Goal: Information Seeking & Learning: Learn about a topic

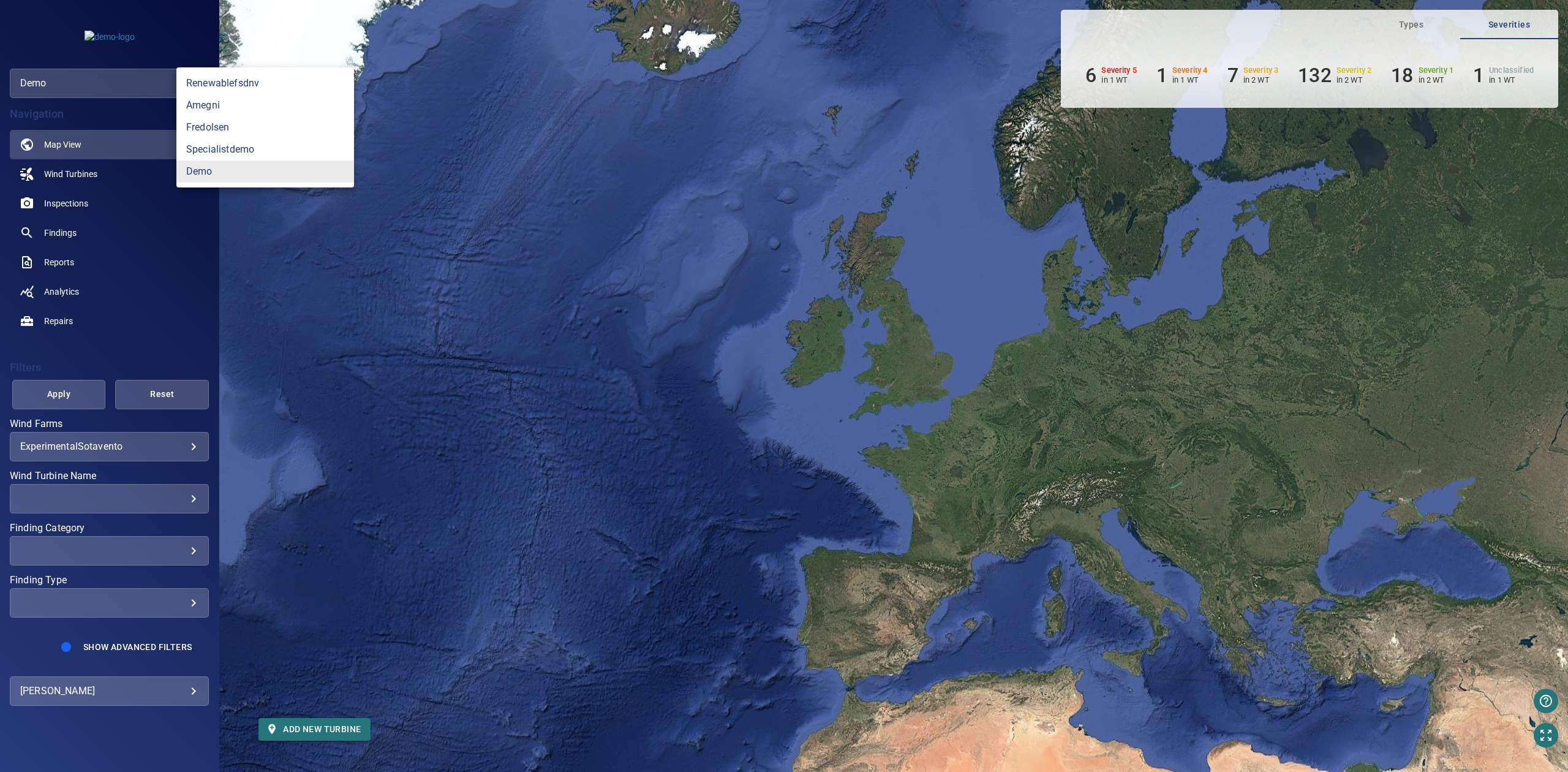
click at [136, 85] on body "**********" at bounding box center [784, 386] width 1568 height 772
click at [265, 102] on link "amegni" at bounding box center [265, 105] width 178 height 22
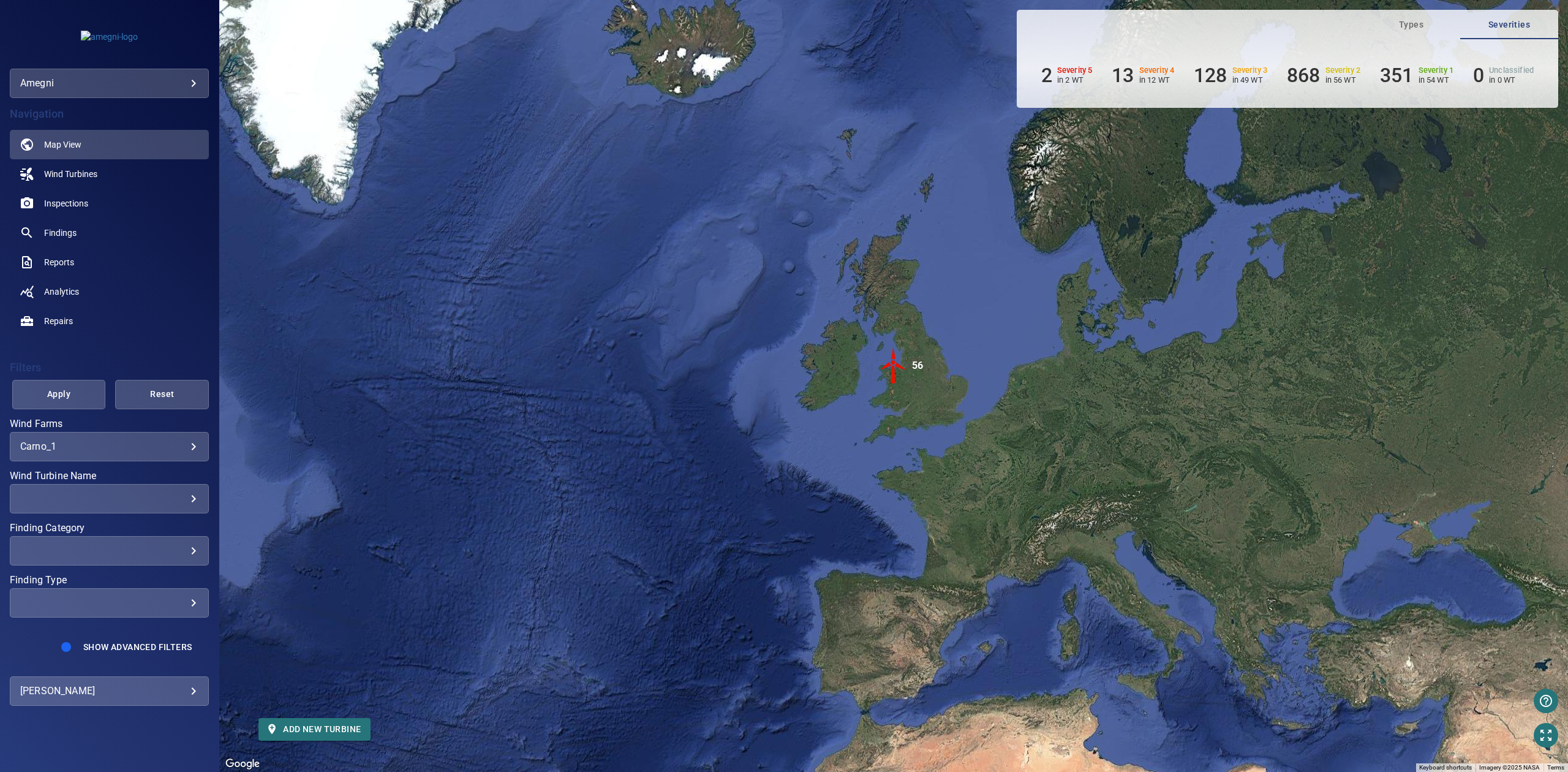
click at [178, 446] on body "**********" at bounding box center [784, 386] width 1568 height 772
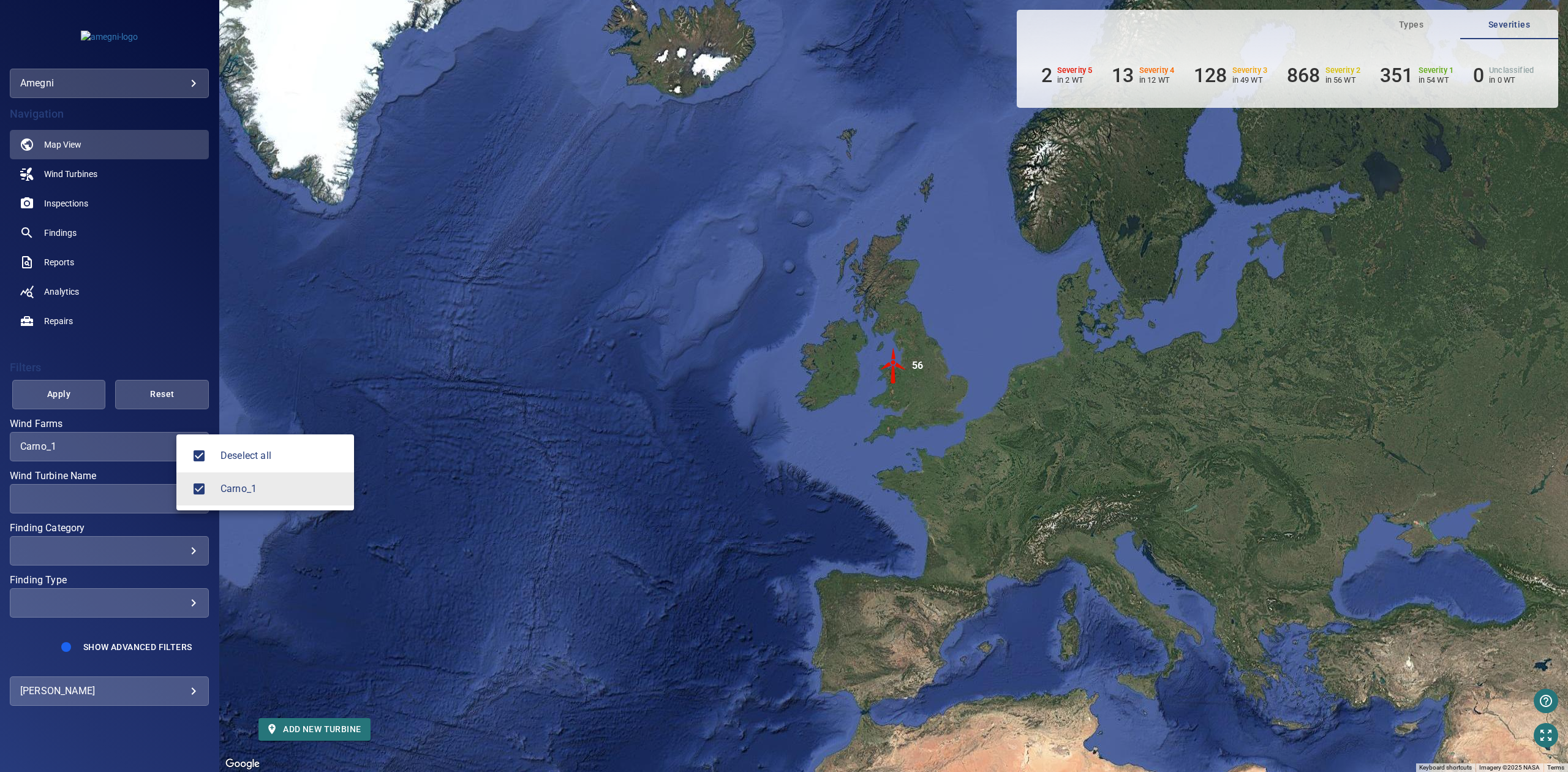
click at [251, 309] on div at bounding box center [784, 386] width 1568 height 772
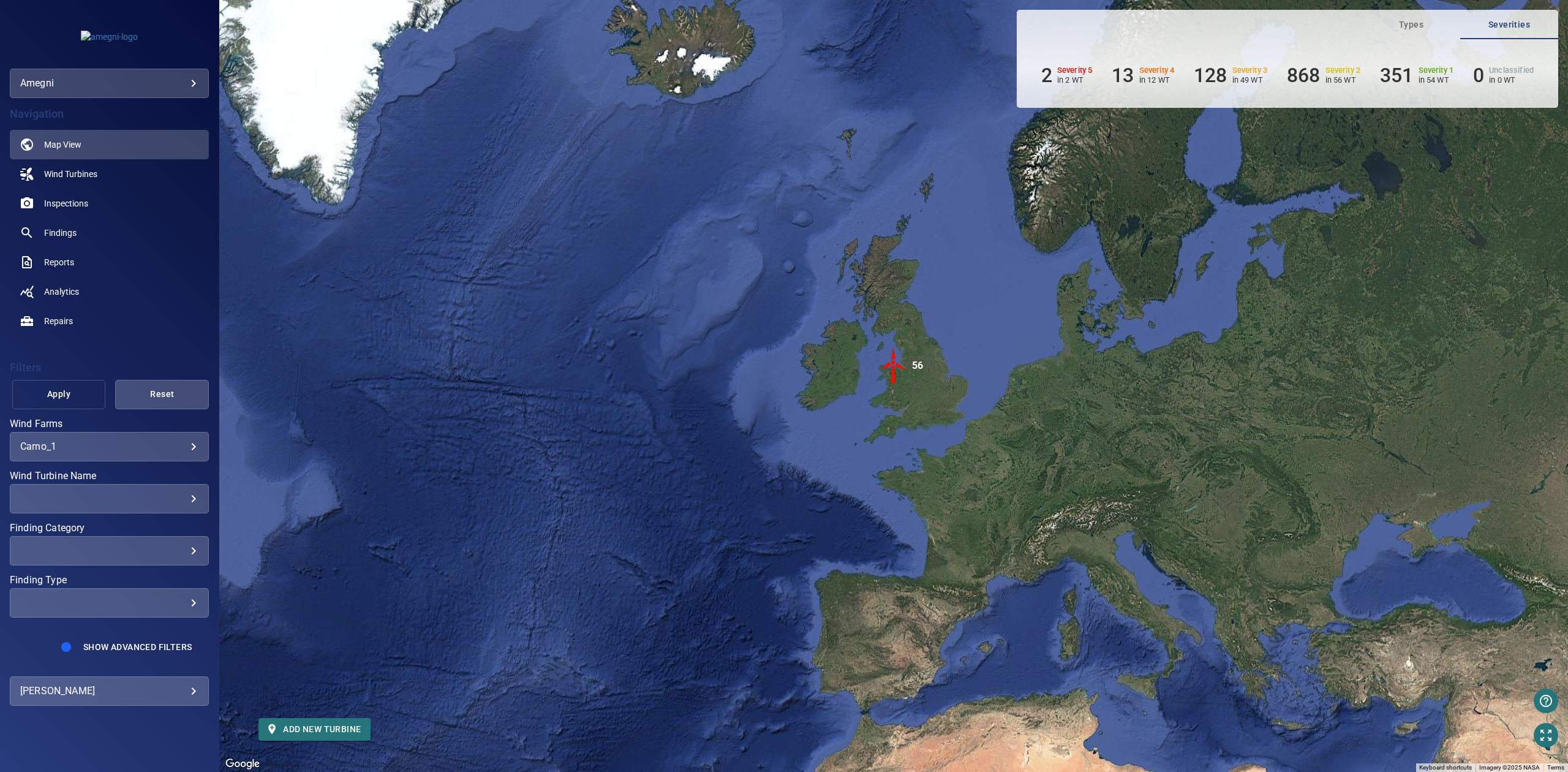
click at [46, 403] on button "Apply" at bounding box center [59, 395] width 94 height 30
click at [180, 495] on div "​" at bounding box center [109, 498] width 178 height 11
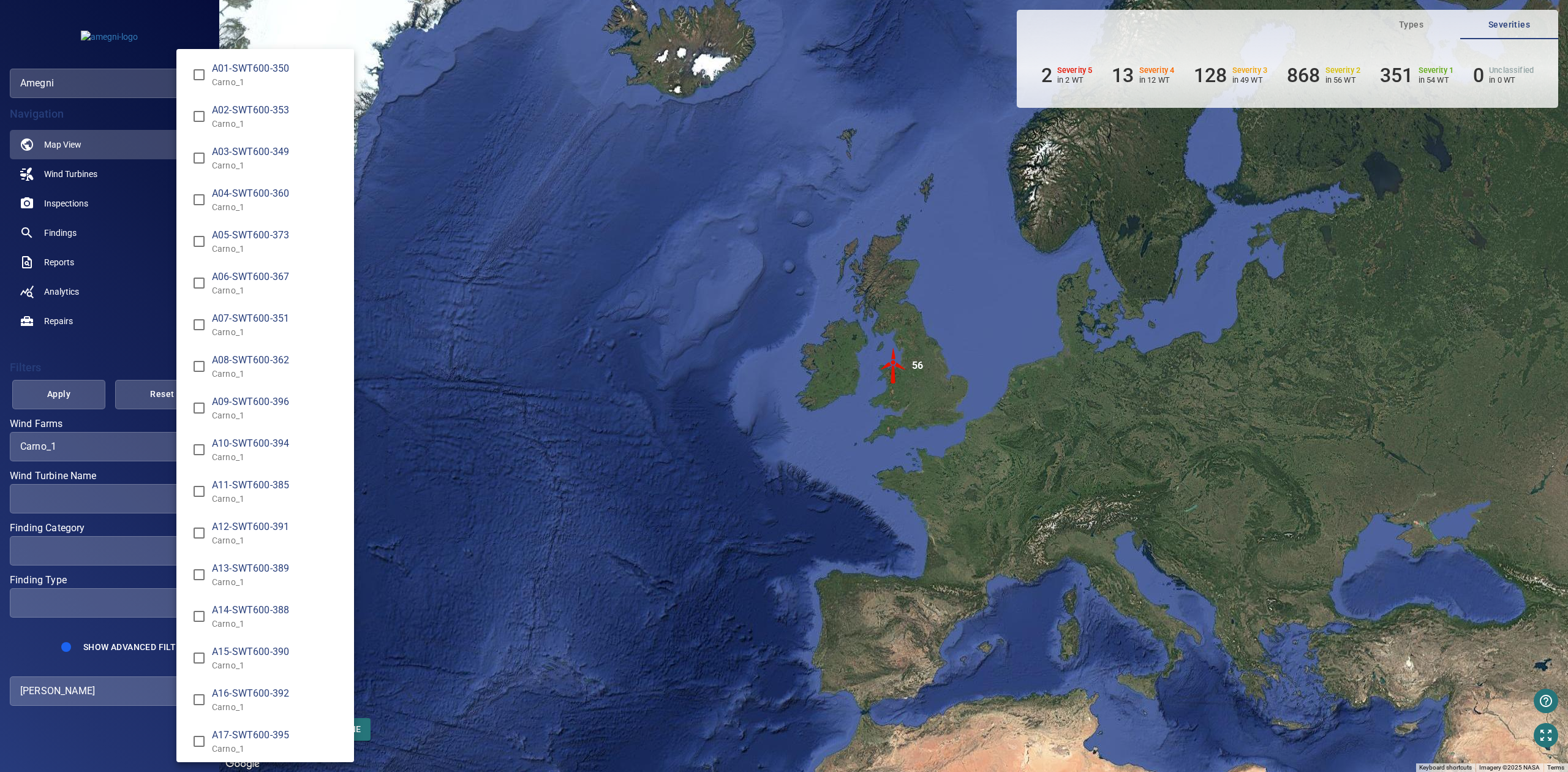
click at [99, 373] on div "Wind Turbine Name" at bounding box center [784, 386] width 1568 height 772
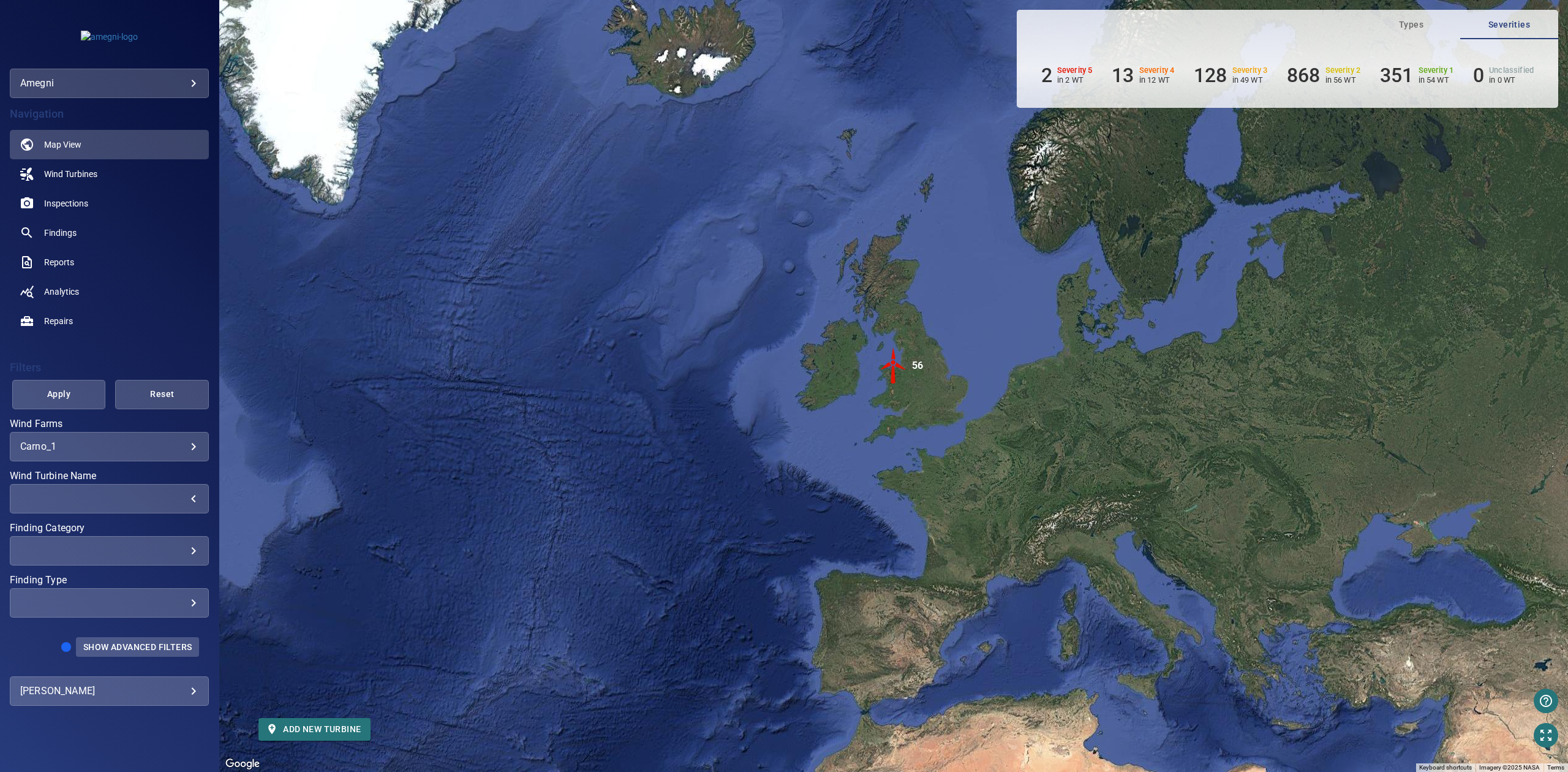
click at [174, 655] on button "Show Advanced Filters" at bounding box center [137, 647] width 123 height 19
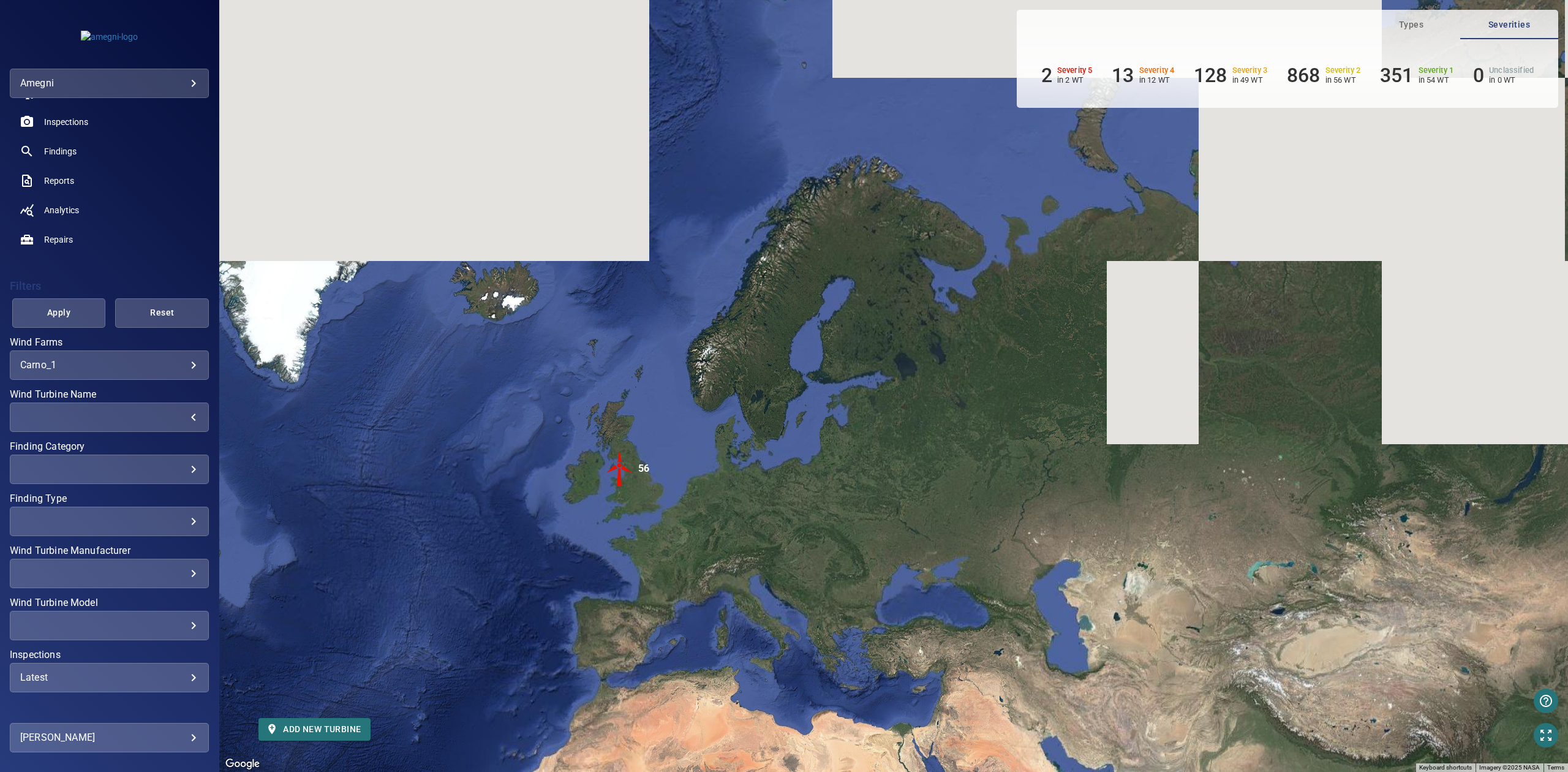
scroll to position [120, 0]
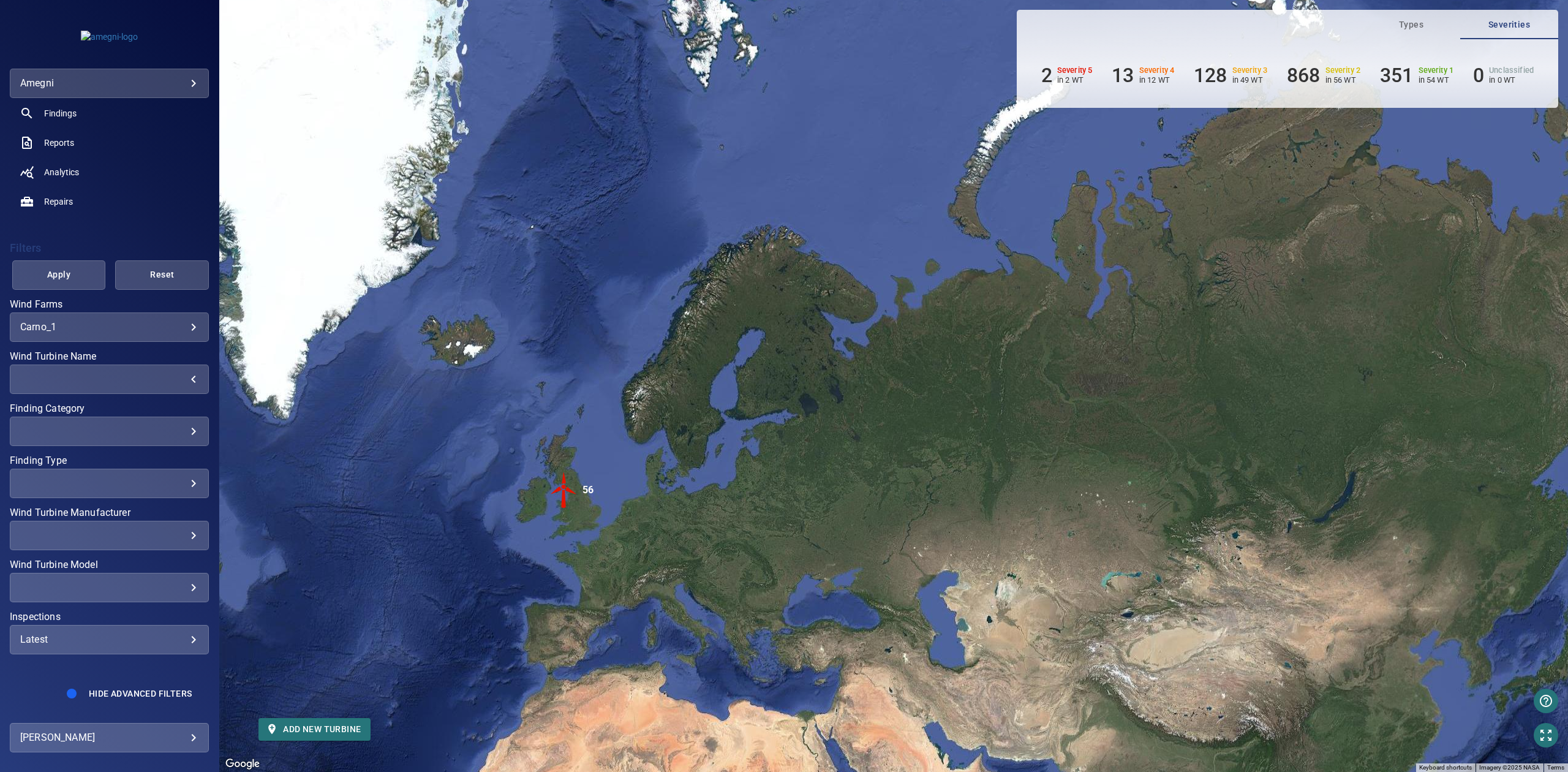
click at [83, 641] on div "Latest" at bounding box center [109, 639] width 178 height 11
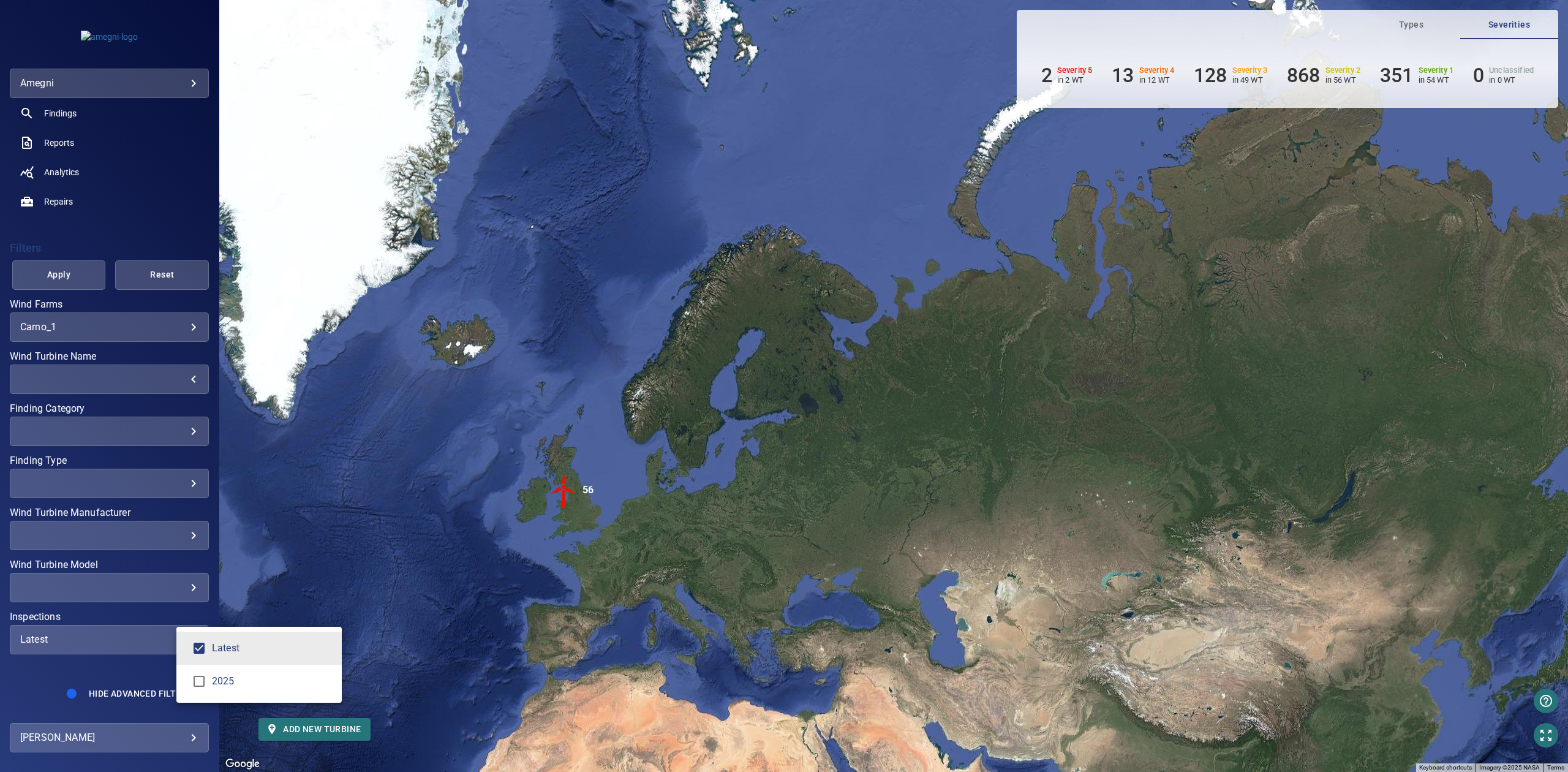
click at [264, 696] on li "2025" at bounding box center [259, 682] width 165 height 33
type input "****"
click at [111, 219] on div "Inspections" at bounding box center [784, 386] width 1568 height 772
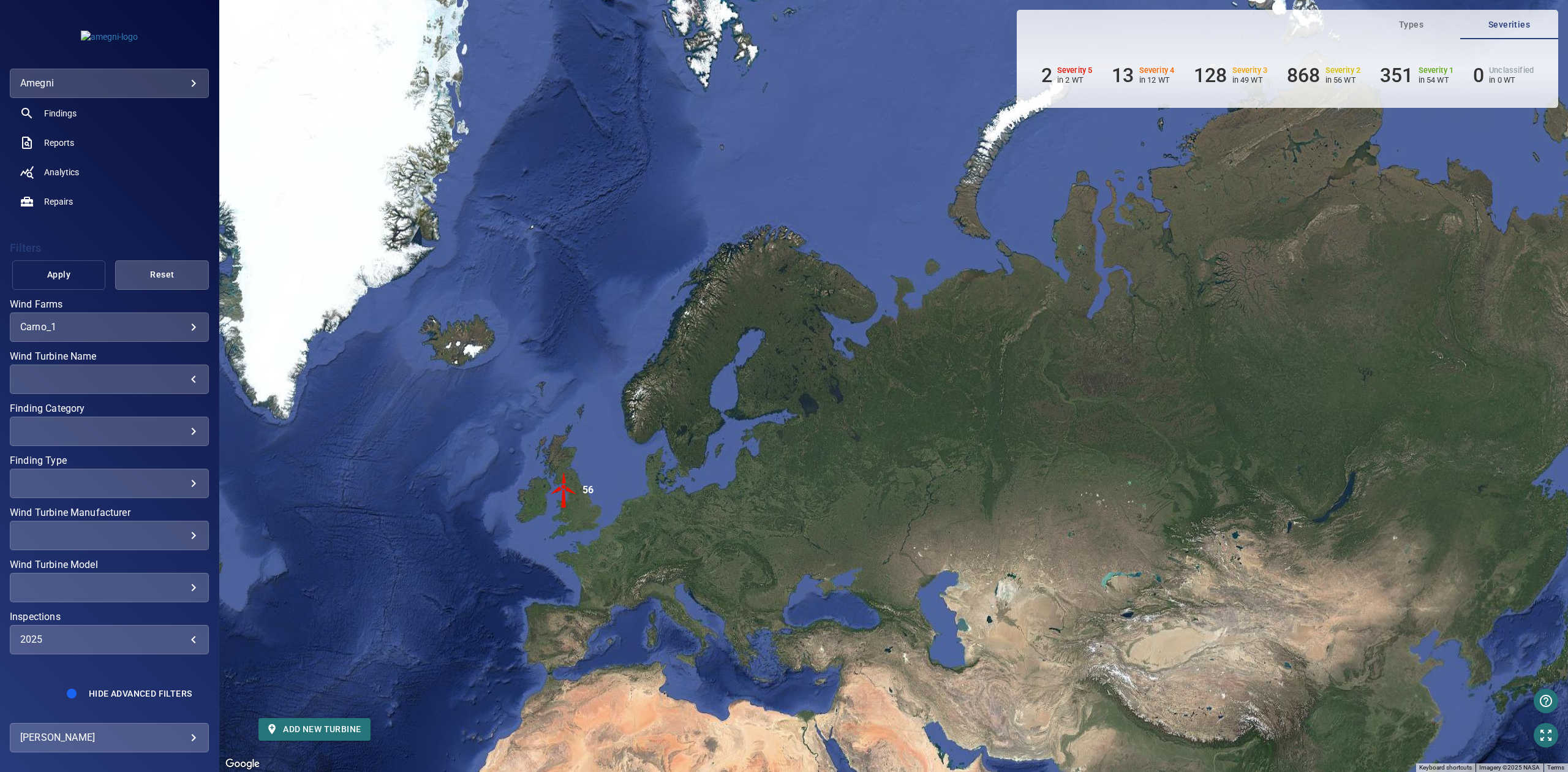
click at [46, 269] on span "Apply" at bounding box center [60, 275] width 63 height 16
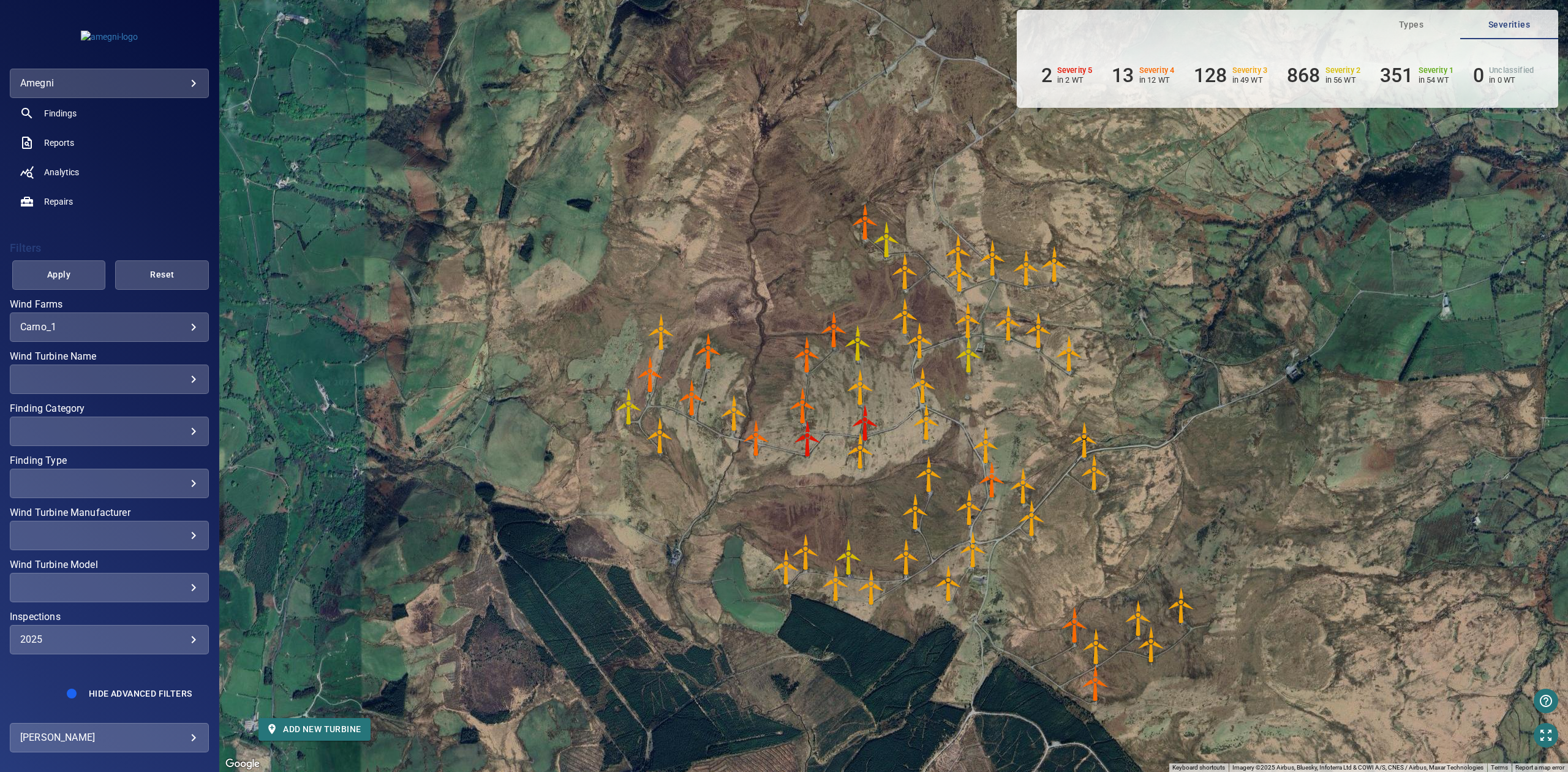
drag, startPoint x: 1203, startPoint y: 273, endPoint x: 1174, endPoint y: 371, distance: 102.2
click at [1174, 371] on div "To activate drag with keyboard, press Alt + Enter. Once in keyboard drag state,…" at bounding box center [893, 386] width 1348 height 772
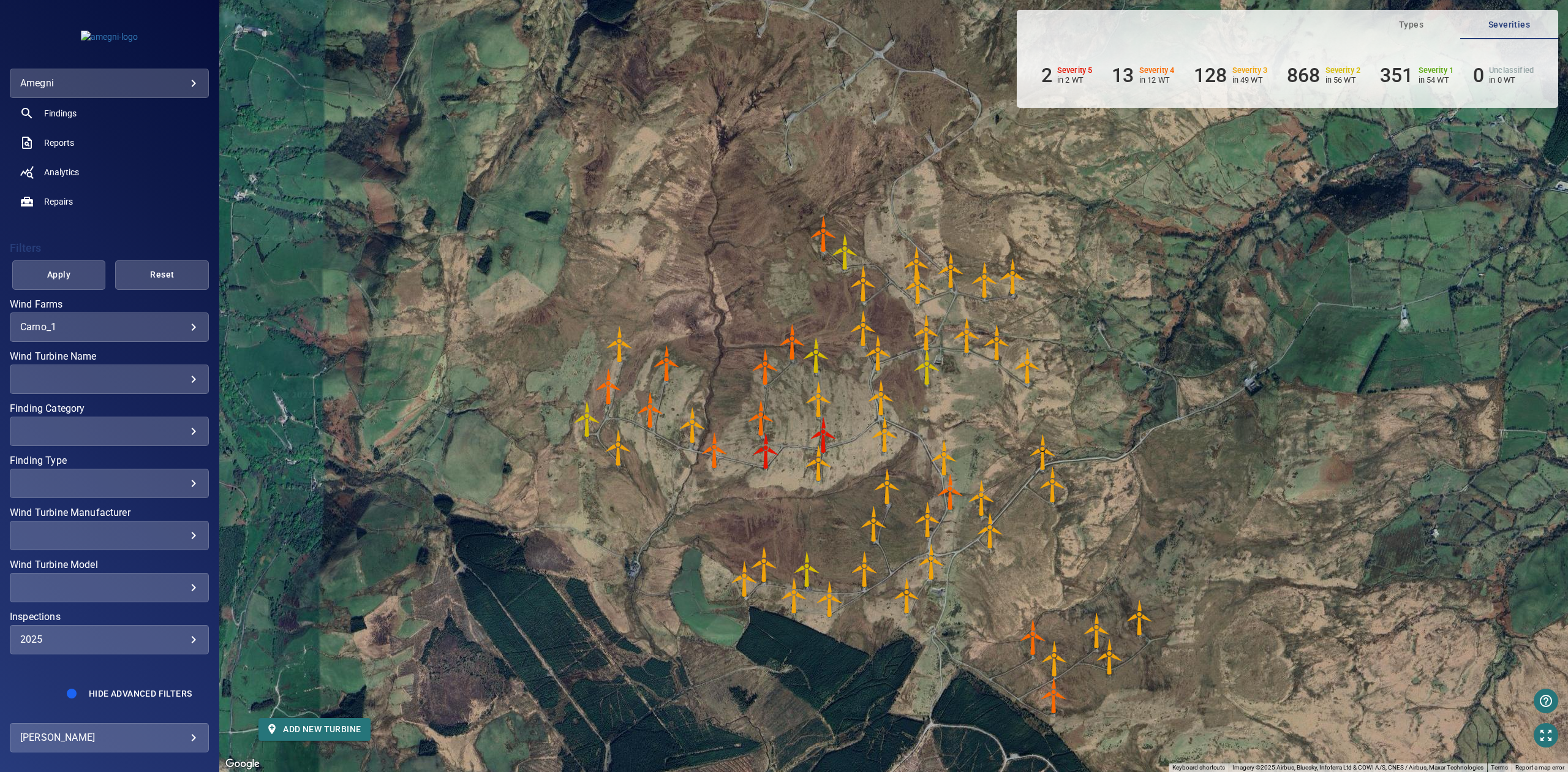
click at [1140, 350] on div "To activate drag with keyboard, press Alt + Enter. Once in keyboard drag state,…" at bounding box center [893, 386] width 1348 height 772
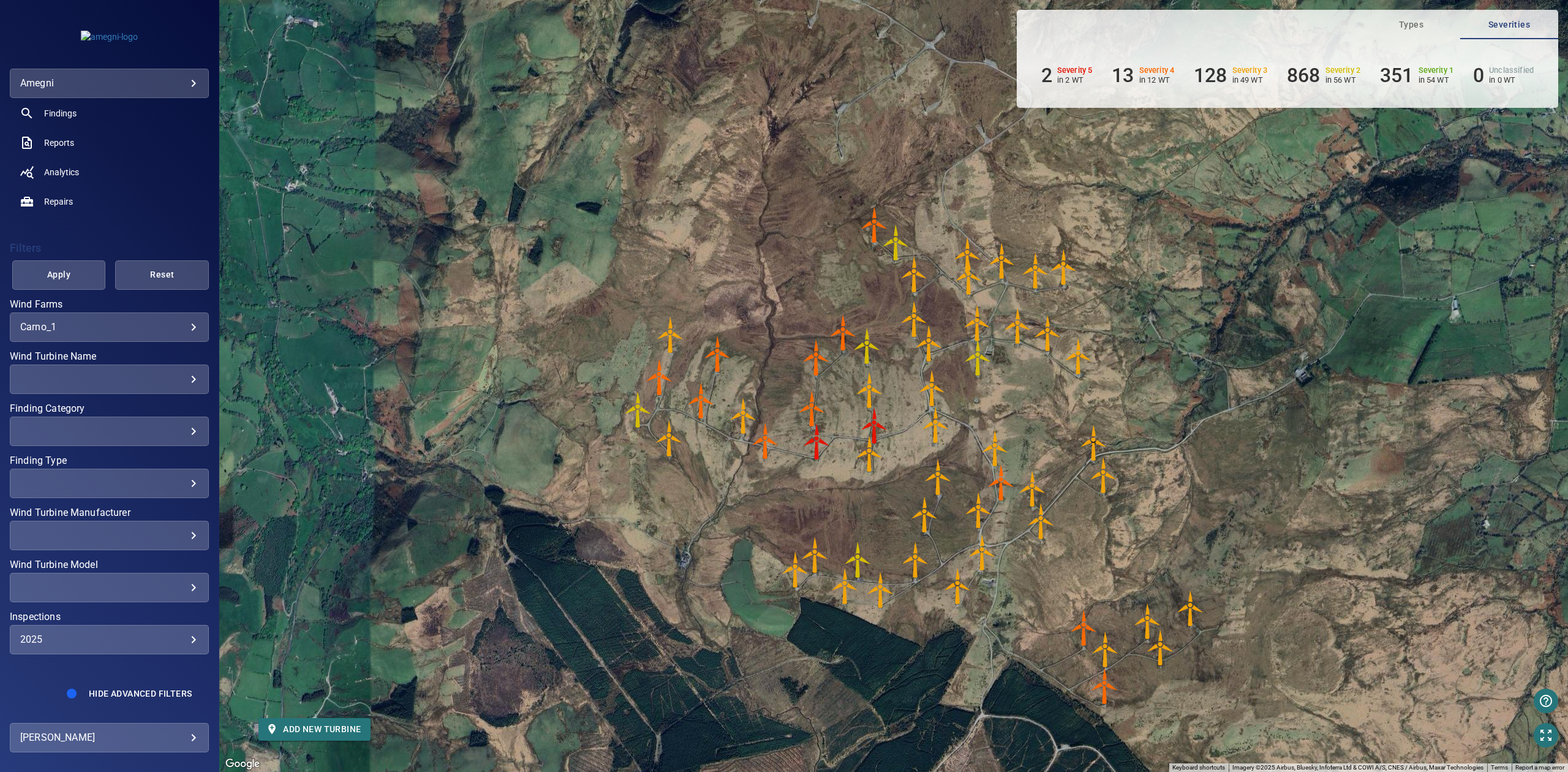
drag, startPoint x: 1116, startPoint y: 363, endPoint x: 1183, endPoint y: 347, distance: 68.9
click at [1183, 347] on div "To activate drag with keyboard, press Alt + Enter. Once in keyboard drag state,…" at bounding box center [893, 386] width 1348 height 772
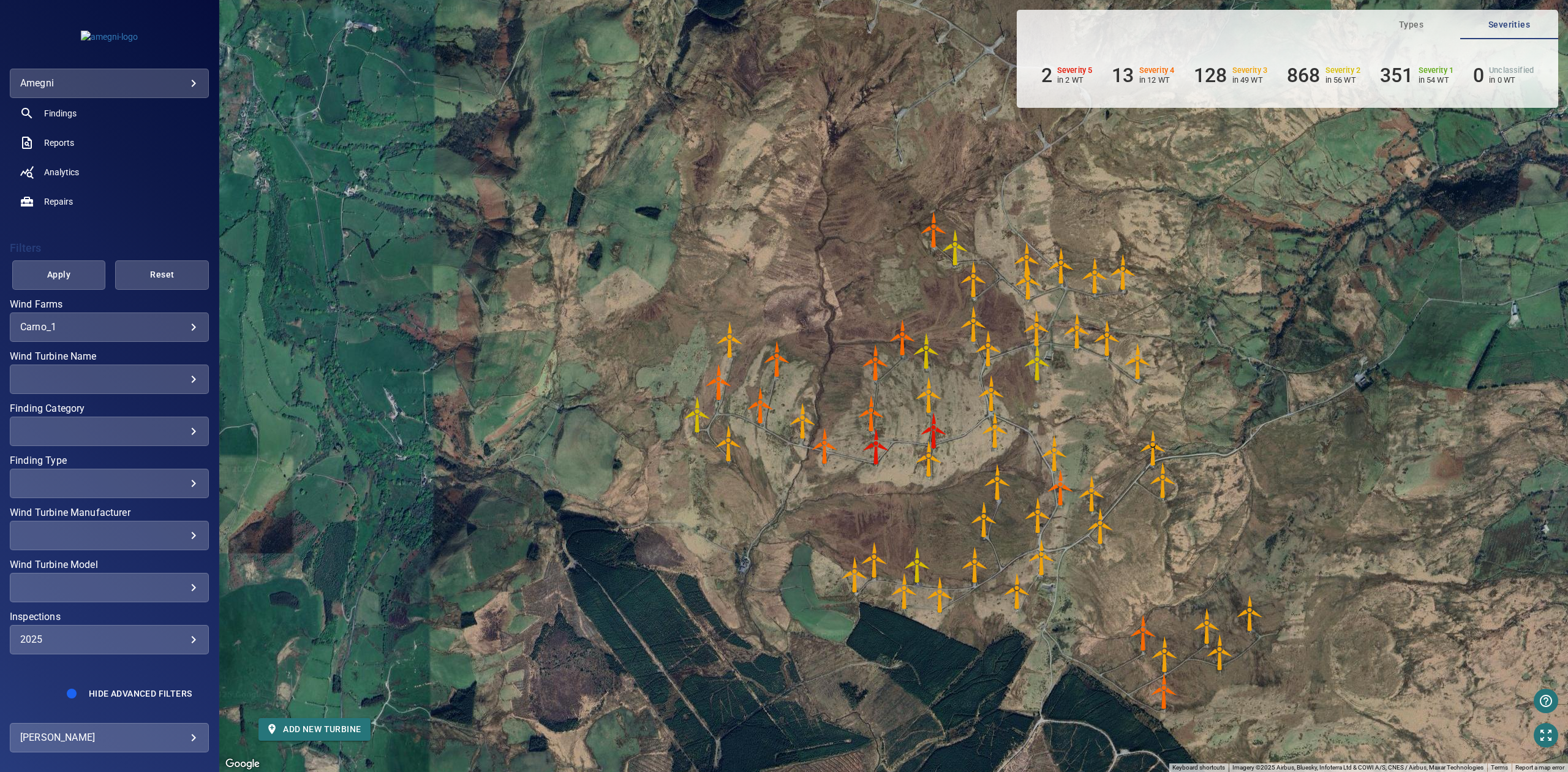
drag, startPoint x: 598, startPoint y: 253, endPoint x: 622, endPoint y: 260, distance: 25.0
click at [622, 260] on div "To activate drag with keyboard, press Alt + Enter. Once in keyboard drag state,…" at bounding box center [893, 386] width 1348 height 772
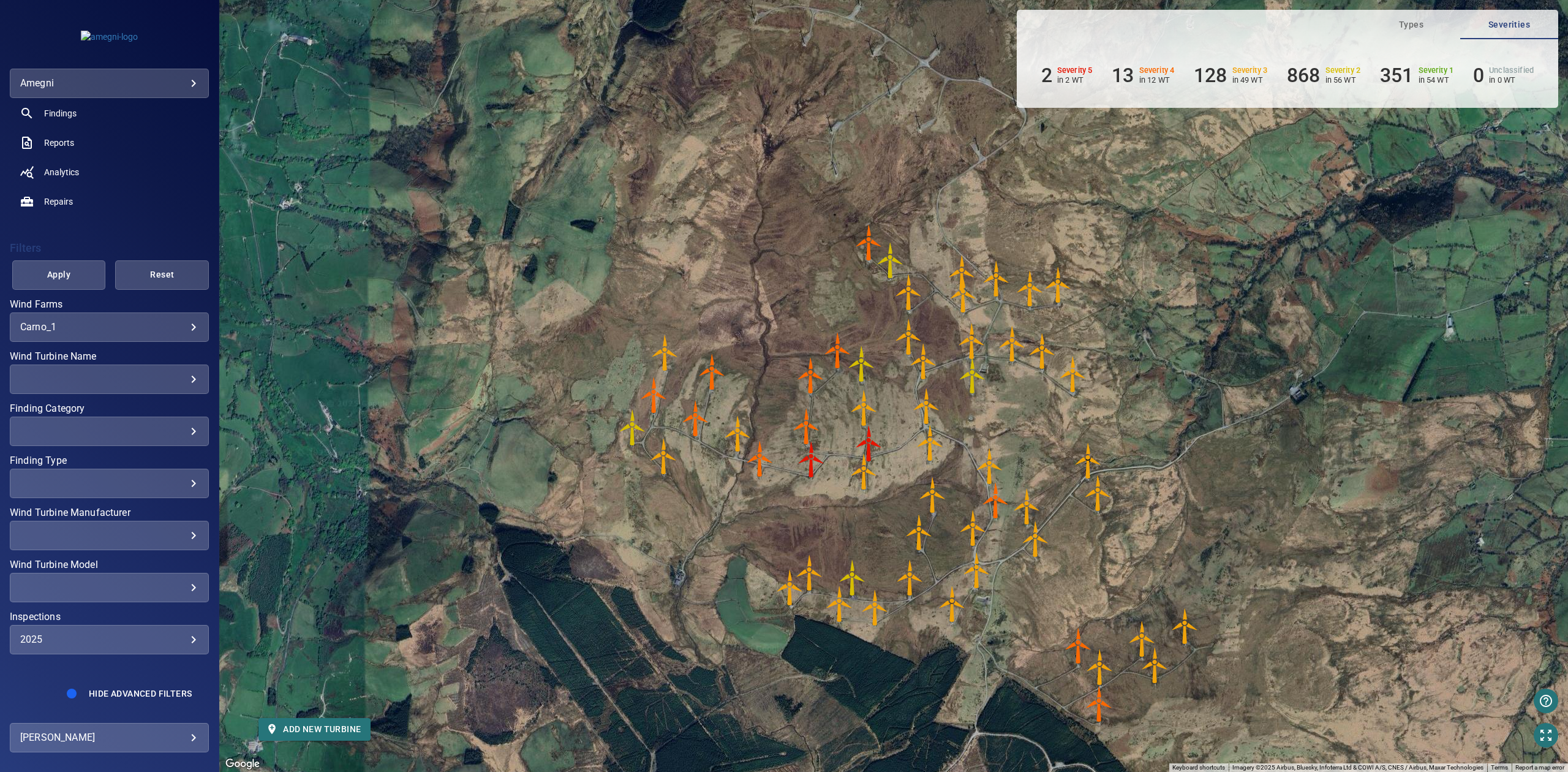
drag, startPoint x: 612, startPoint y: 256, endPoint x: 503, endPoint y: 258, distance: 109.0
click at [503, 258] on div "To activate drag with keyboard, press Alt + Enter. Once in keyboard drag state,…" at bounding box center [893, 386] width 1348 height 772
click at [128, 83] on body "**********" at bounding box center [784, 386] width 1568 height 772
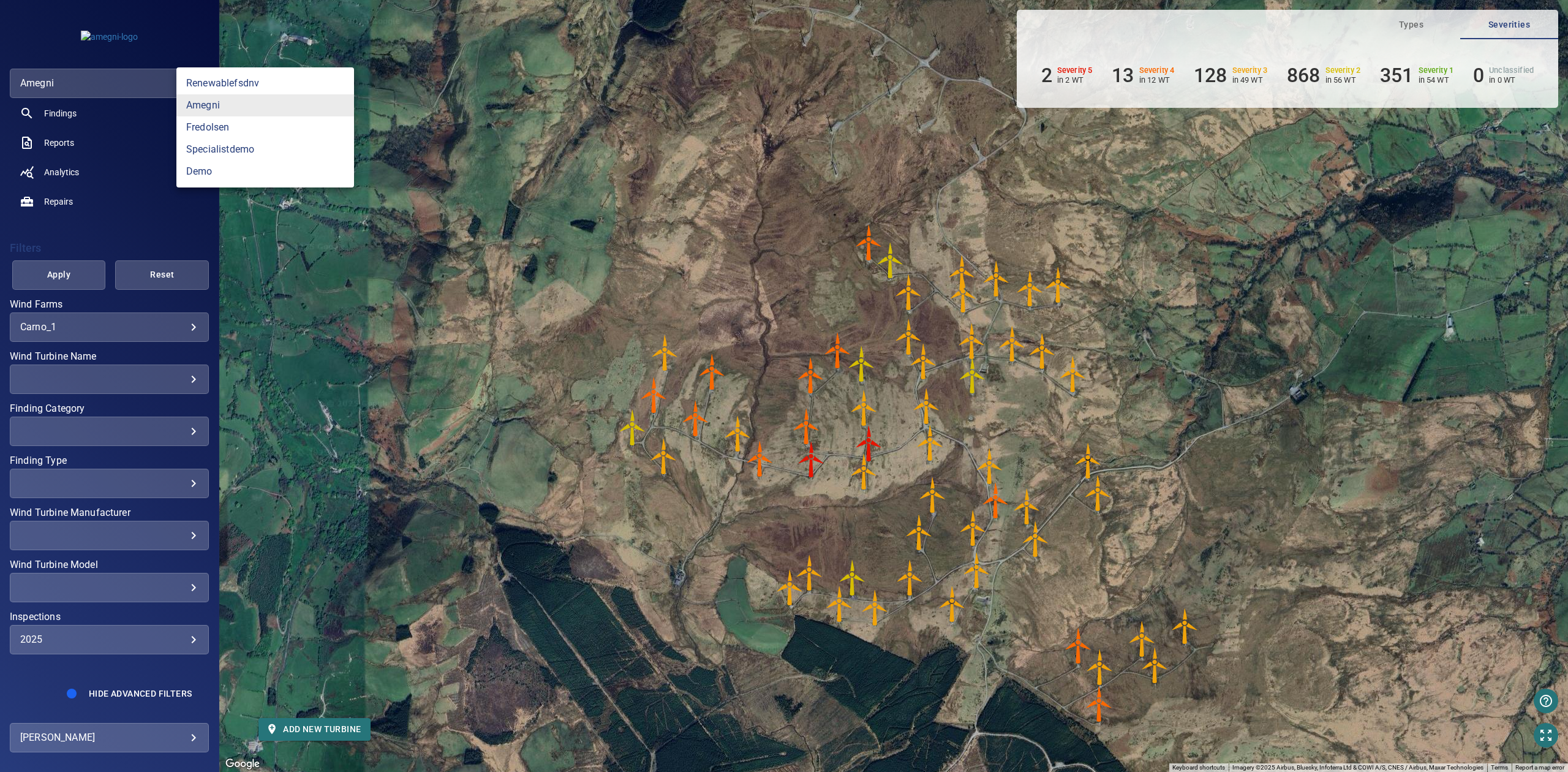
click at [128, 83] on div at bounding box center [784, 386] width 1568 height 772
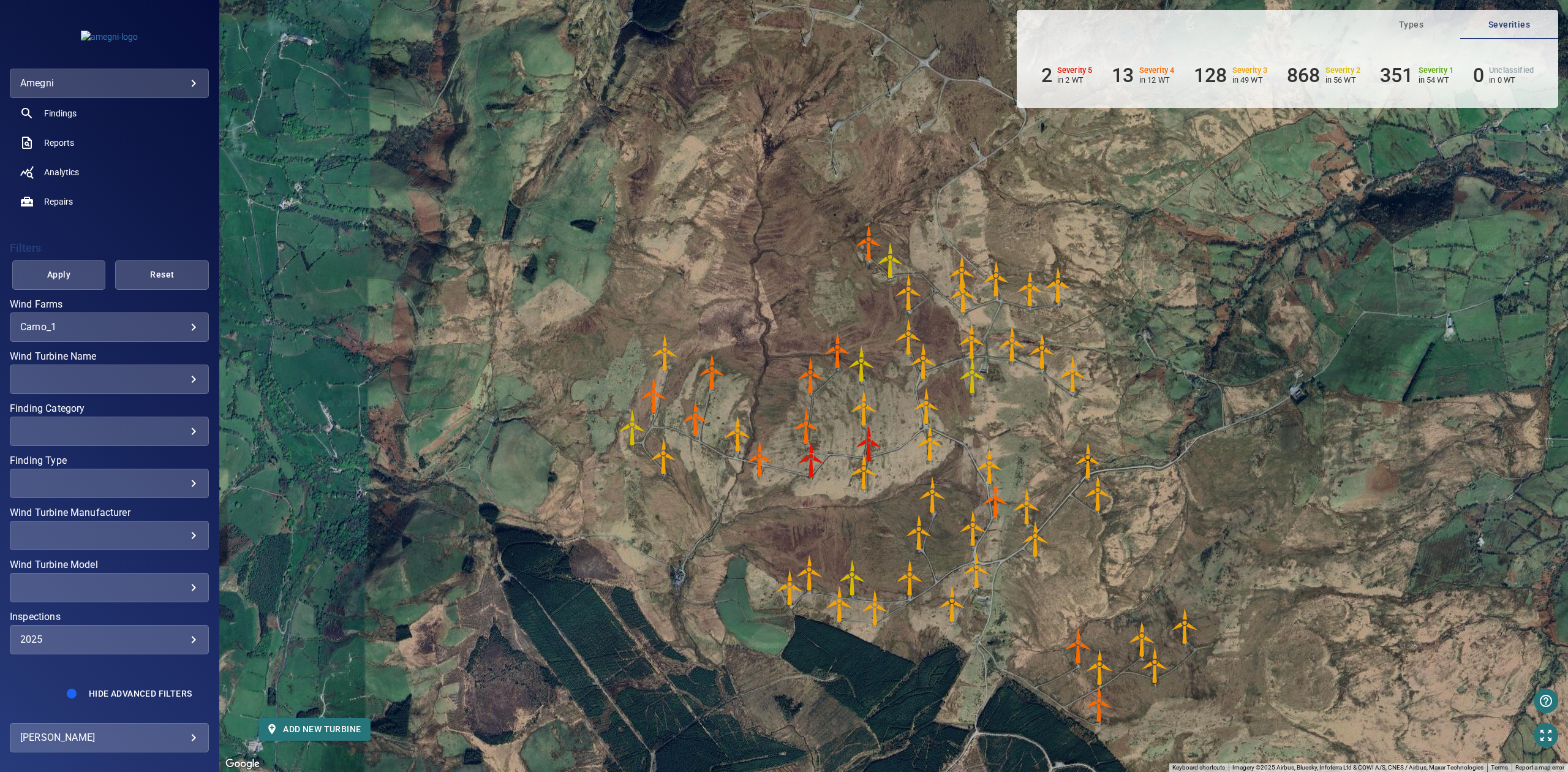
click at [135, 319] on div "Carno_1 ******* ​" at bounding box center [109, 327] width 200 height 30
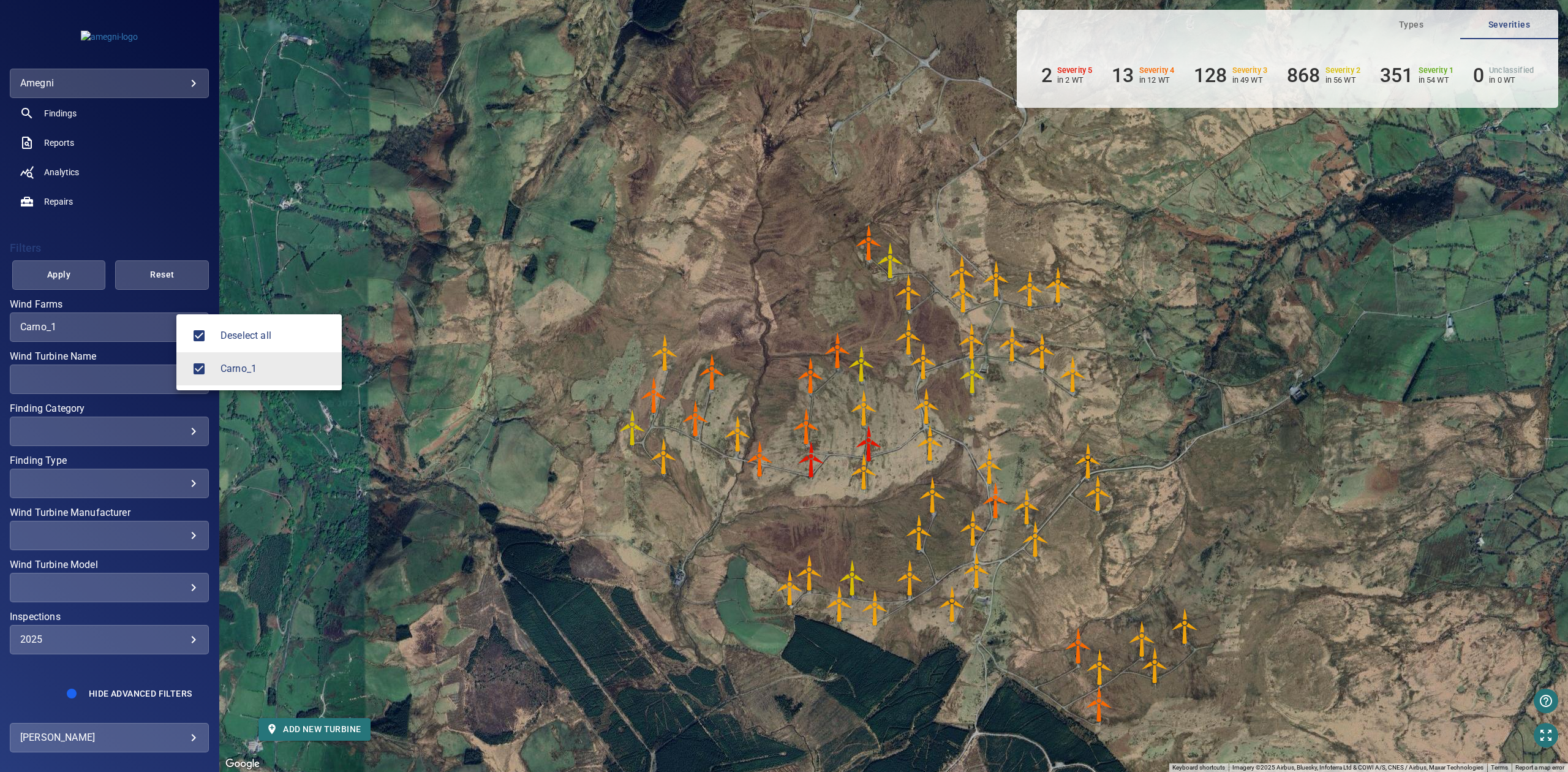
click at [135, 324] on body "**********" at bounding box center [784, 386] width 1568 height 772
click at [135, 324] on div at bounding box center [784, 386] width 1568 height 772
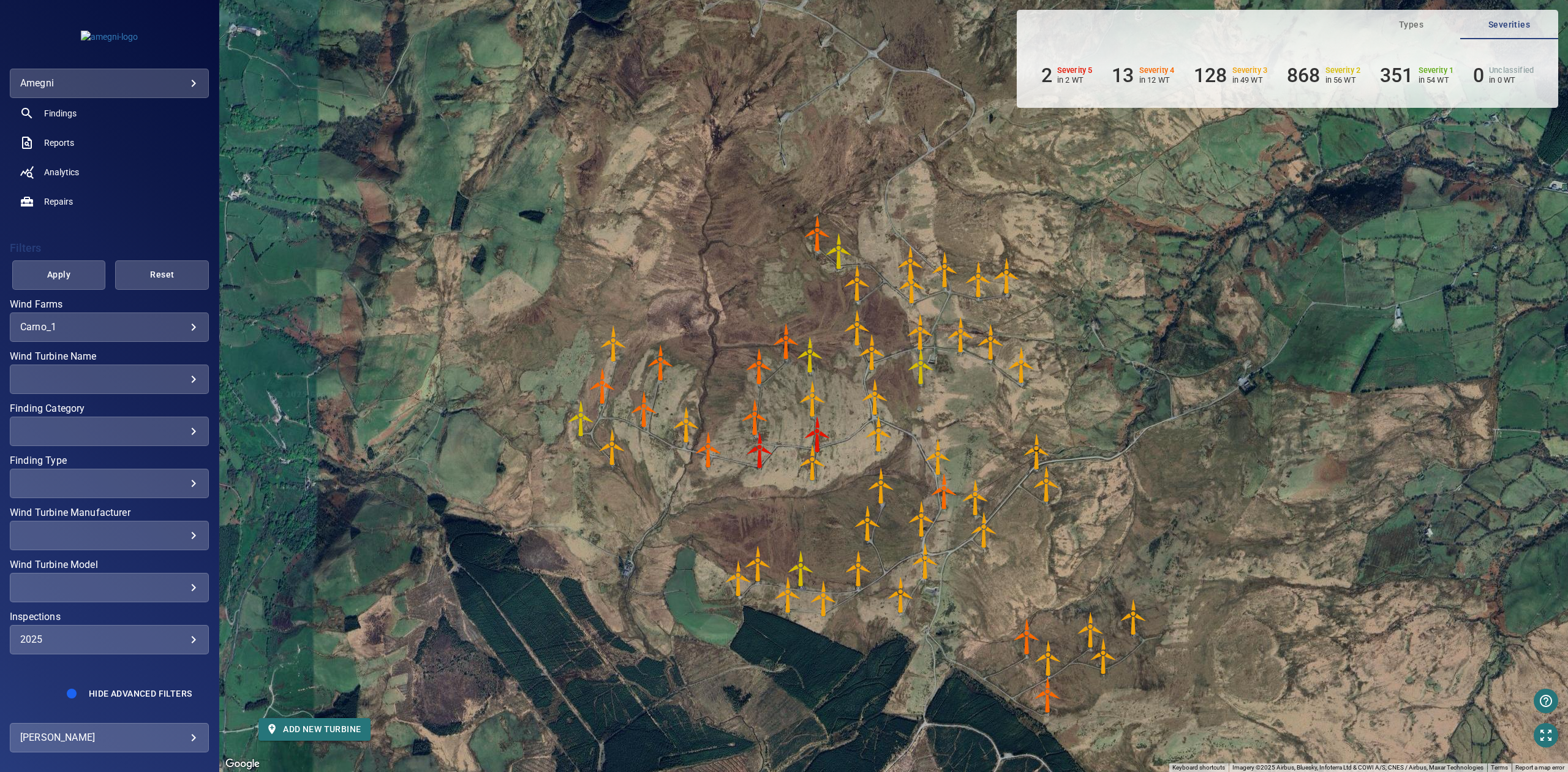
drag, startPoint x: 1253, startPoint y: 373, endPoint x: 1194, endPoint y: 361, distance: 60.2
click at [1194, 361] on div "To activate drag with keyboard, press Alt + Enter. Once in keyboard drag state,…" at bounding box center [893, 386] width 1348 height 772
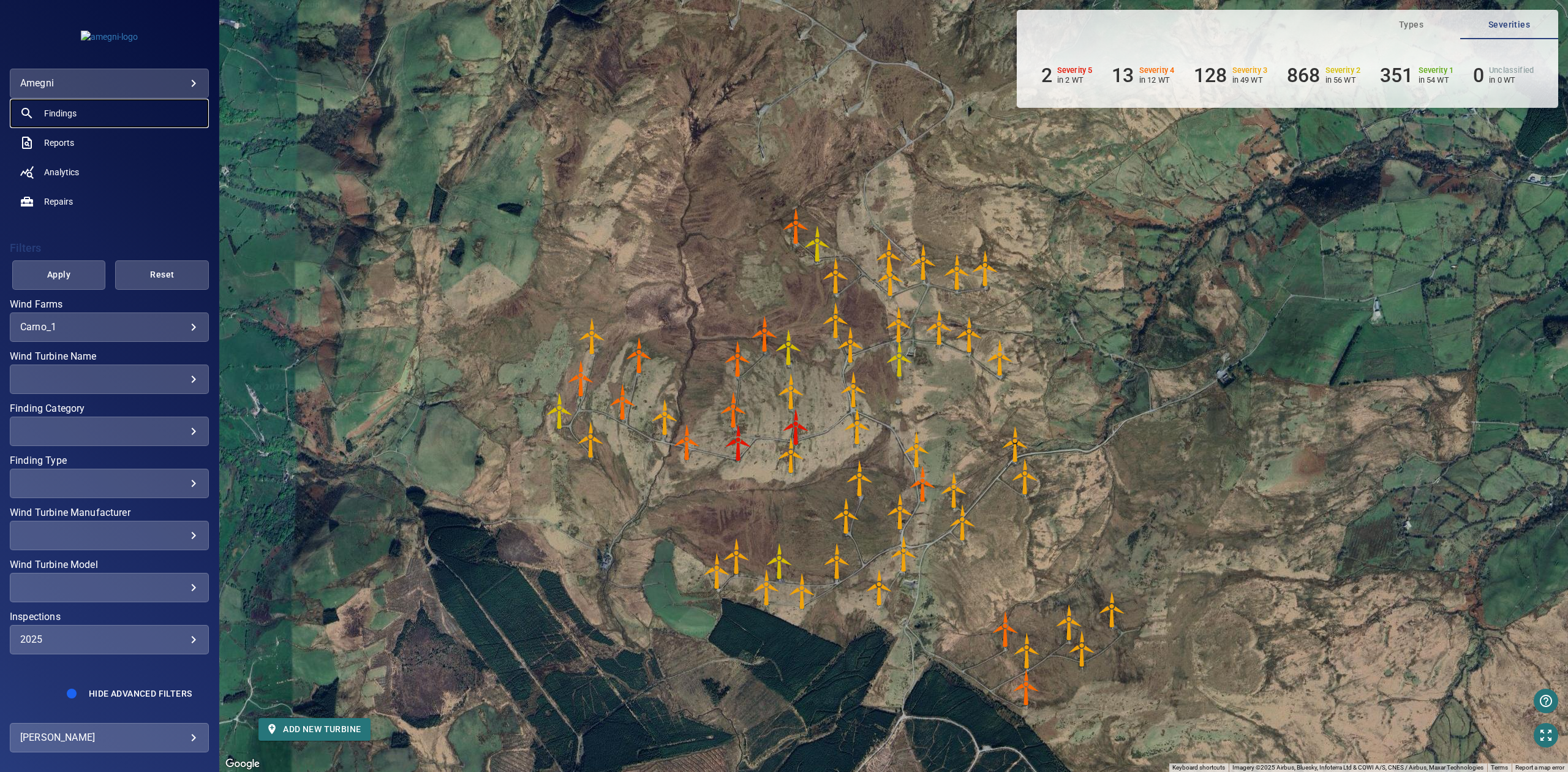
click at [61, 116] on span "Findings" at bounding box center [60, 114] width 32 height 12
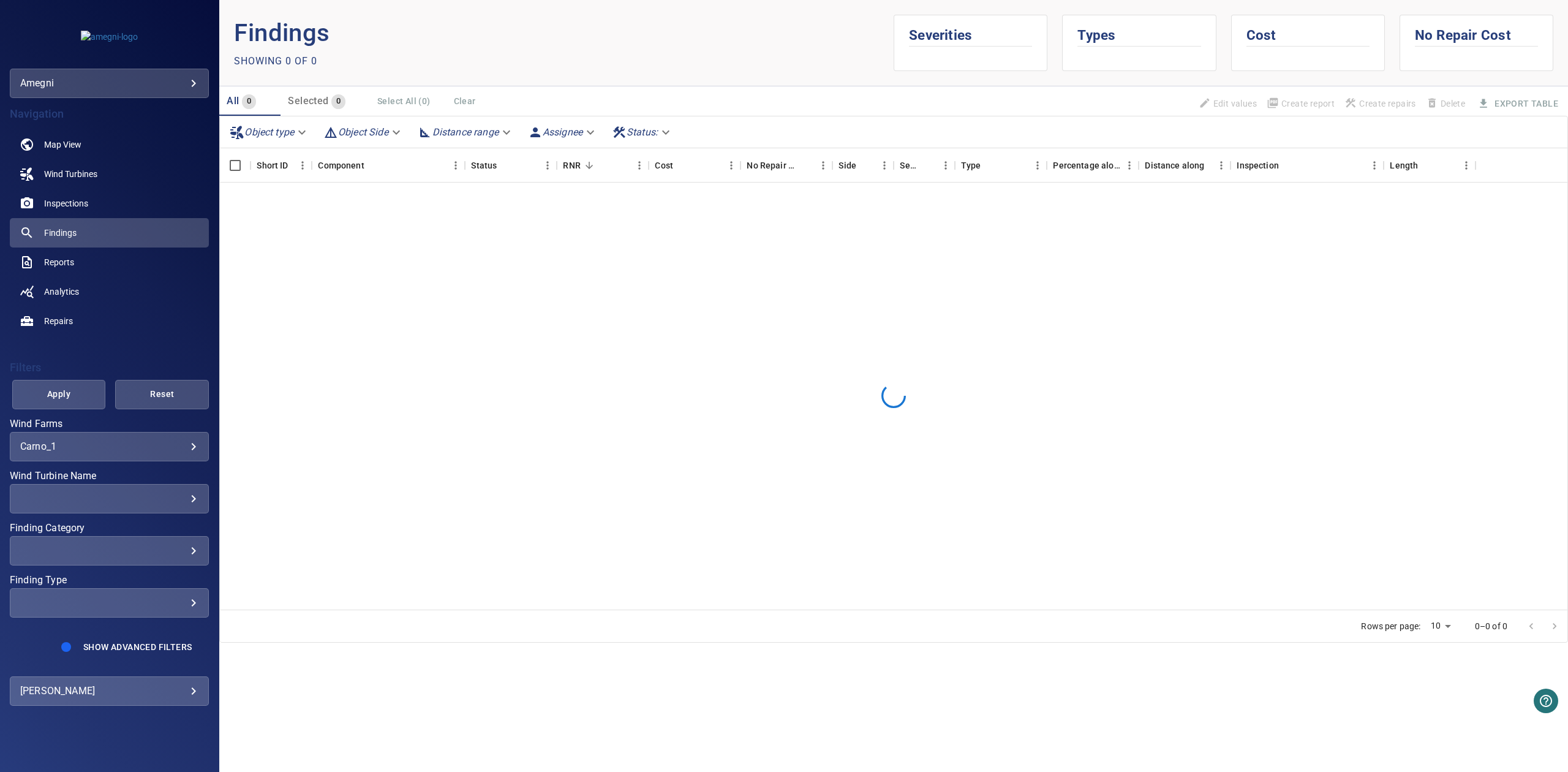
click at [157, 544] on div "​" at bounding box center [109, 550] width 178 height 11
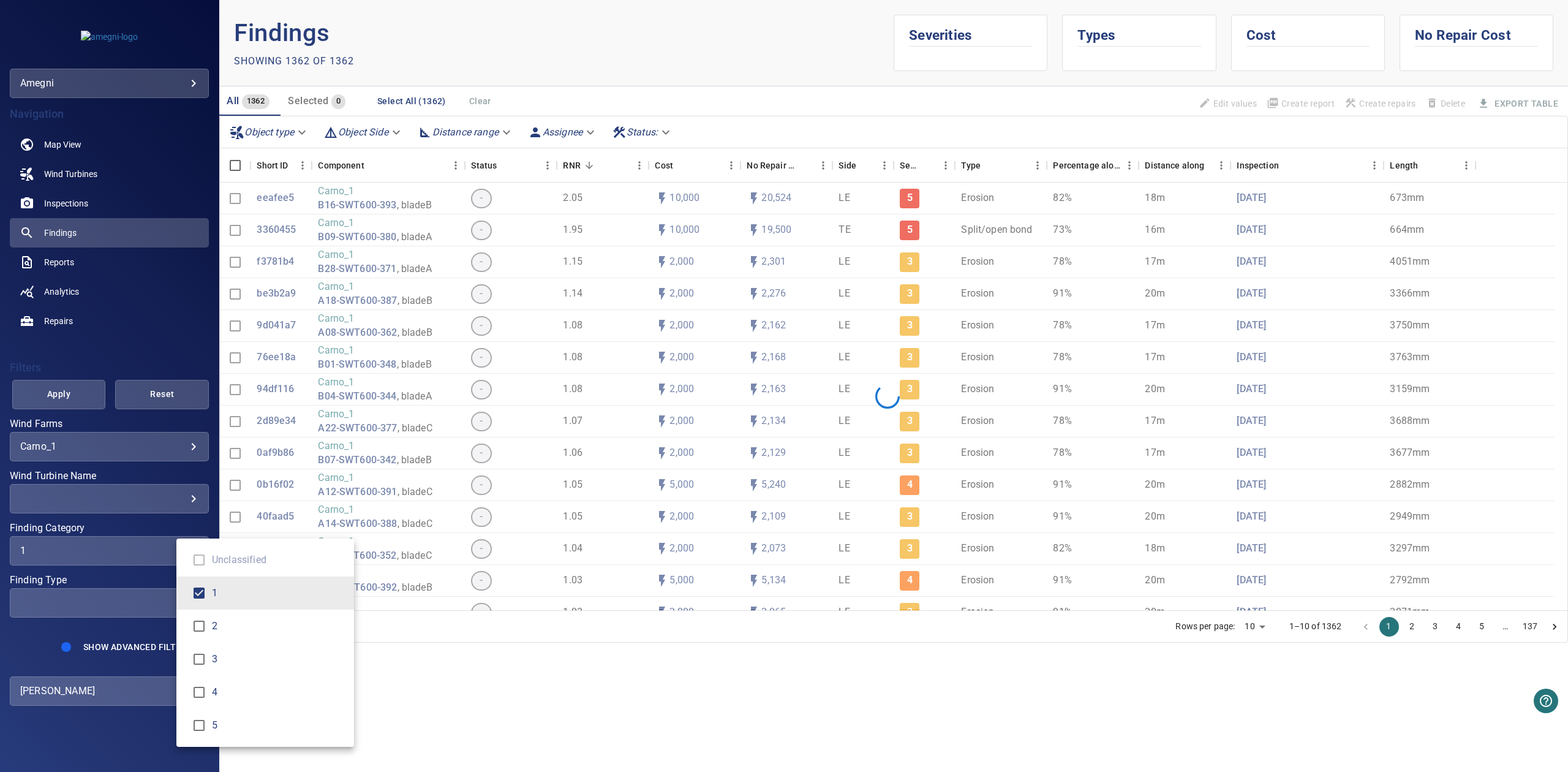
type input "*"
click at [66, 388] on div "Finding Category" at bounding box center [784, 386] width 1568 height 772
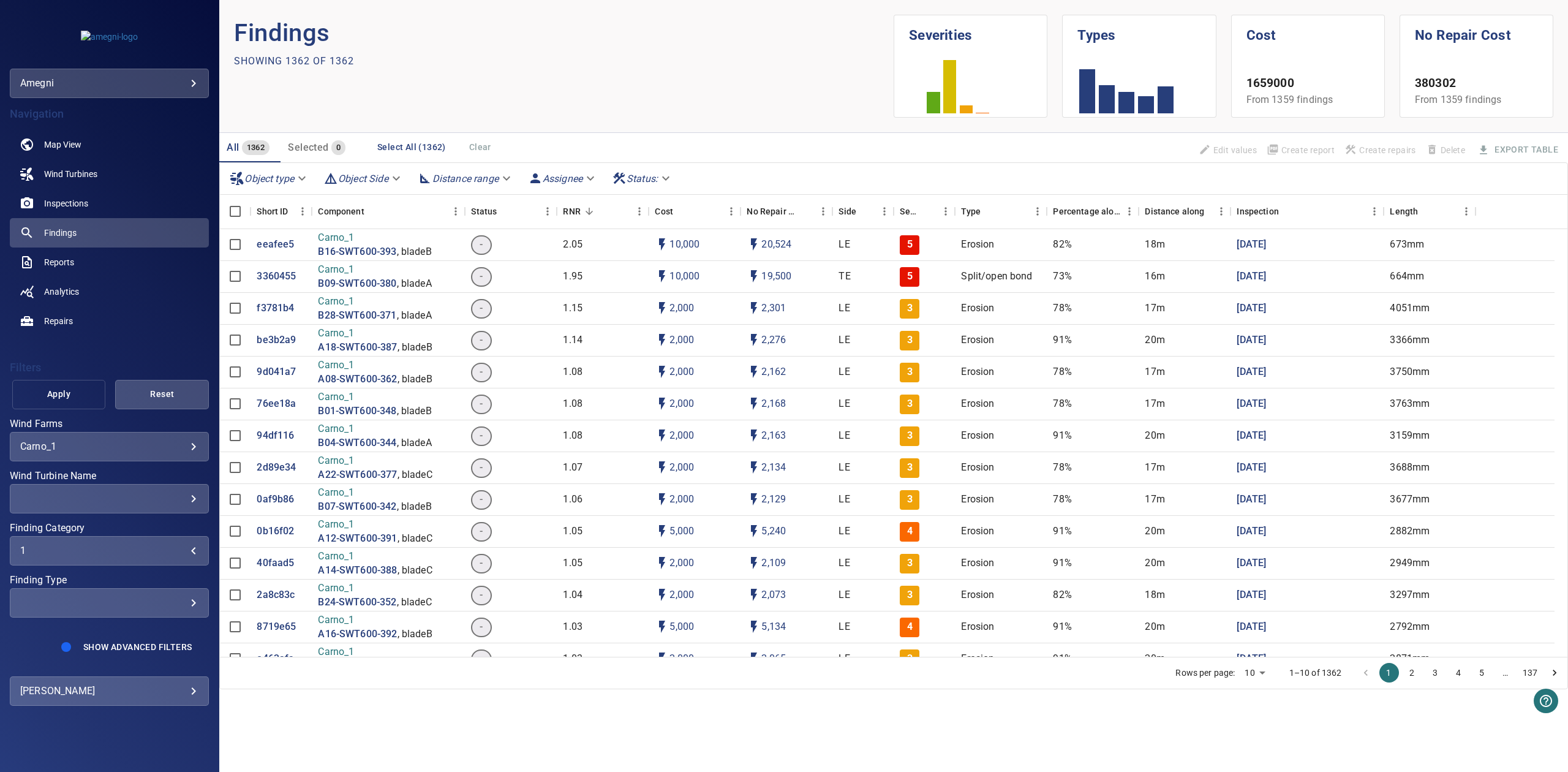
click at [64, 392] on span "Apply" at bounding box center [60, 395] width 63 height 16
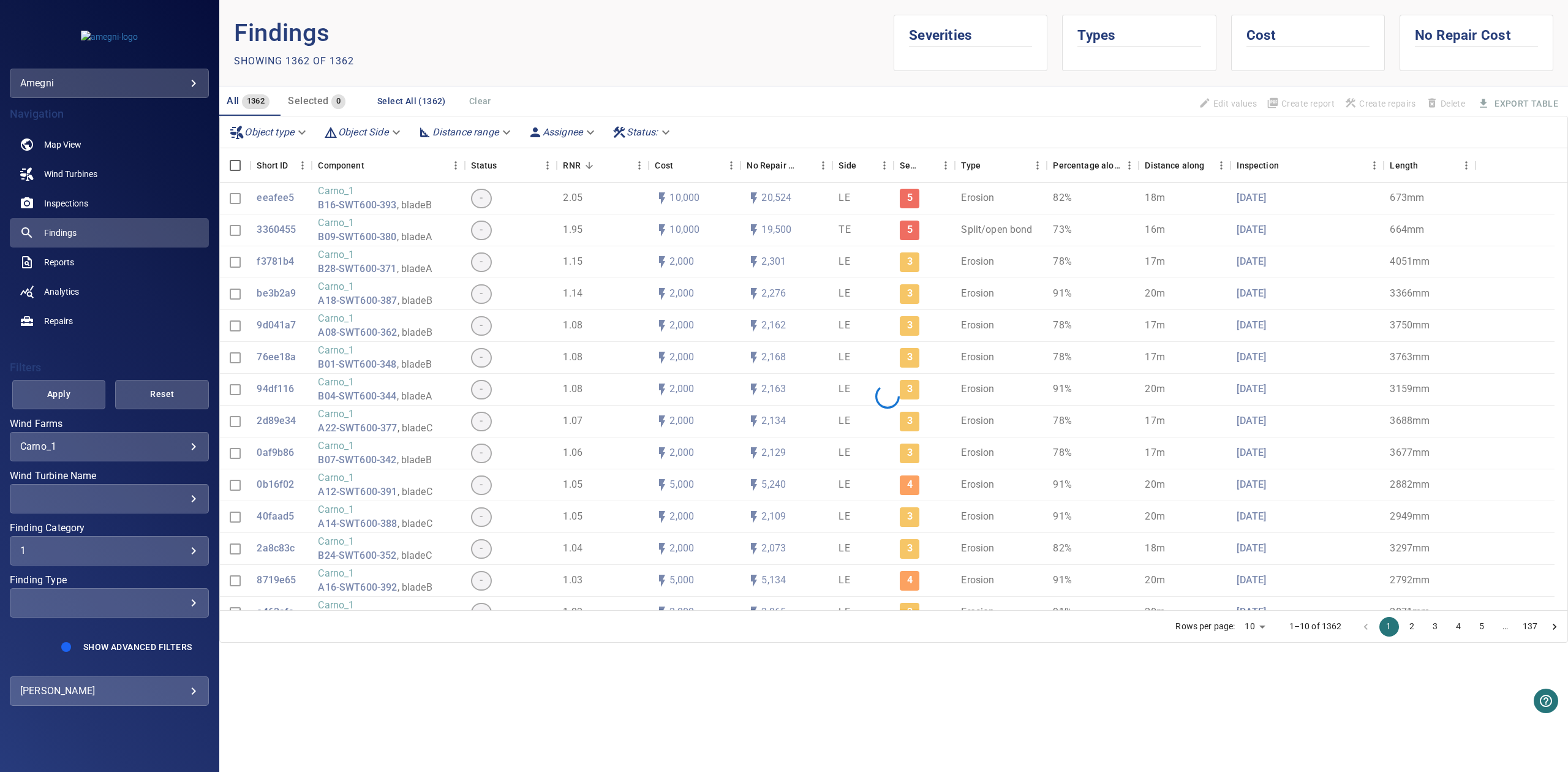
click at [159, 607] on div "​" at bounding box center [109, 602] width 178 height 11
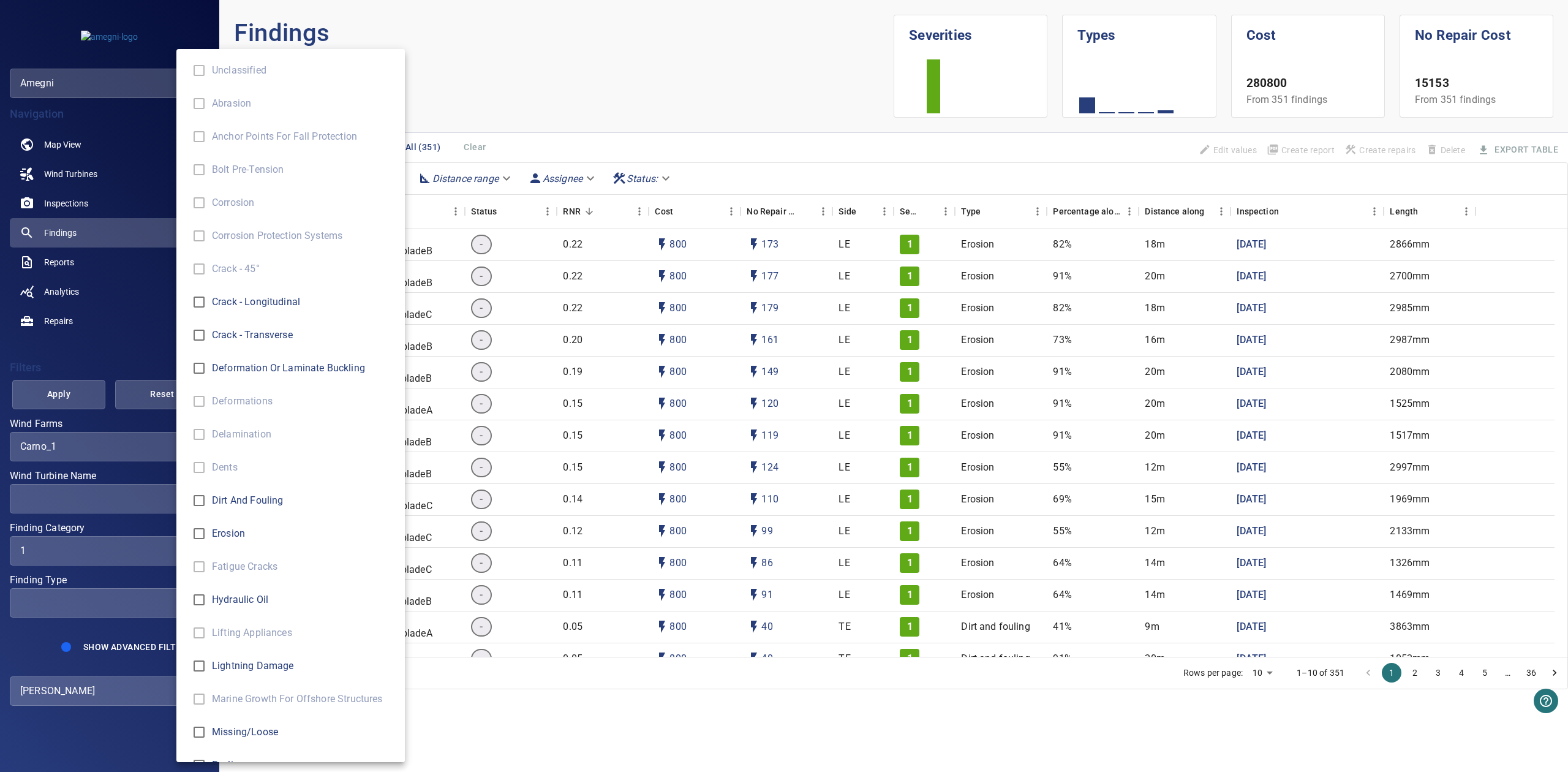
type input "**********"
click at [217, 309] on span "Crack - Longitudinal" at bounding box center [303, 302] width 183 height 15
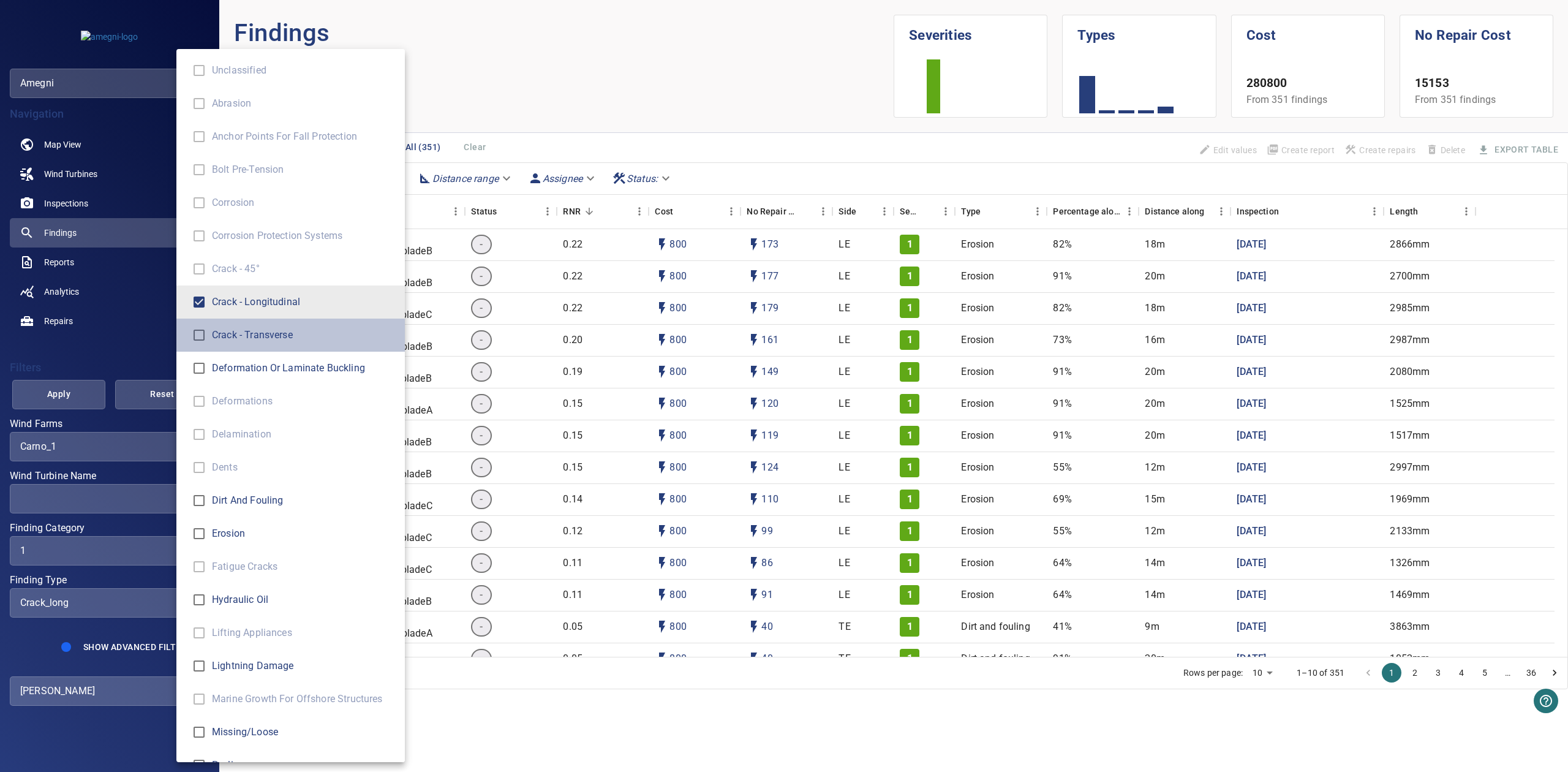
click at [215, 321] on li "Crack - Transverse" at bounding box center [290, 335] width 228 height 33
click at [256, 370] on span "Deformation or Laminate Buckling" at bounding box center [303, 368] width 183 height 15
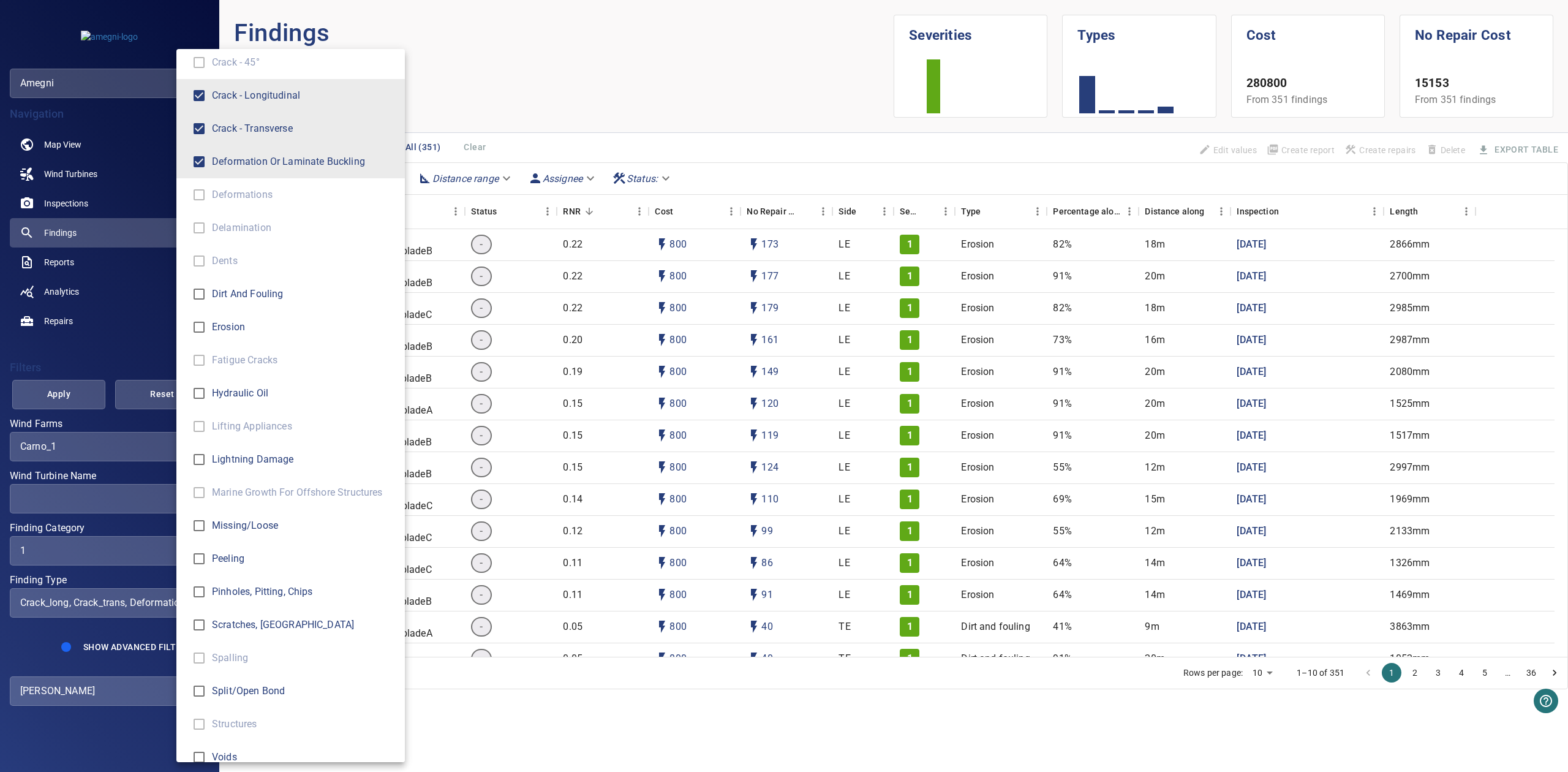
scroll to position [256, 0]
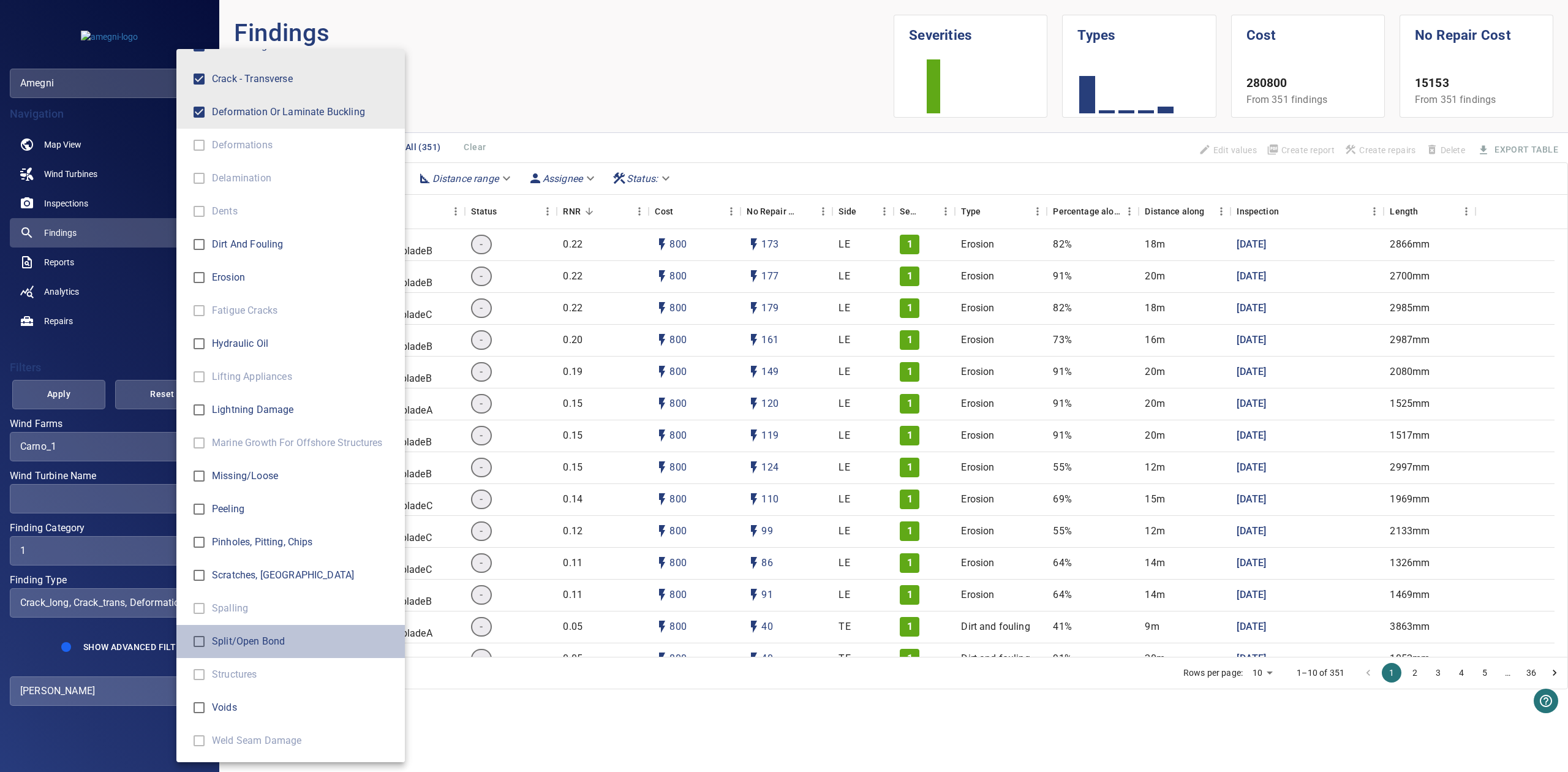
click at [250, 642] on span "Split/open bond" at bounding box center [303, 642] width 183 height 15
click at [240, 698] on li "Voids" at bounding box center [290, 708] width 228 height 33
click at [228, 710] on span "Voids" at bounding box center [303, 707] width 183 height 15
type input "**********"
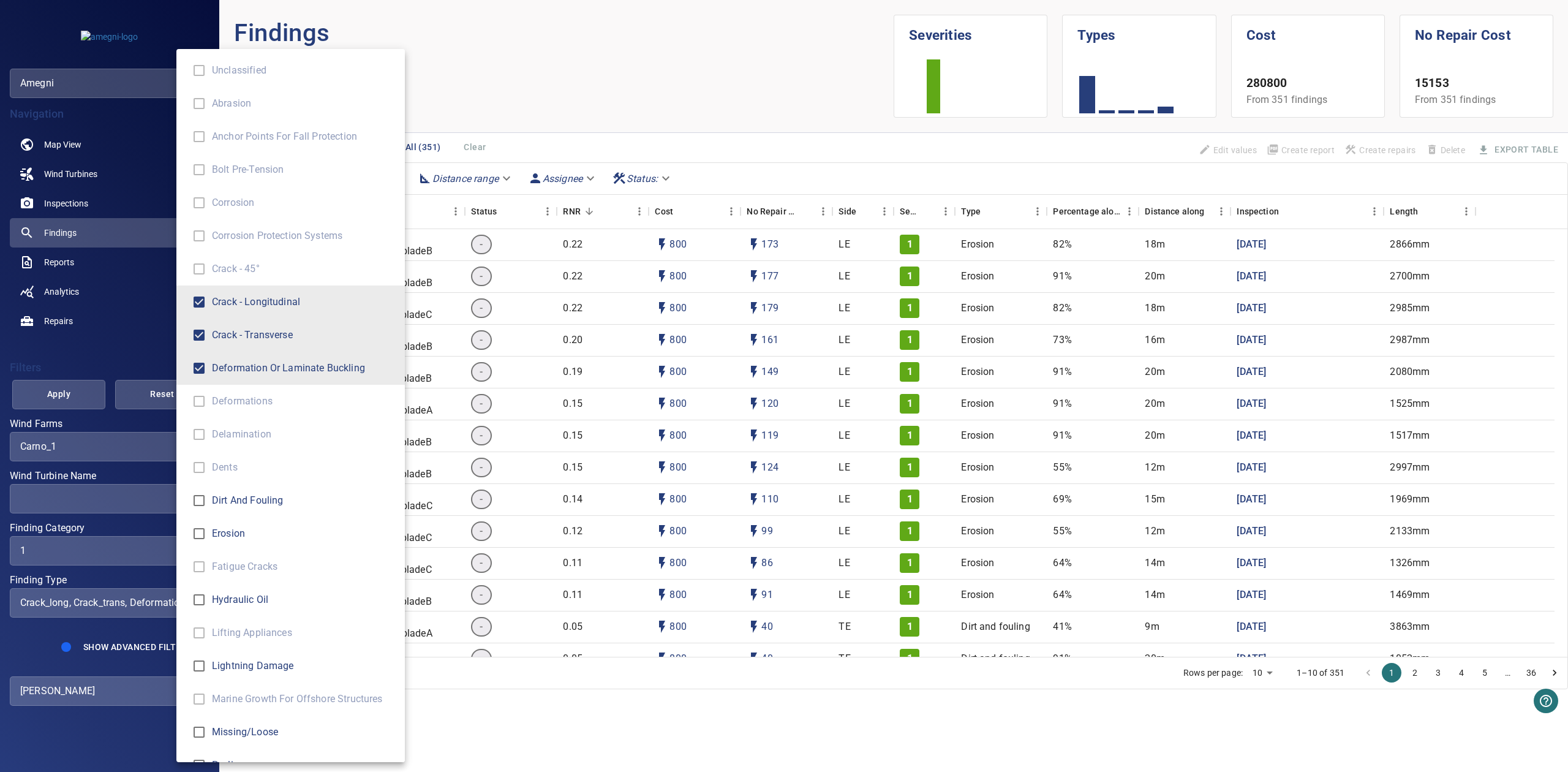
click at [103, 344] on div "Finding Type" at bounding box center [784, 386] width 1568 height 772
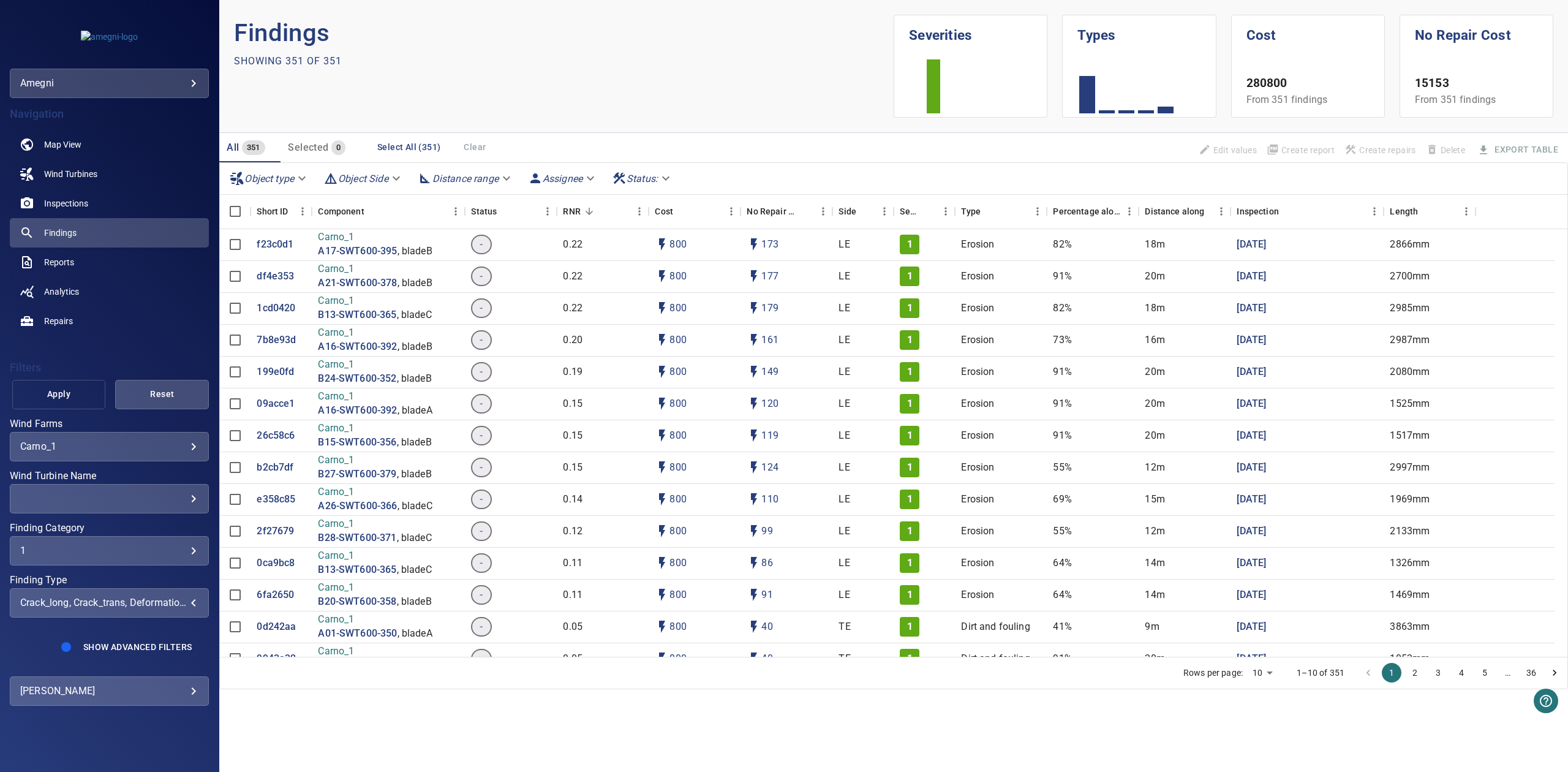
click at [87, 391] on span "Apply" at bounding box center [60, 395] width 63 height 16
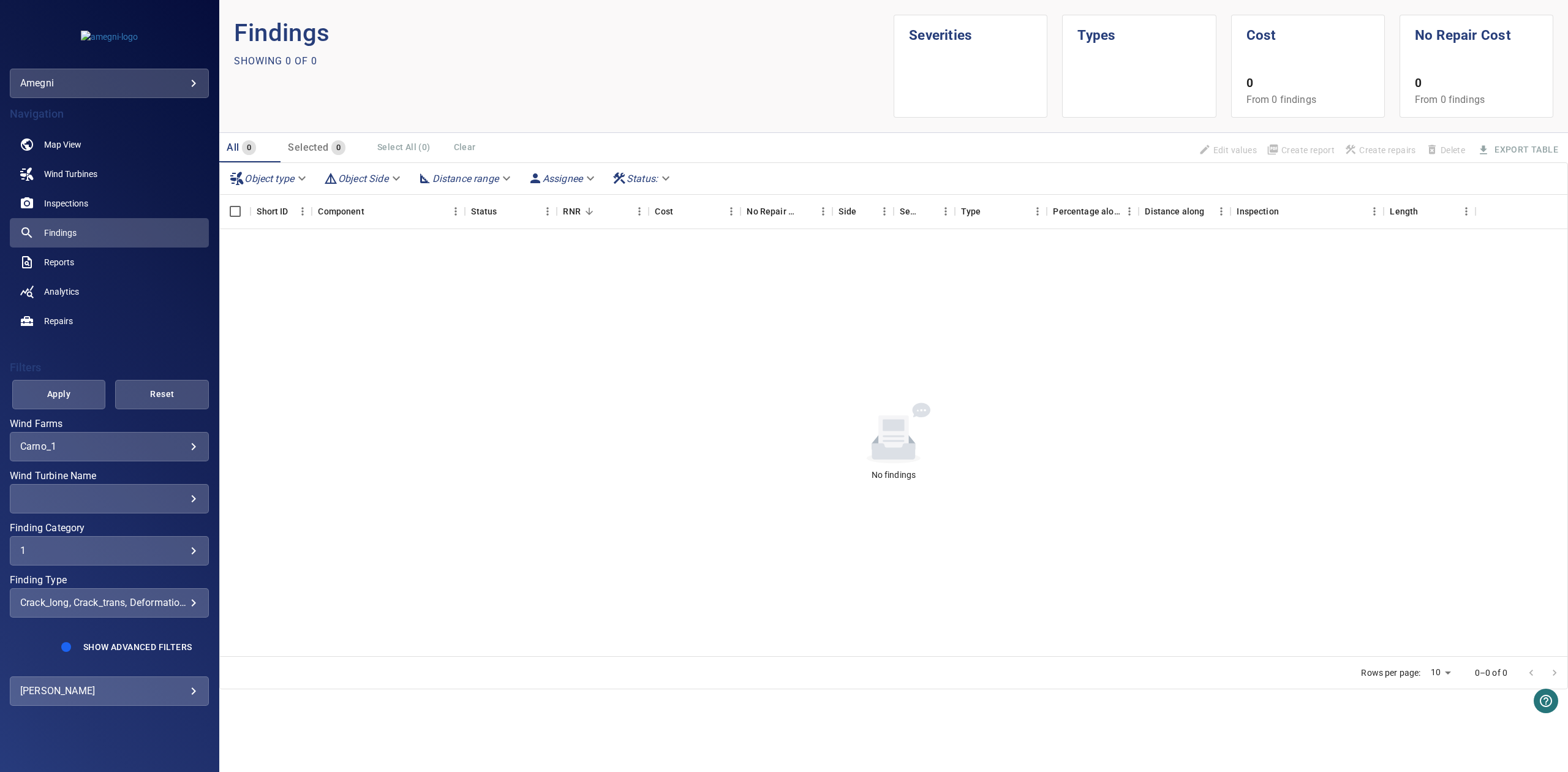
click at [175, 449] on body "**********" at bounding box center [784, 386] width 1568 height 772
click at [175, 447] on div at bounding box center [784, 386] width 1568 height 772
click at [162, 557] on div "1 * ​" at bounding box center [109, 551] width 200 height 30
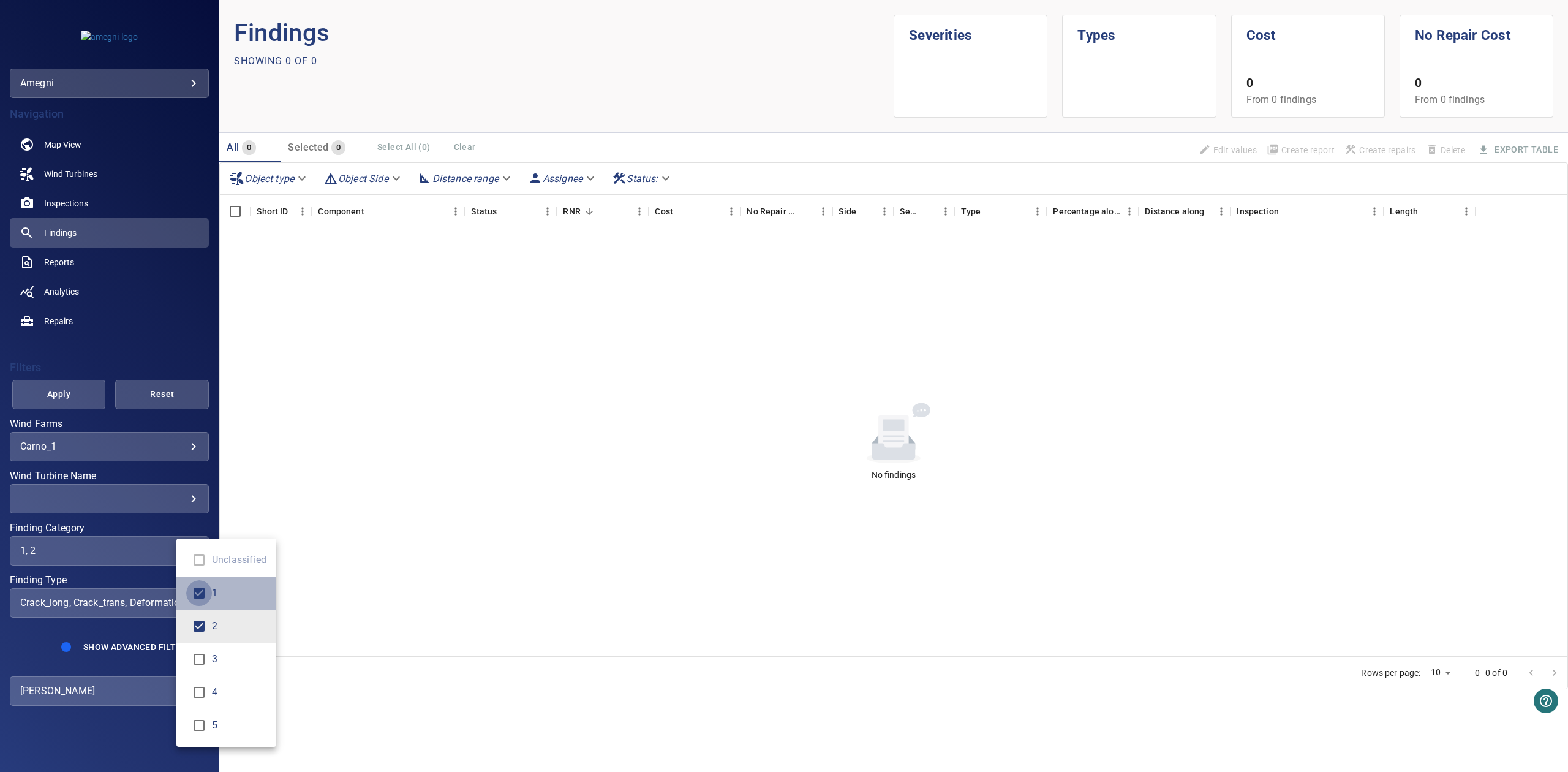
type input "*"
click at [62, 403] on div "Finding Category" at bounding box center [784, 386] width 1568 height 772
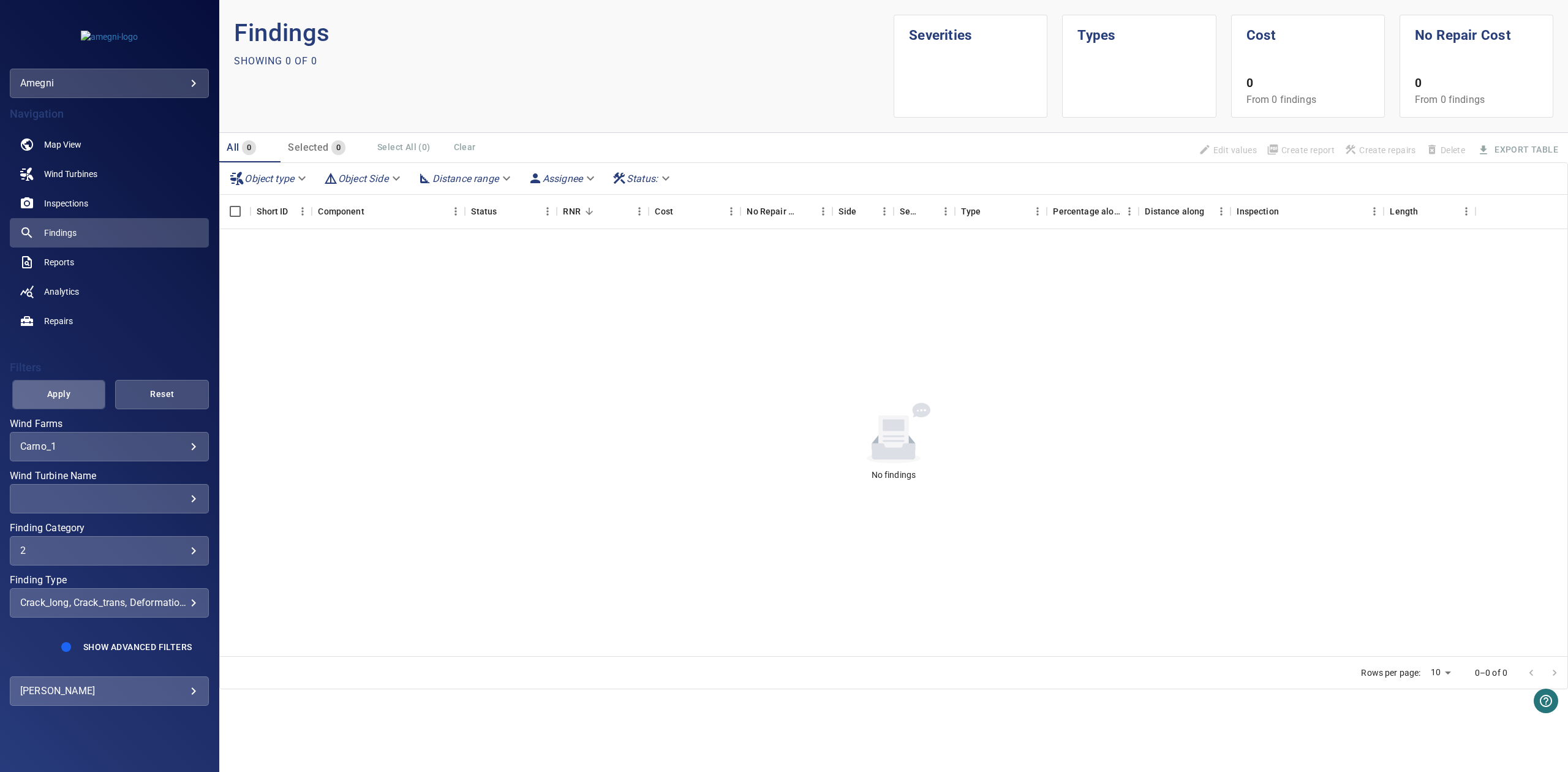
click at [61, 395] on span "Apply" at bounding box center [60, 395] width 63 height 16
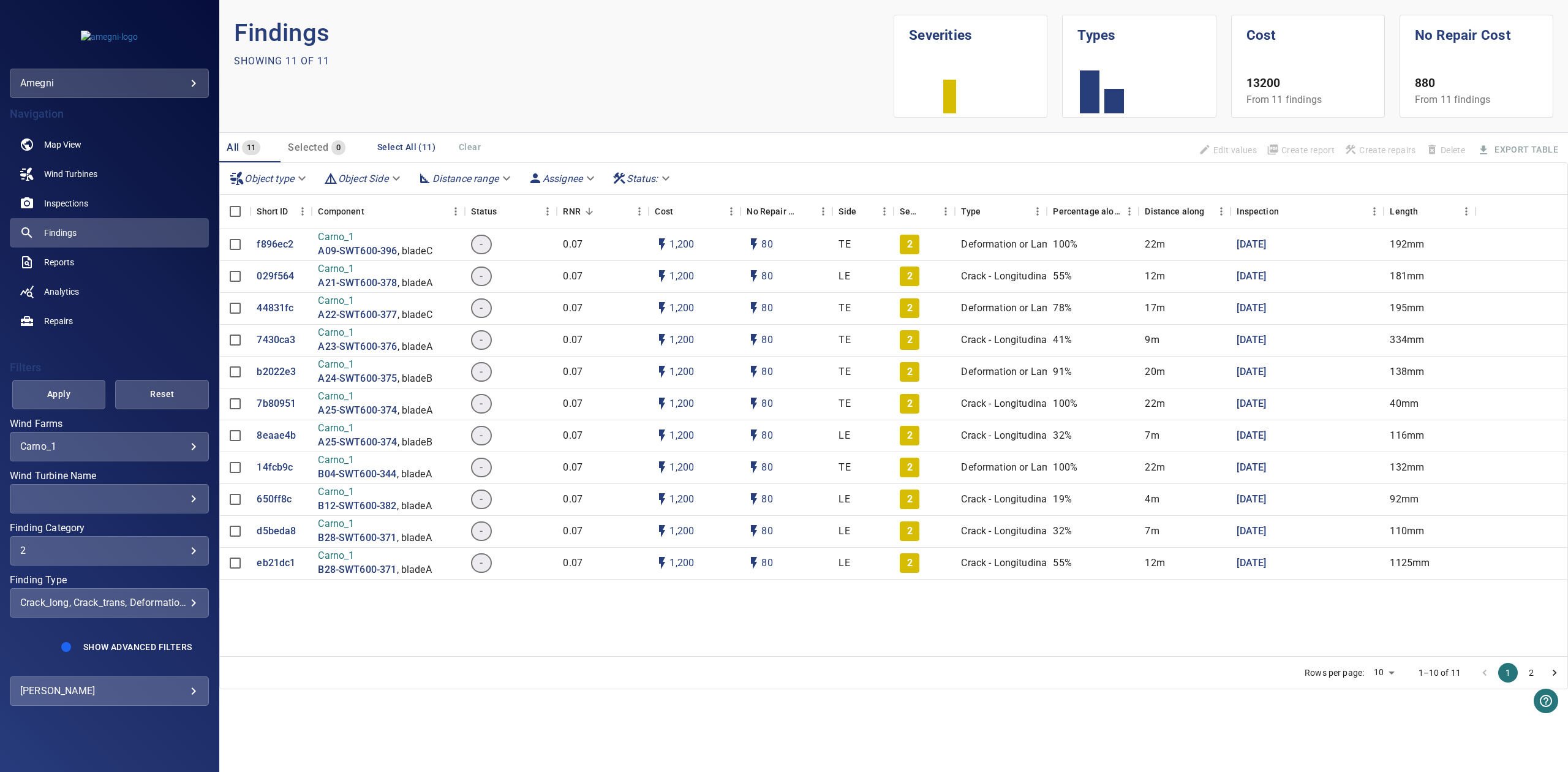
drag, startPoint x: 283, startPoint y: 240, endPoint x: 575, endPoint y: 635, distance: 491.2
click at [575, 635] on div "f896ec2 Carno_1 A09-SWT600-396 , bladeC - 0.07 1,200 80 TE 2 Deformation or Lam…" at bounding box center [893, 443] width 1348 height 427
click at [137, 599] on div "crack_long, crack_trans, deformation_buckling, split_open" at bounding box center [109, 602] width 178 height 11
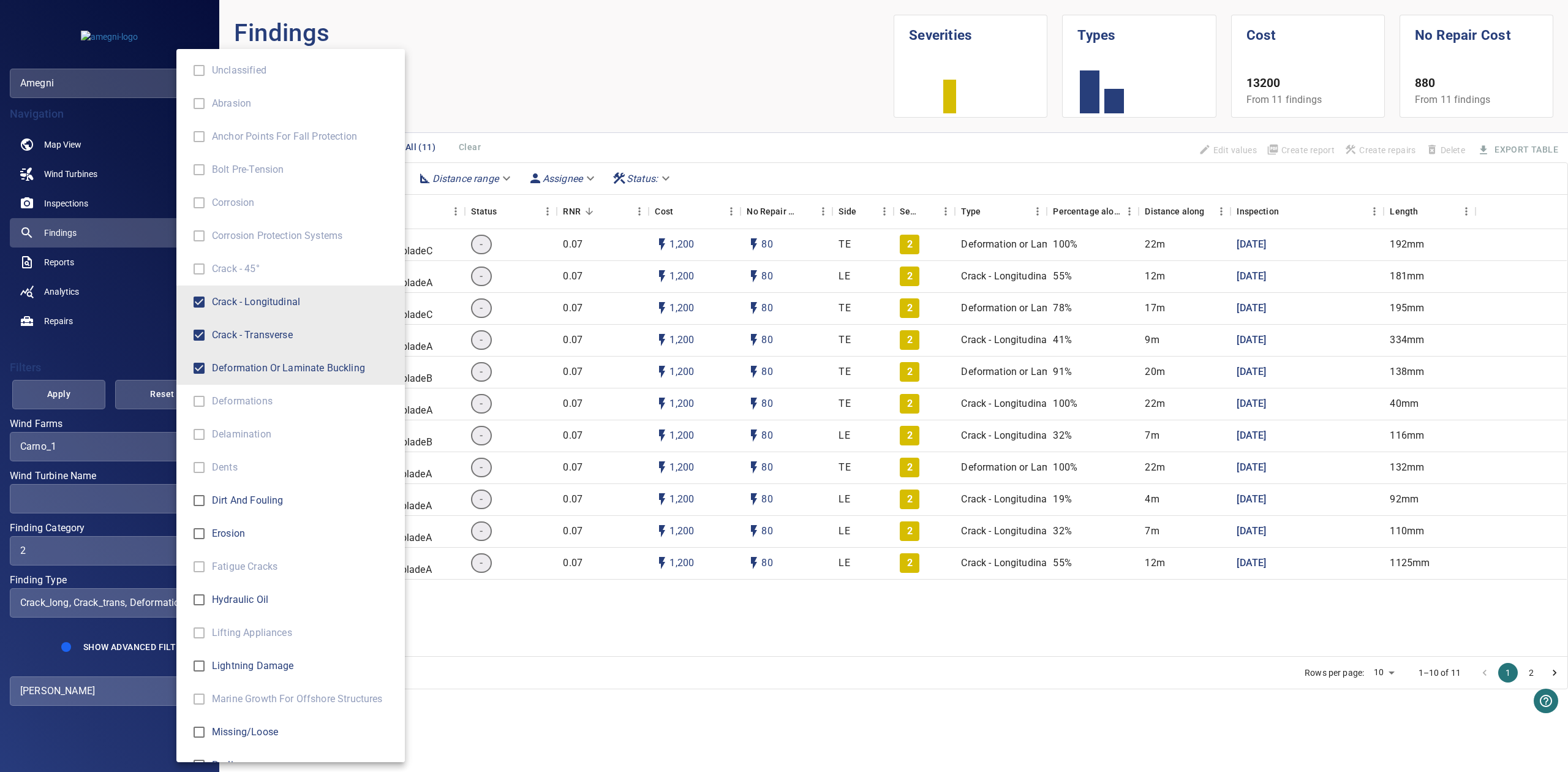
scroll to position [256, 0]
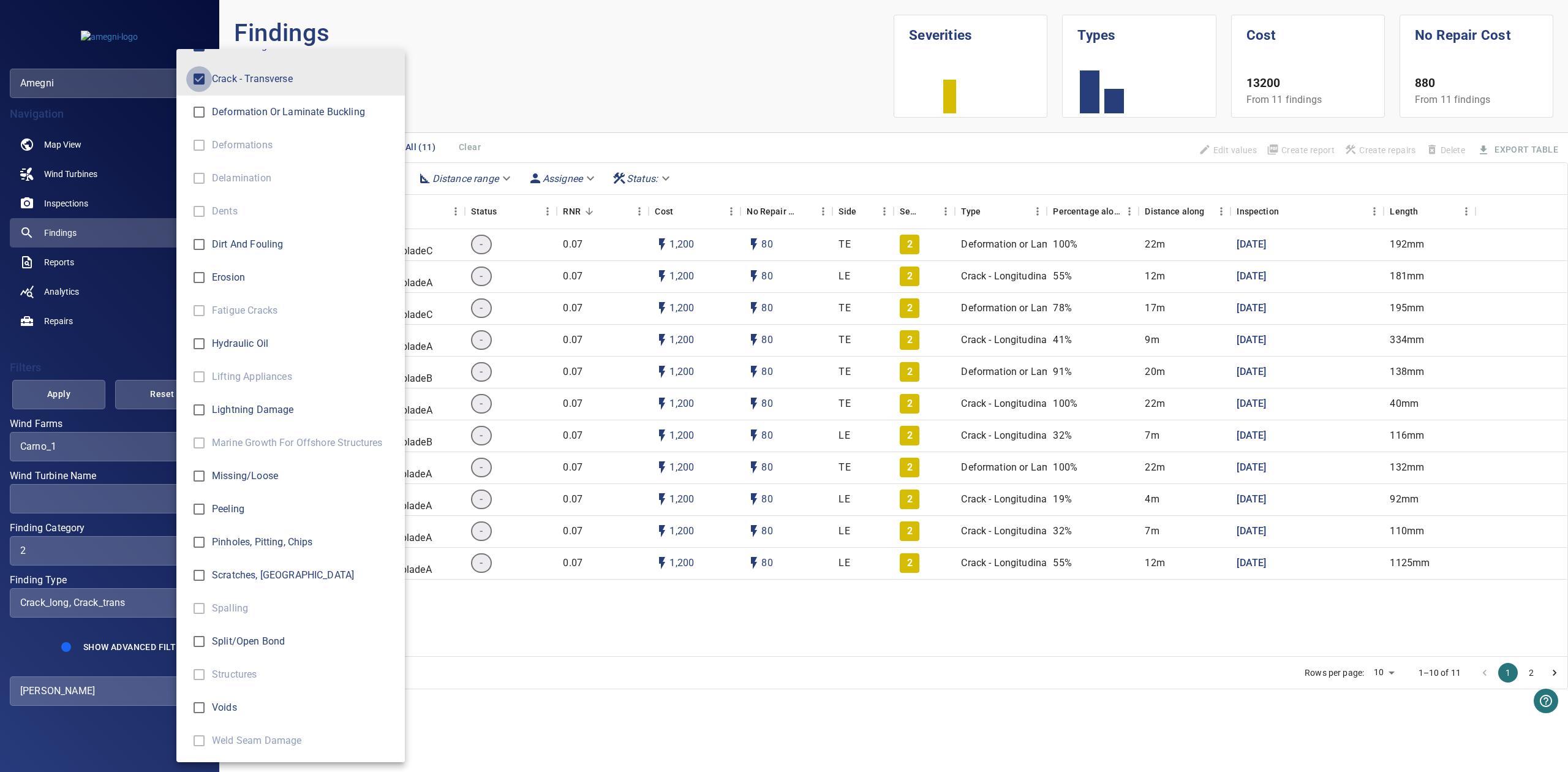
type input "**********"
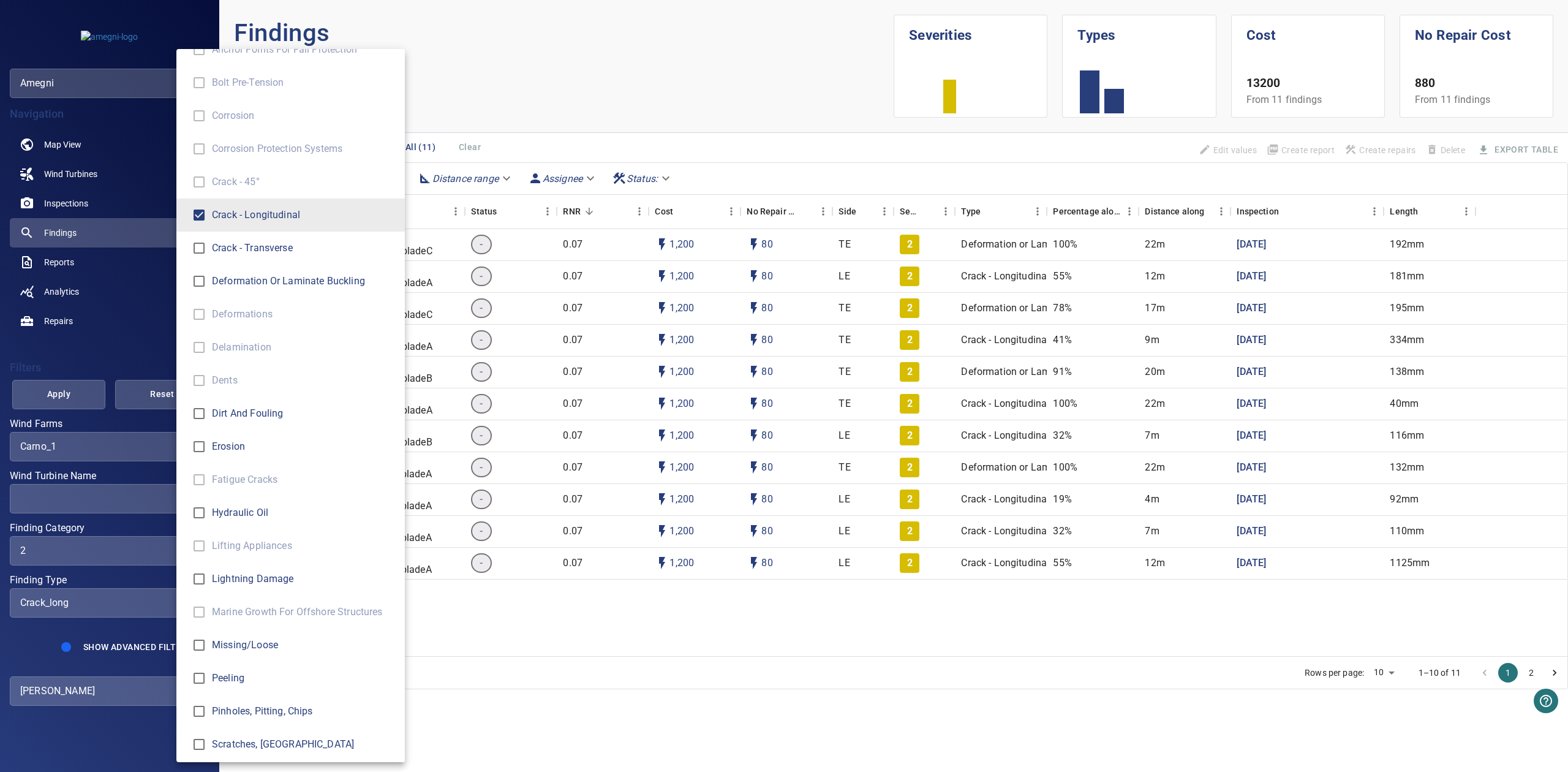
scroll to position [0, 0]
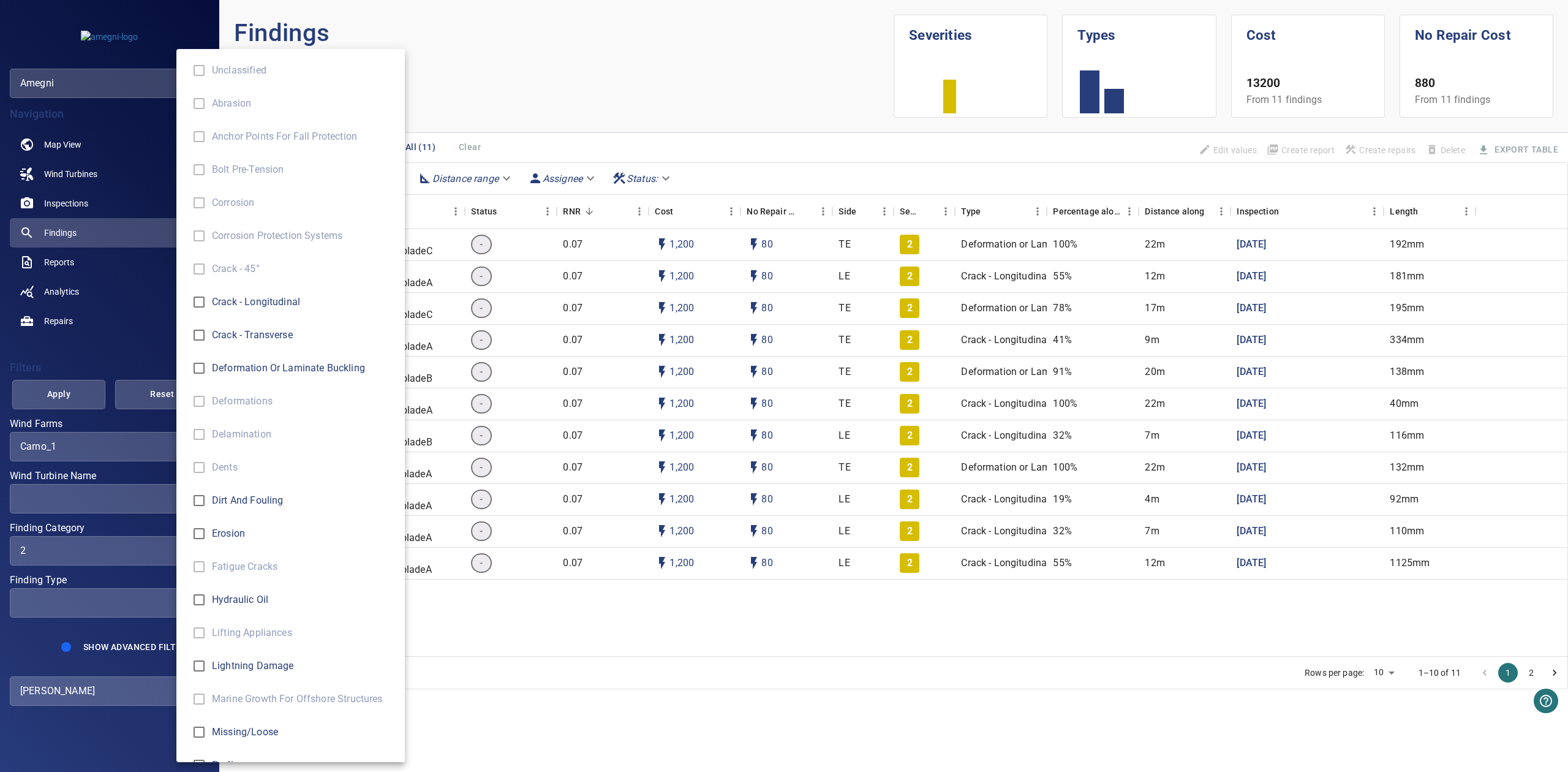
drag, startPoint x: 144, startPoint y: 310, endPoint x: 140, endPoint y: 327, distance: 17.5
click at [143, 312] on div "Finding Type" at bounding box center [784, 386] width 1568 height 772
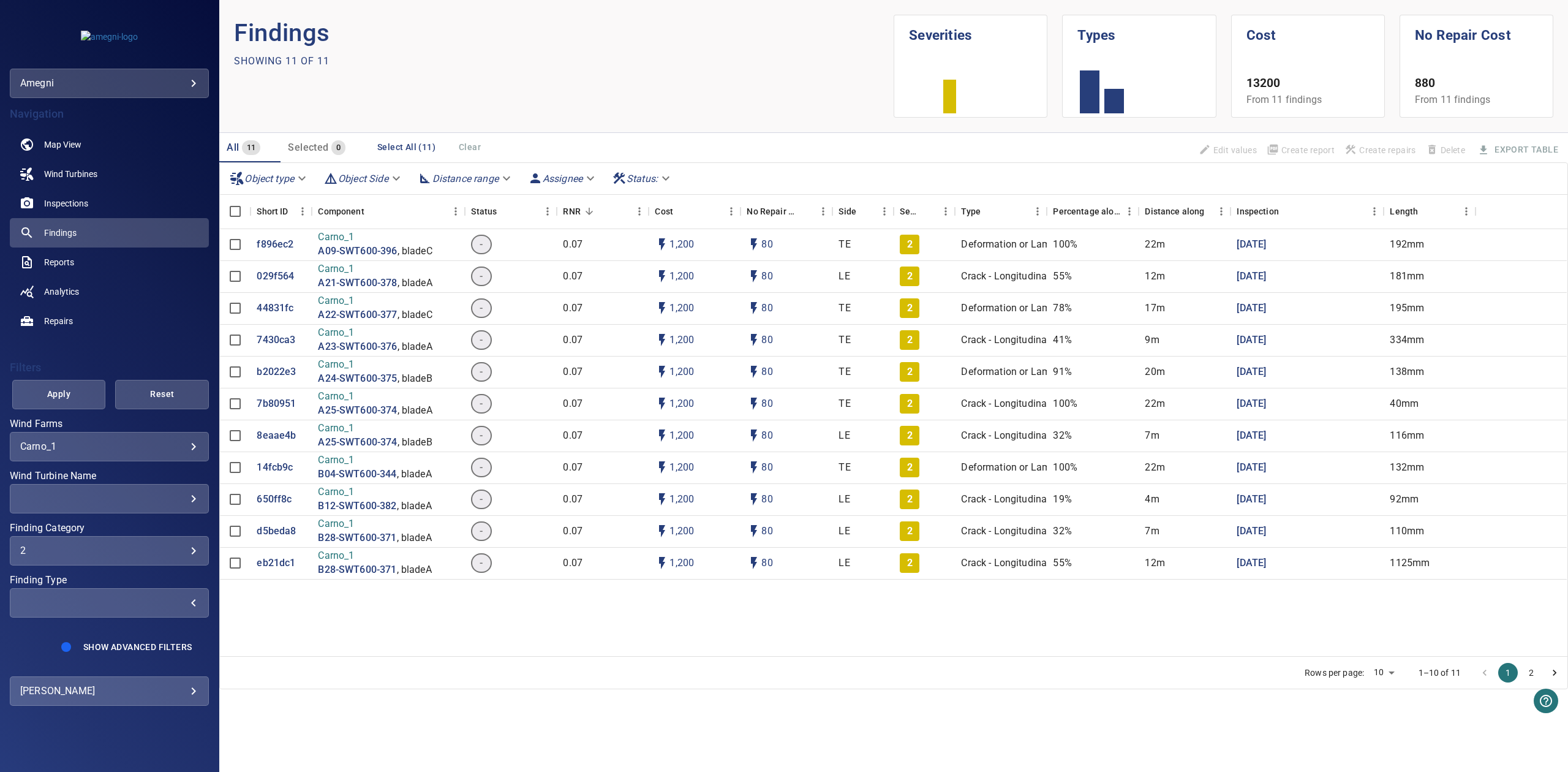
click at [62, 411] on div "Filters Apply Reset Wind Farms Carno_1 ******* ​ Wind Turbine Name ​ ​ Finding …" at bounding box center [109, 506] width 200 height 301
click at [122, 549] on div "2" at bounding box center [109, 550] width 178 height 11
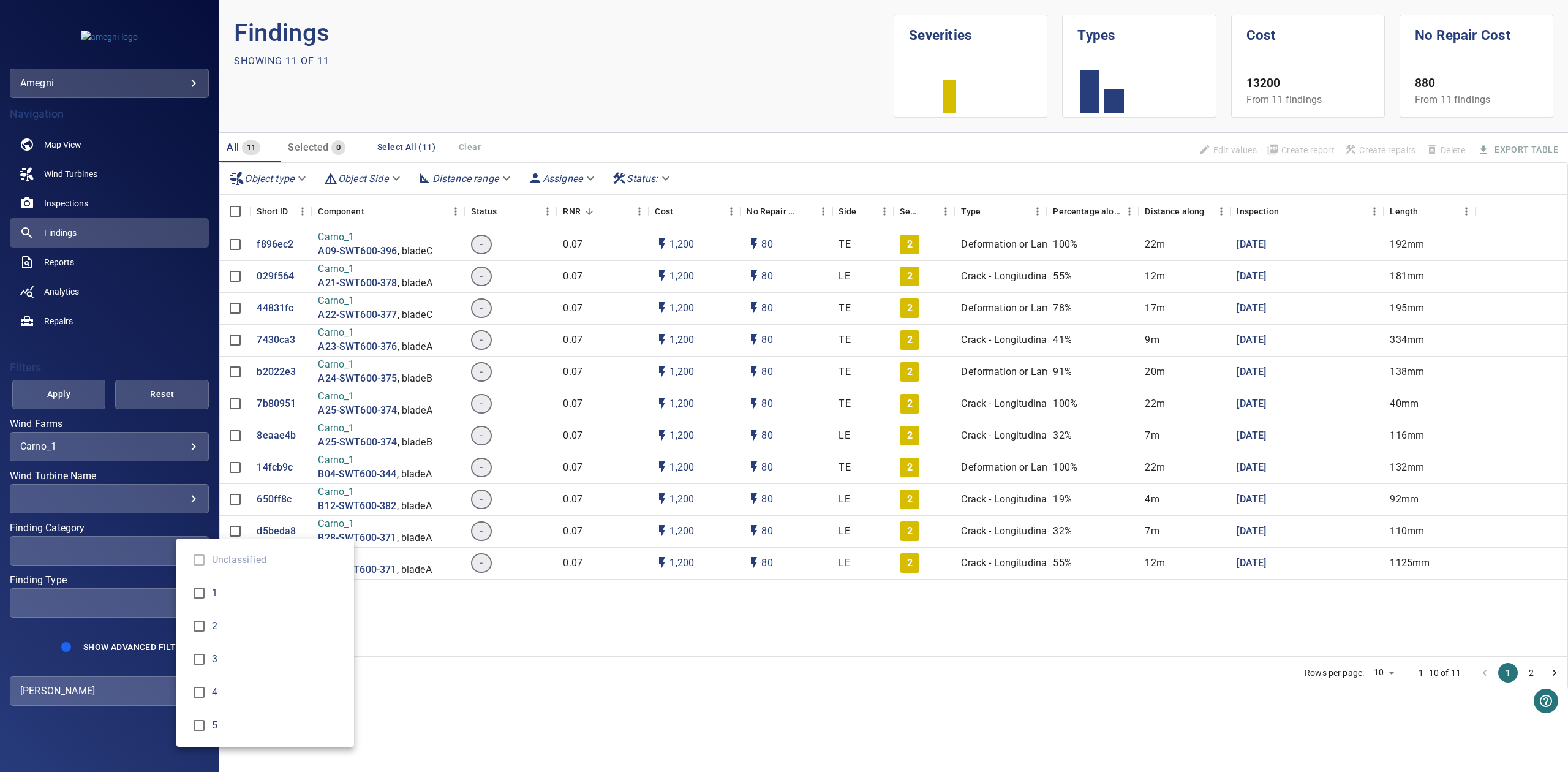
click at [44, 379] on div "Finding Category" at bounding box center [784, 386] width 1568 height 772
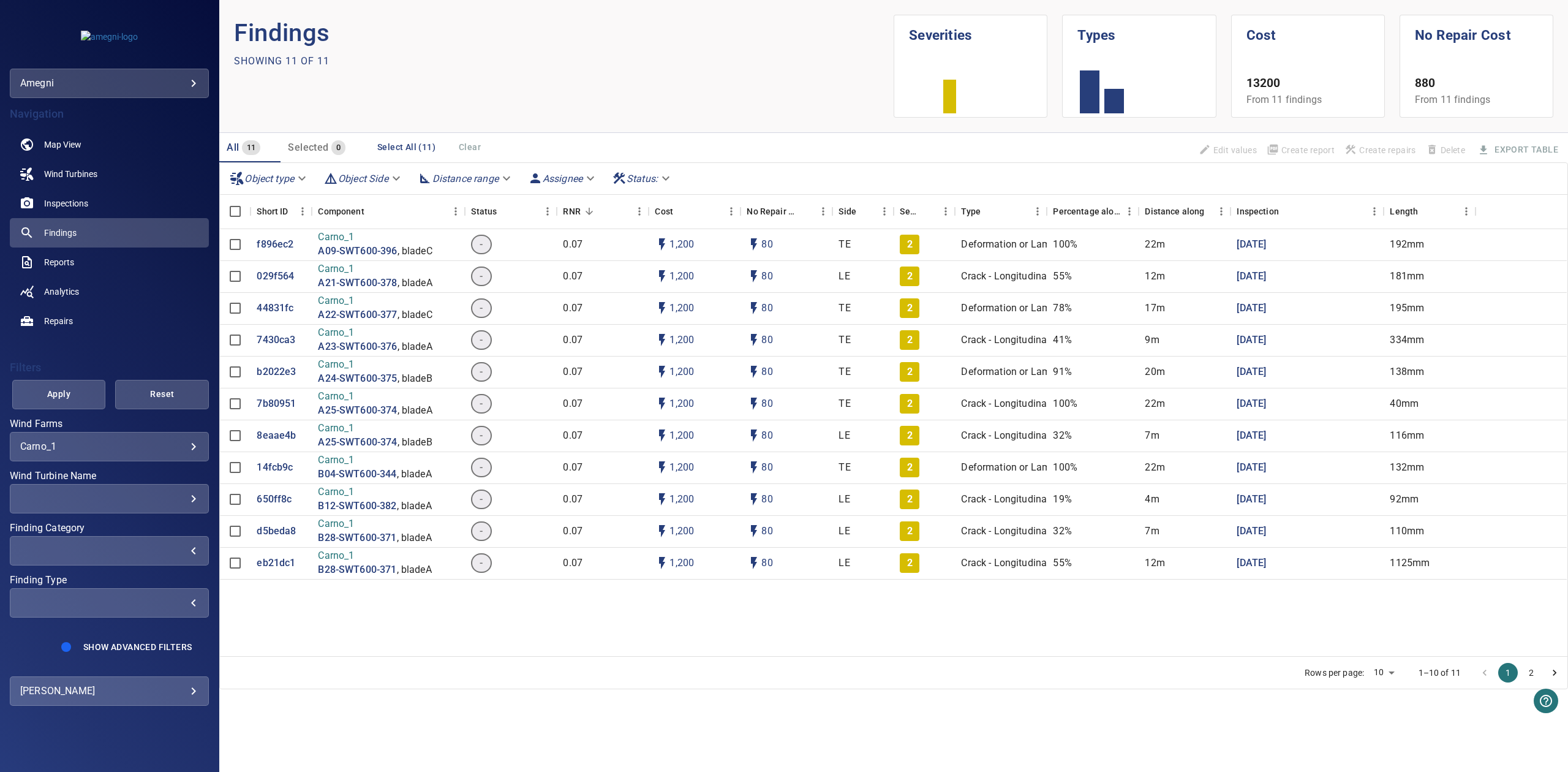
click at [71, 542] on div "​ ​" at bounding box center [109, 551] width 200 height 30
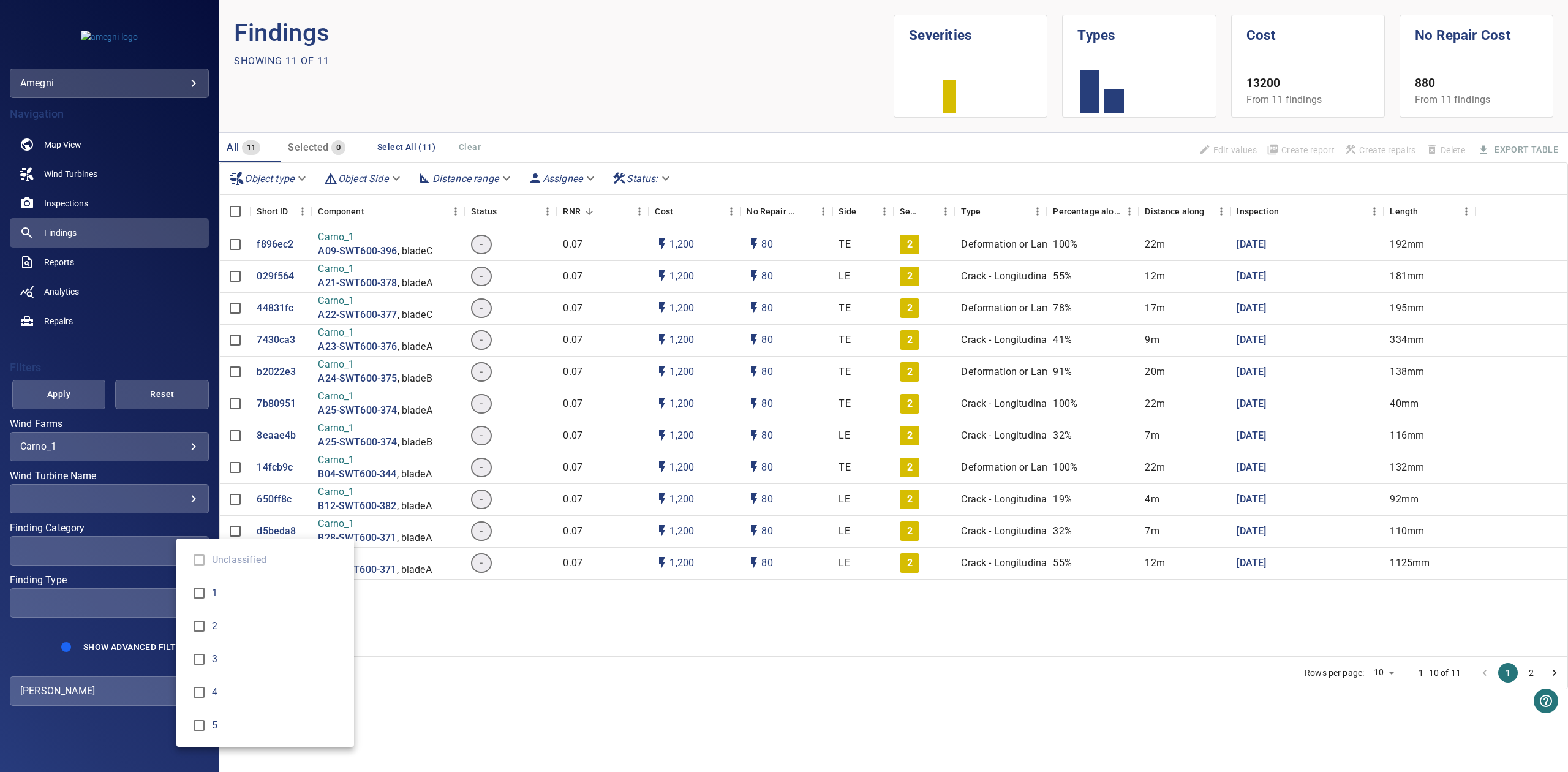
type input "*"
drag, startPoint x: 76, startPoint y: 407, endPoint x: 69, endPoint y: 396, distance: 13.0
click at [74, 405] on div "Finding Category" at bounding box center [784, 386] width 1568 height 772
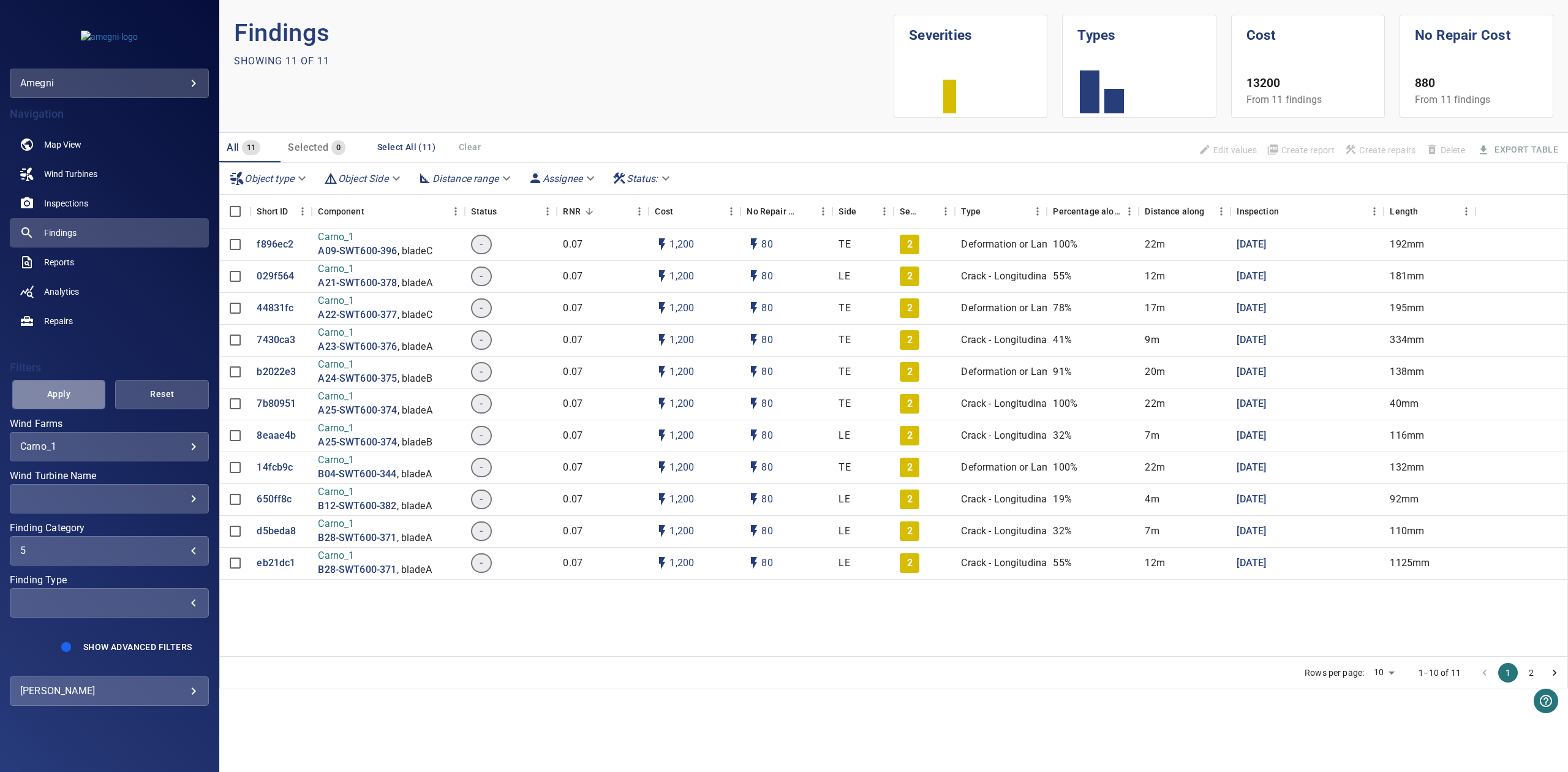
click at [68, 395] on span "Apply" at bounding box center [60, 395] width 63 height 16
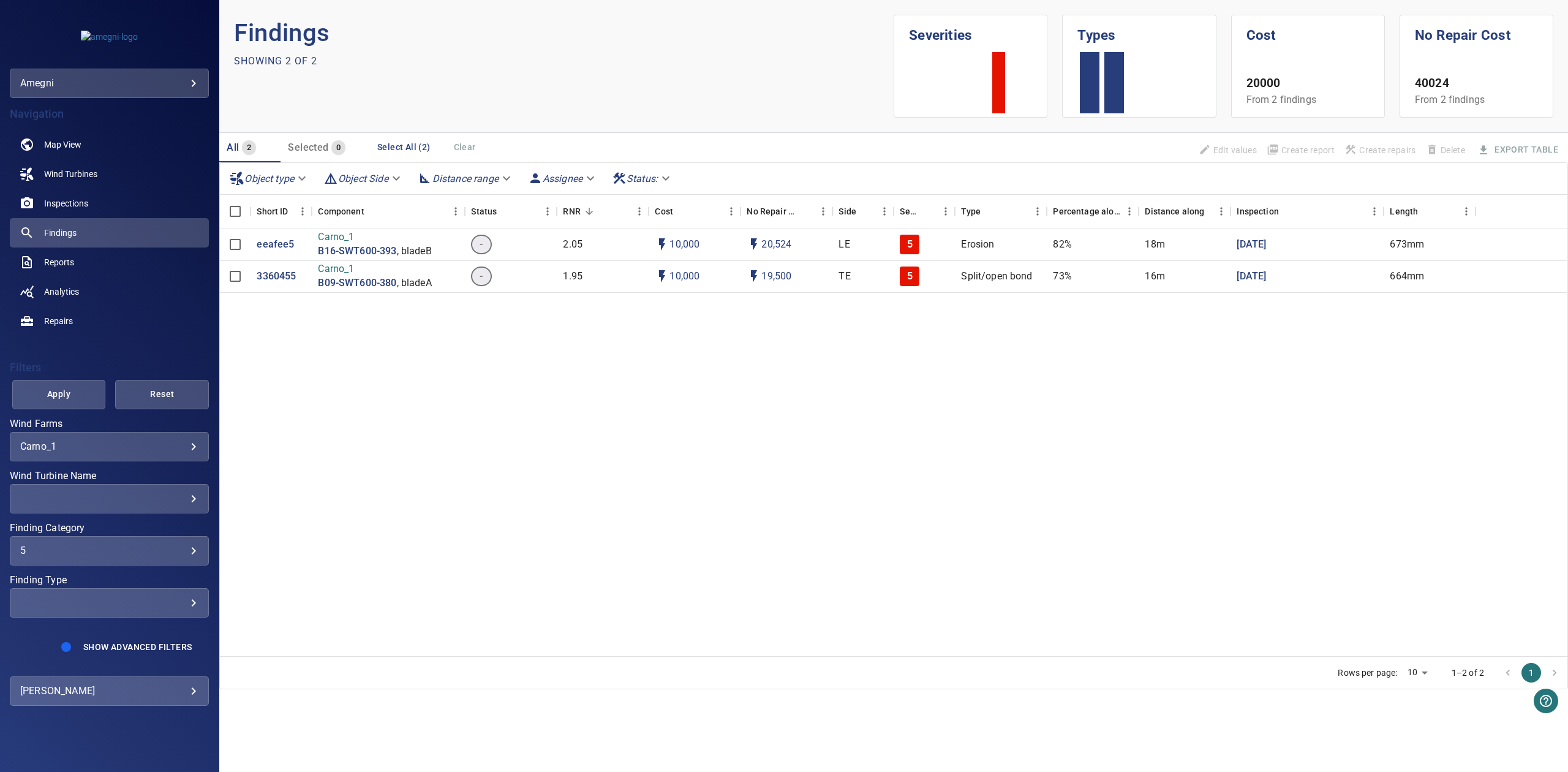
click at [160, 548] on div "5" at bounding box center [109, 550] width 178 height 11
click at [52, 381] on div "Finding Category" at bounding box center [784, 386] width 1568 height 772
click at [74, 420] on label "Wind Farms" at bounding box center [109, 424] width 200 height 10
click at [77, 399] on span "Apply" at bounding box center [60, 395] width 63 height 16
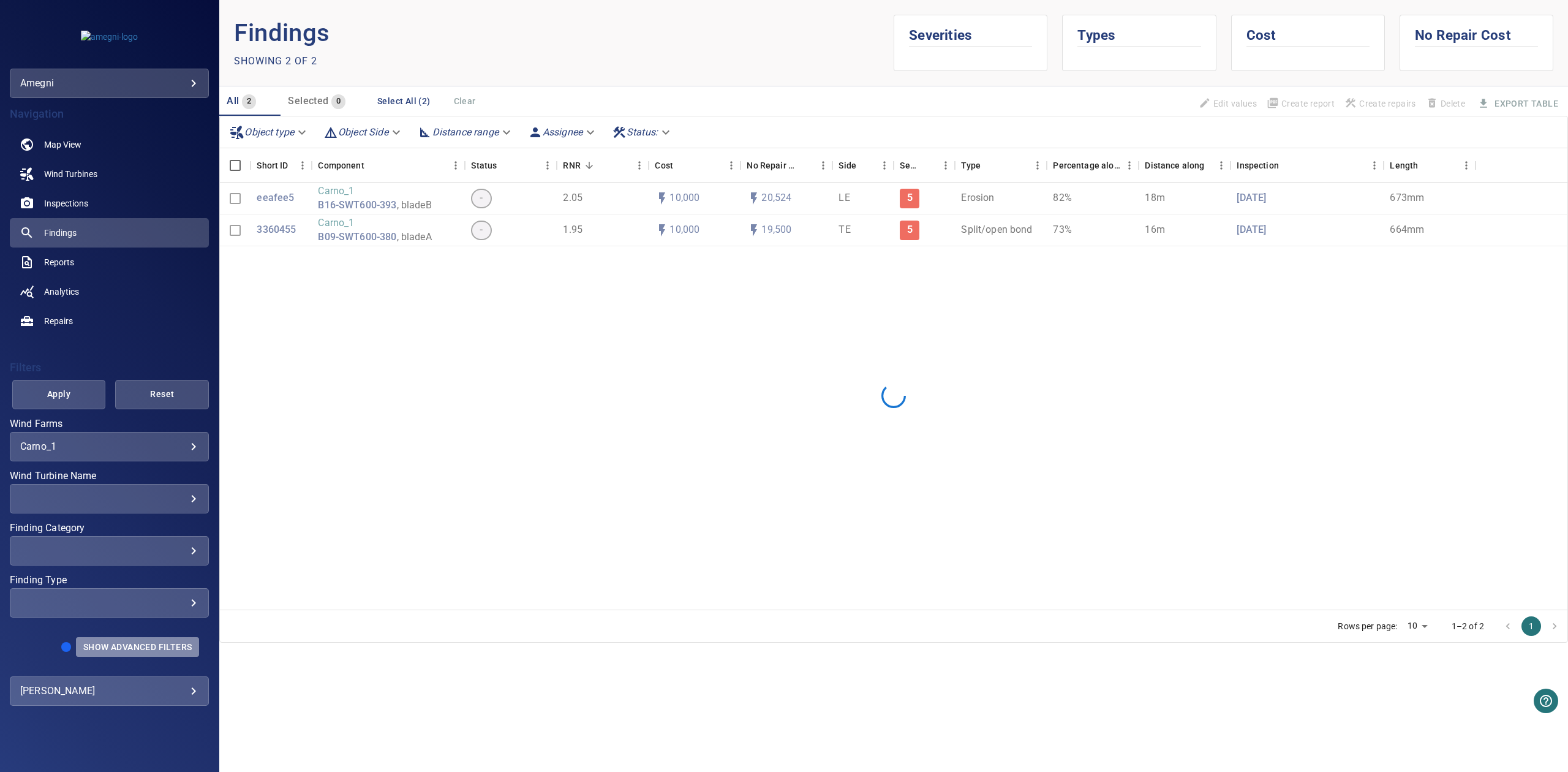
click at [141, 642] on span "Show Advanced Filters" at bounding box center [137, 647] width 108 height 10
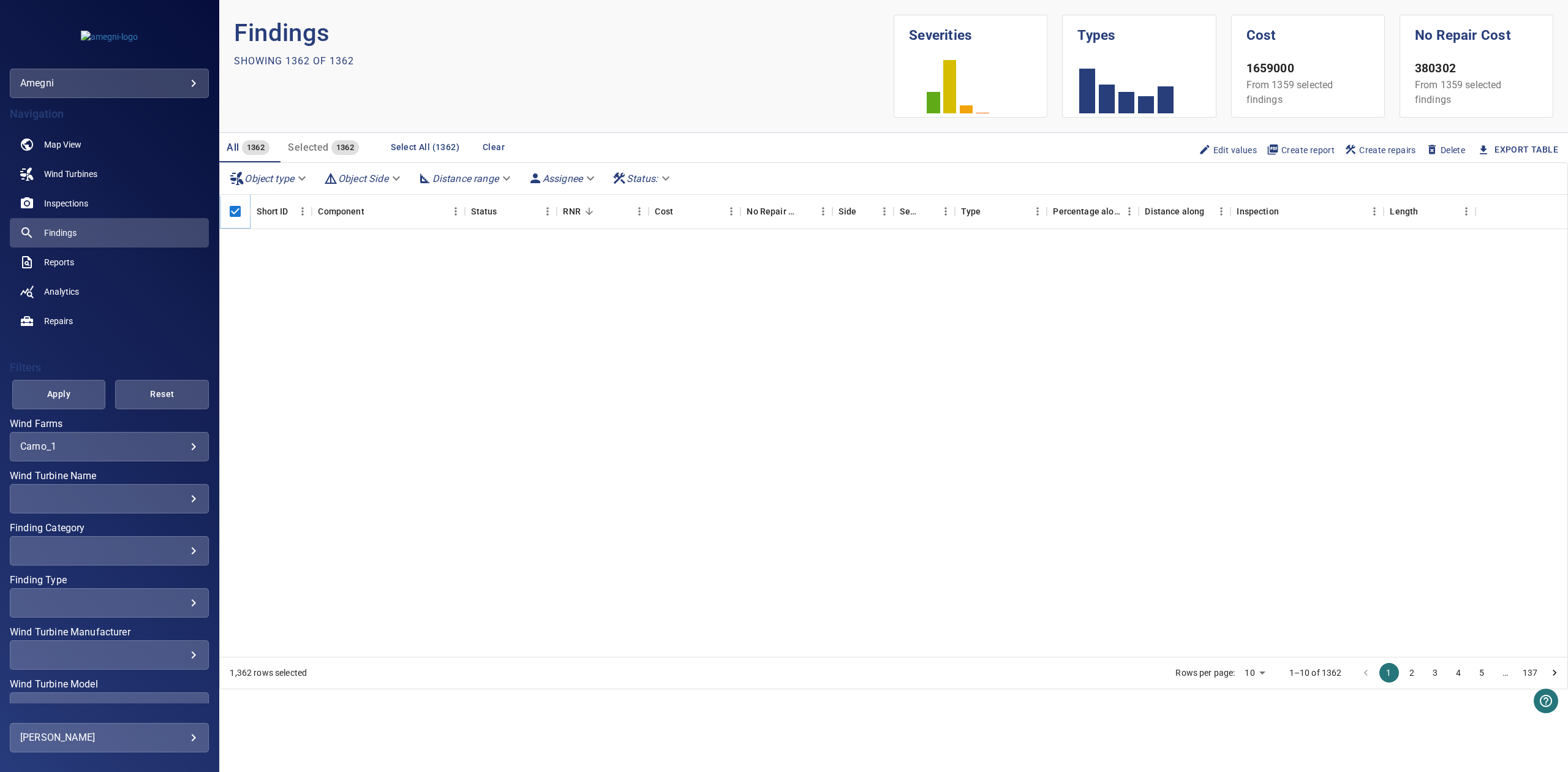
scroll to position [2451, 0]
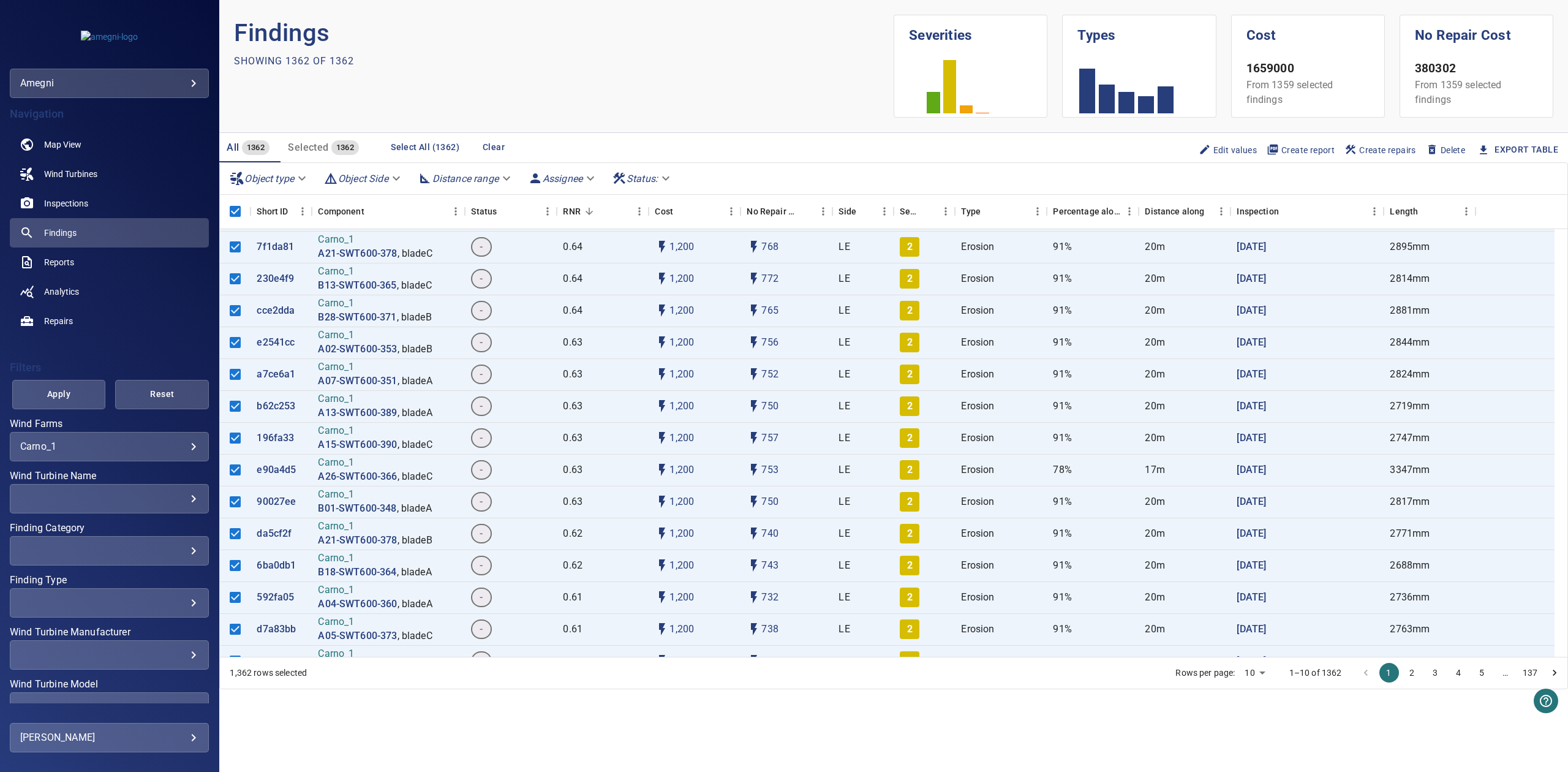
click at [1422, 675] on li "2" at bounding box center [1412, 672] width 24 height 19
click at [1411, 674] on button "2" at bounding box center [1412, 672] width 19 height 19
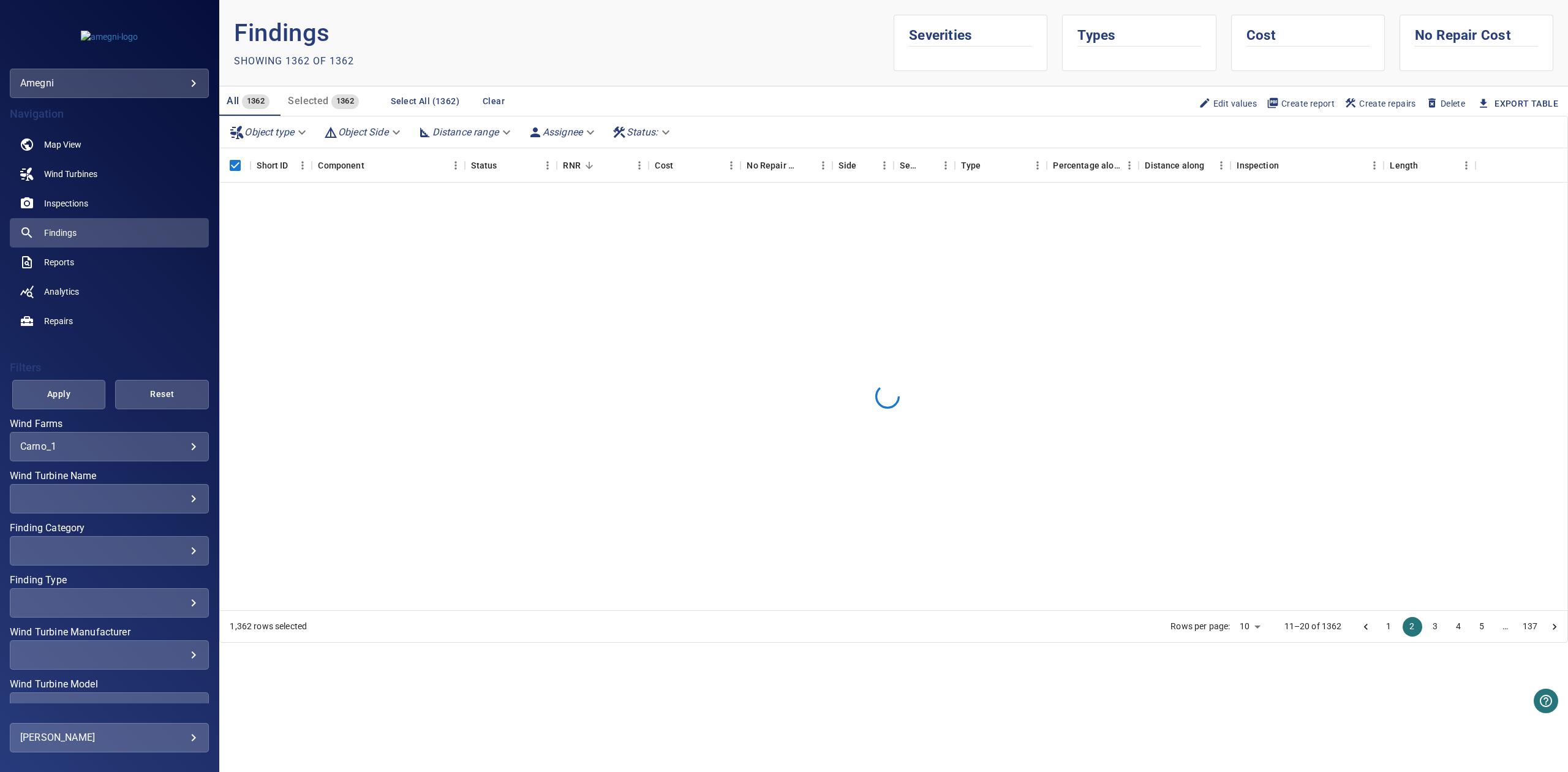
scroll to position [0, 0]
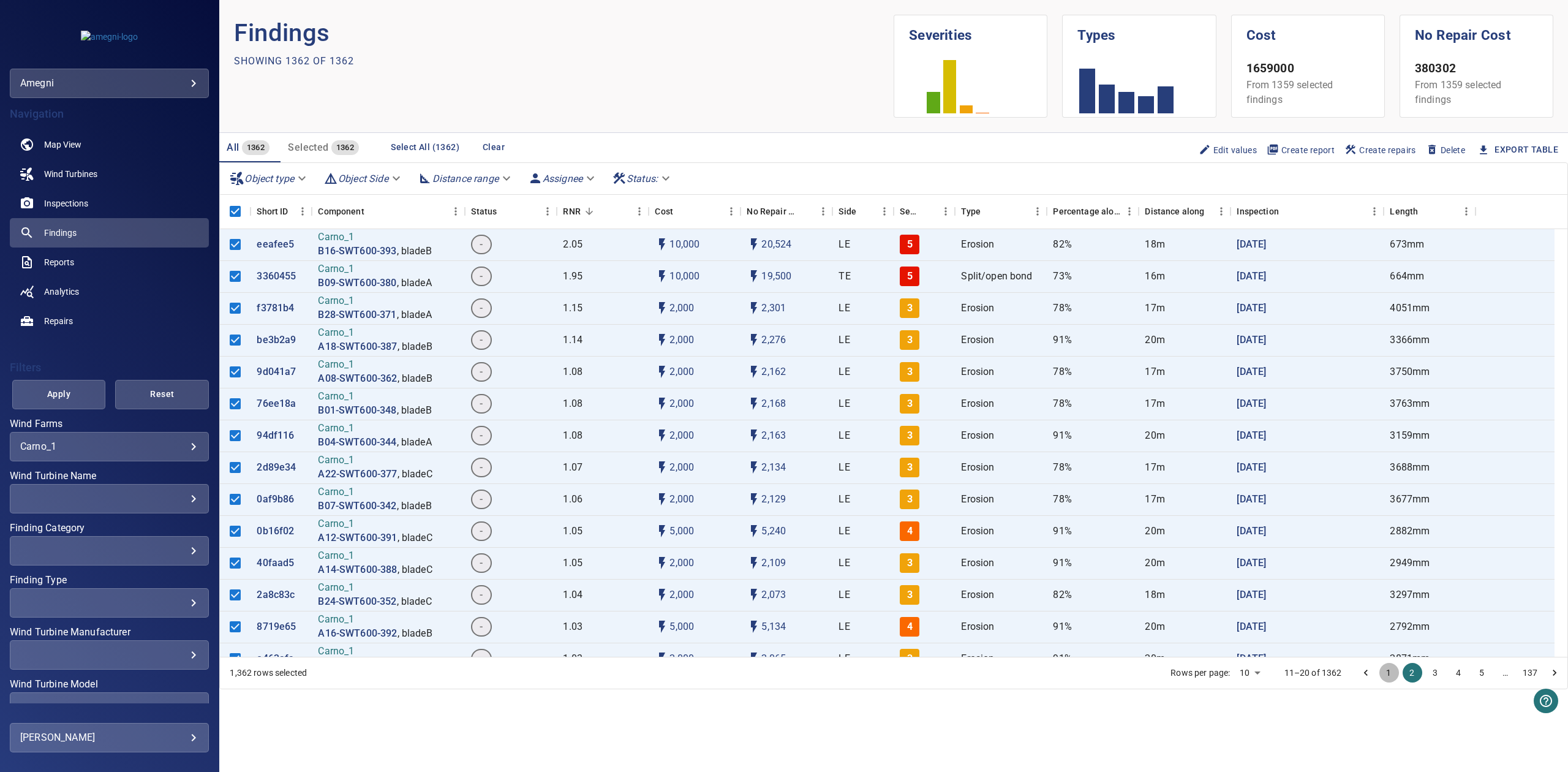
click at [1387, 682] on button "1" at bounding box center [1389, 672] width 19 height 19
click at [1518, 152] on link "Export Table" at bounding box center [1526, 150] width 64 height 16
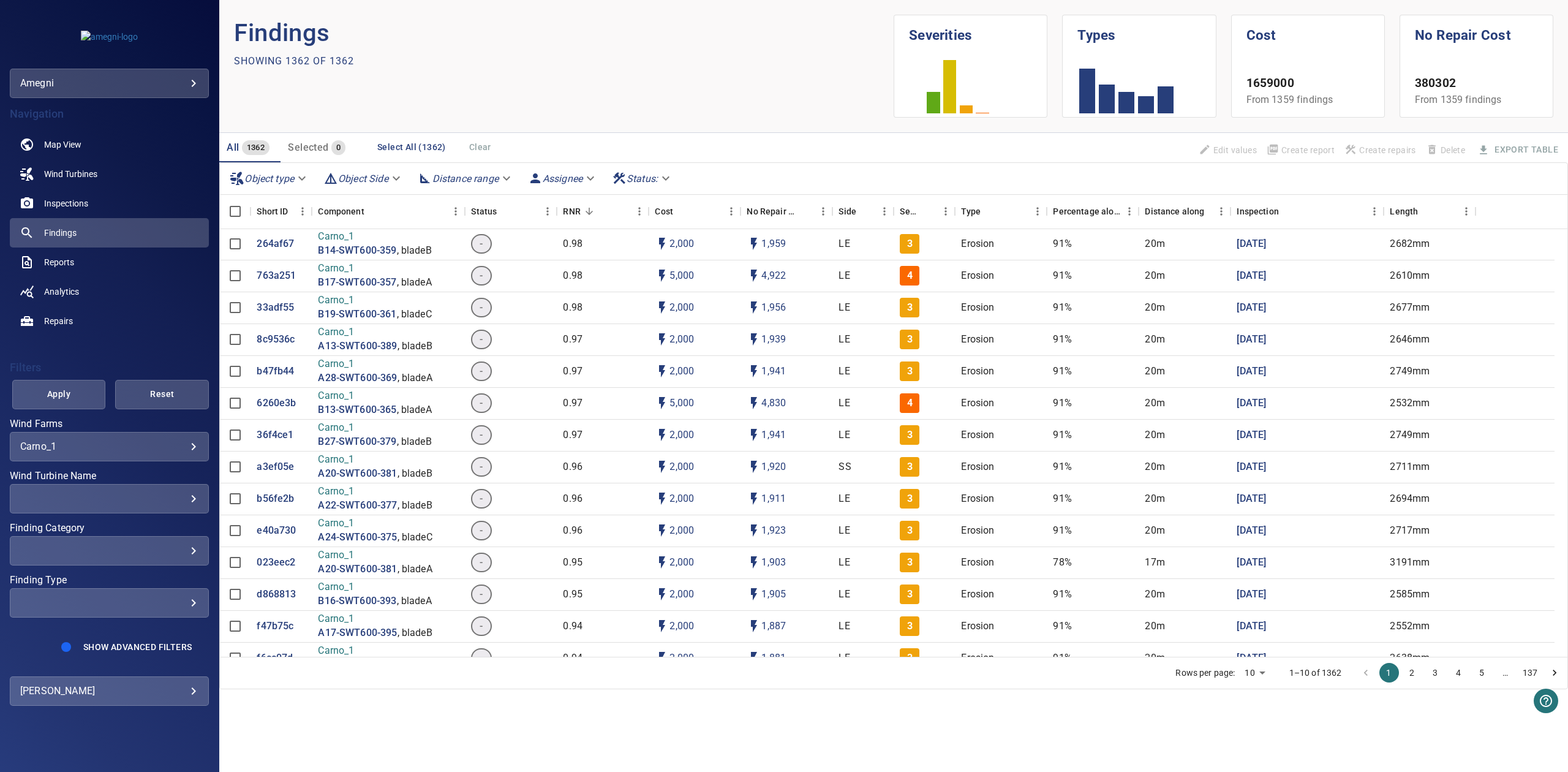
scroll to position [817, 0]
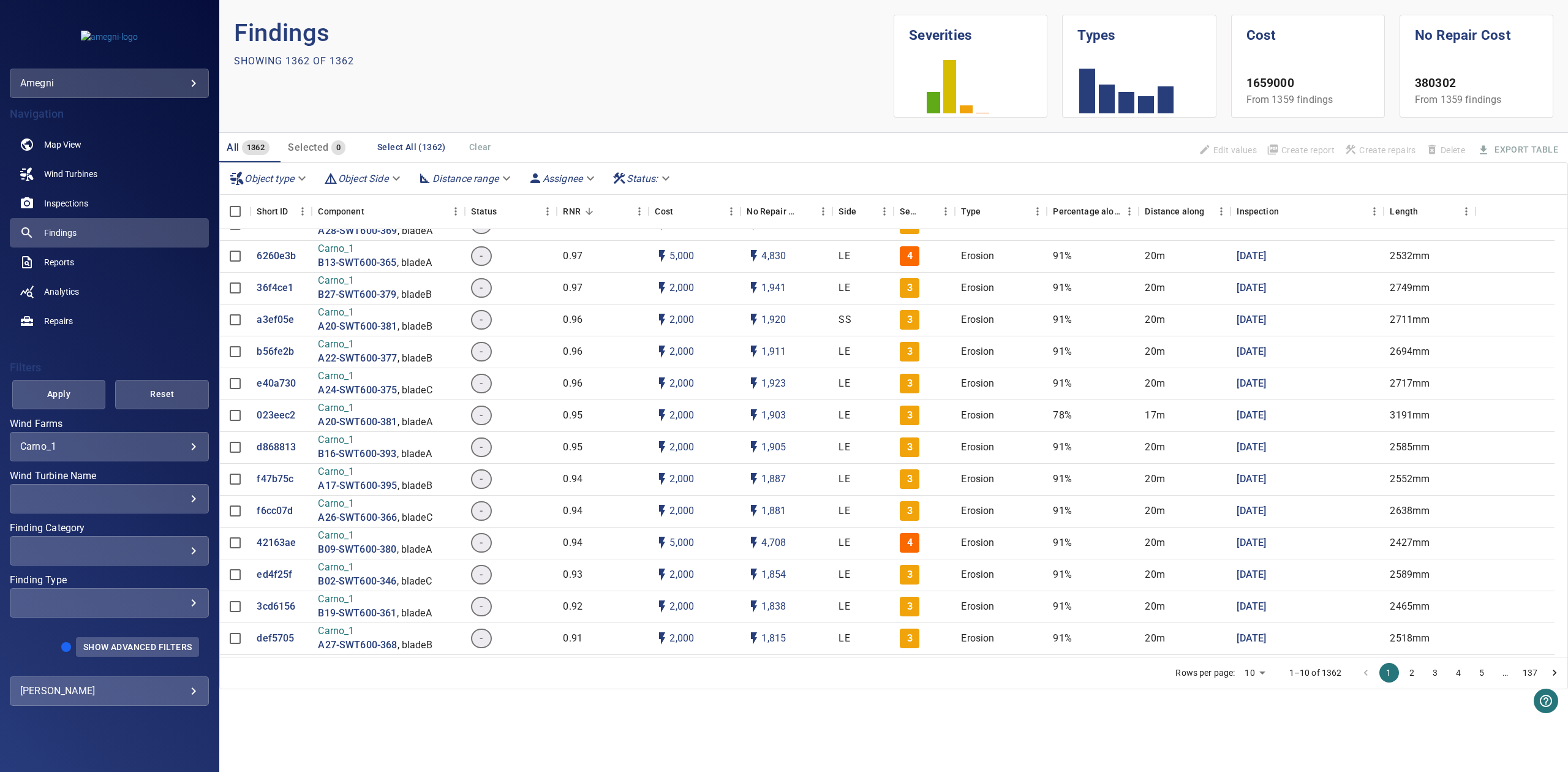
click at [103, 638] on button "Show Advanced Filters" at bounding box center [137, 647] width 123 height 19
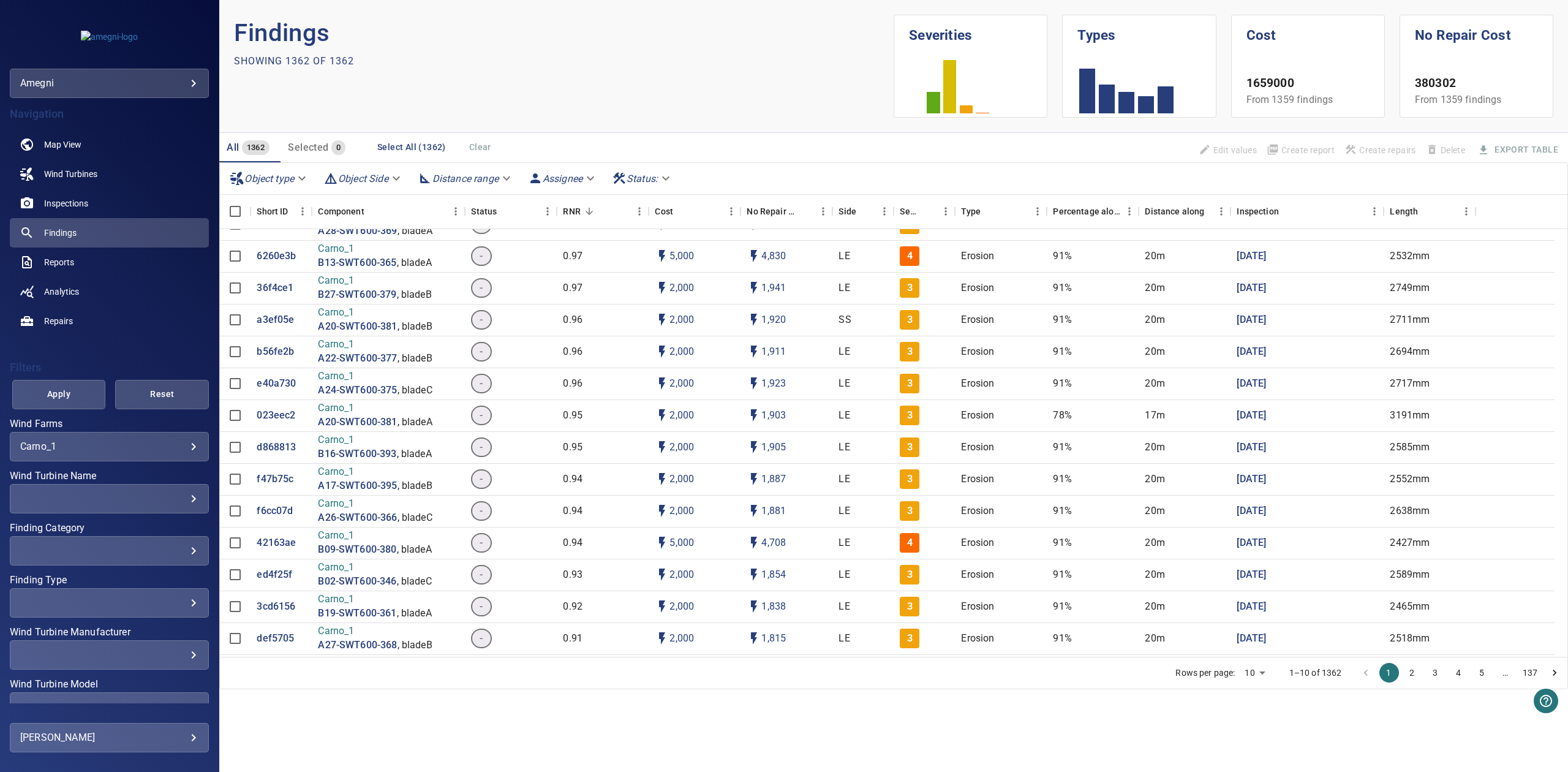
scroll to position [120, 0]
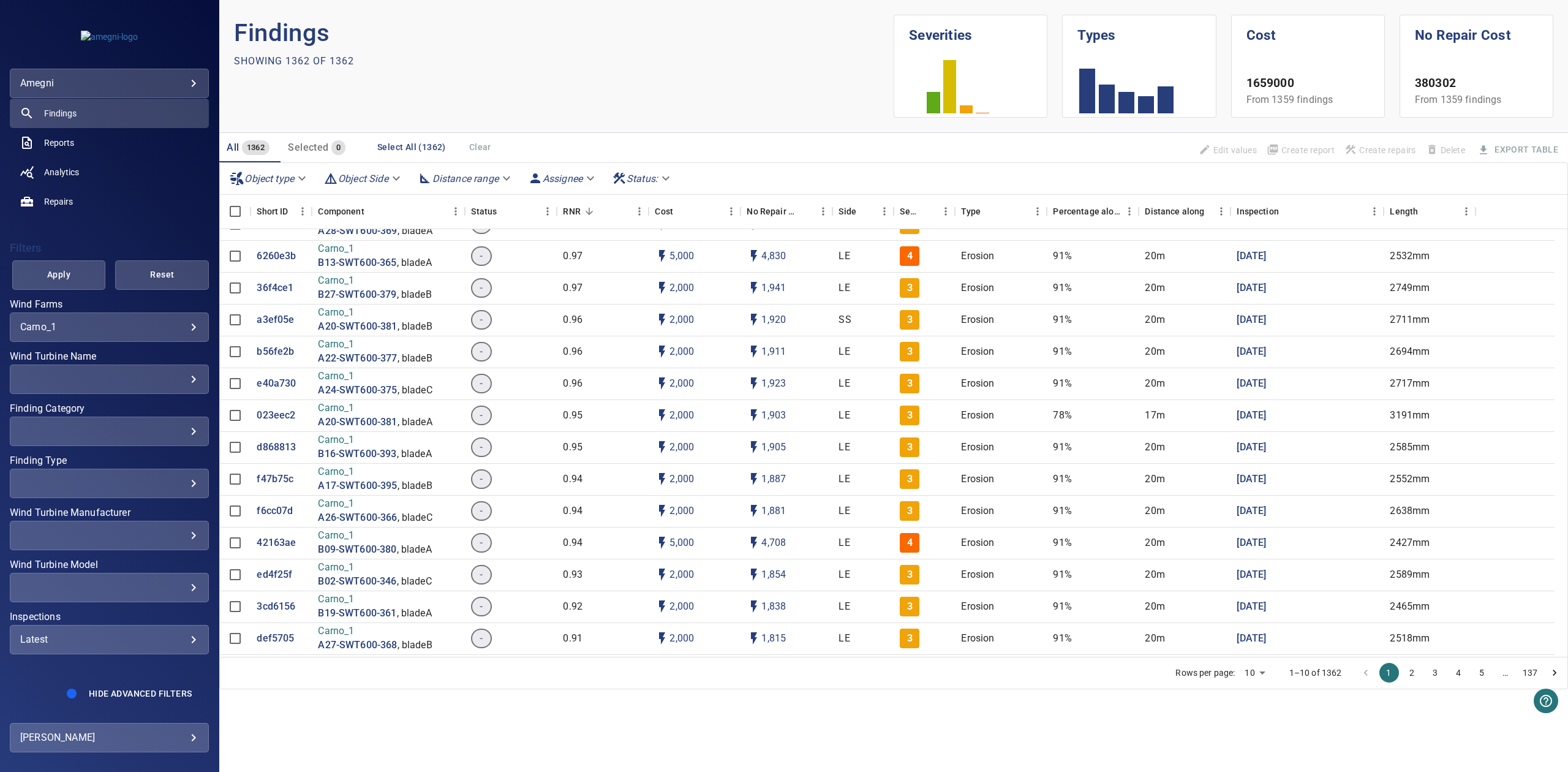
click at [94, 645] on div "Latest ****** ​" at bounding box center [109, 640] width 200 height 30
click at [185, 649] on li "Latest" at bounding box center [213, 649] width 73 height 33
type input "****"
click at [49, 263] on div "Inspections" at bounding box center [784, 386] width 1568 height 772
click at [54, 273] on span "Apply" at bounding box center [60, 275] width 63 height 16
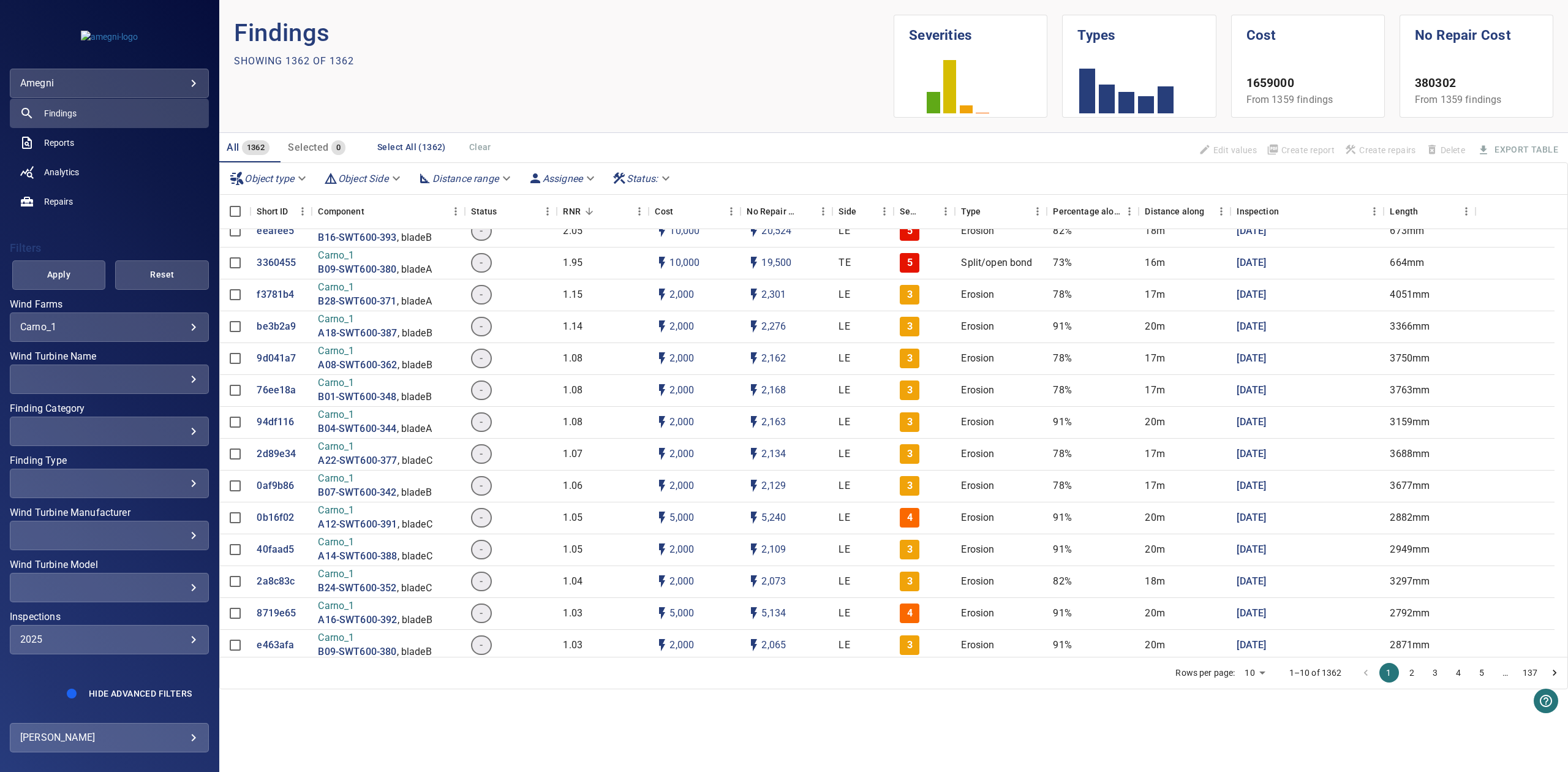
scroll to position [0, 0]
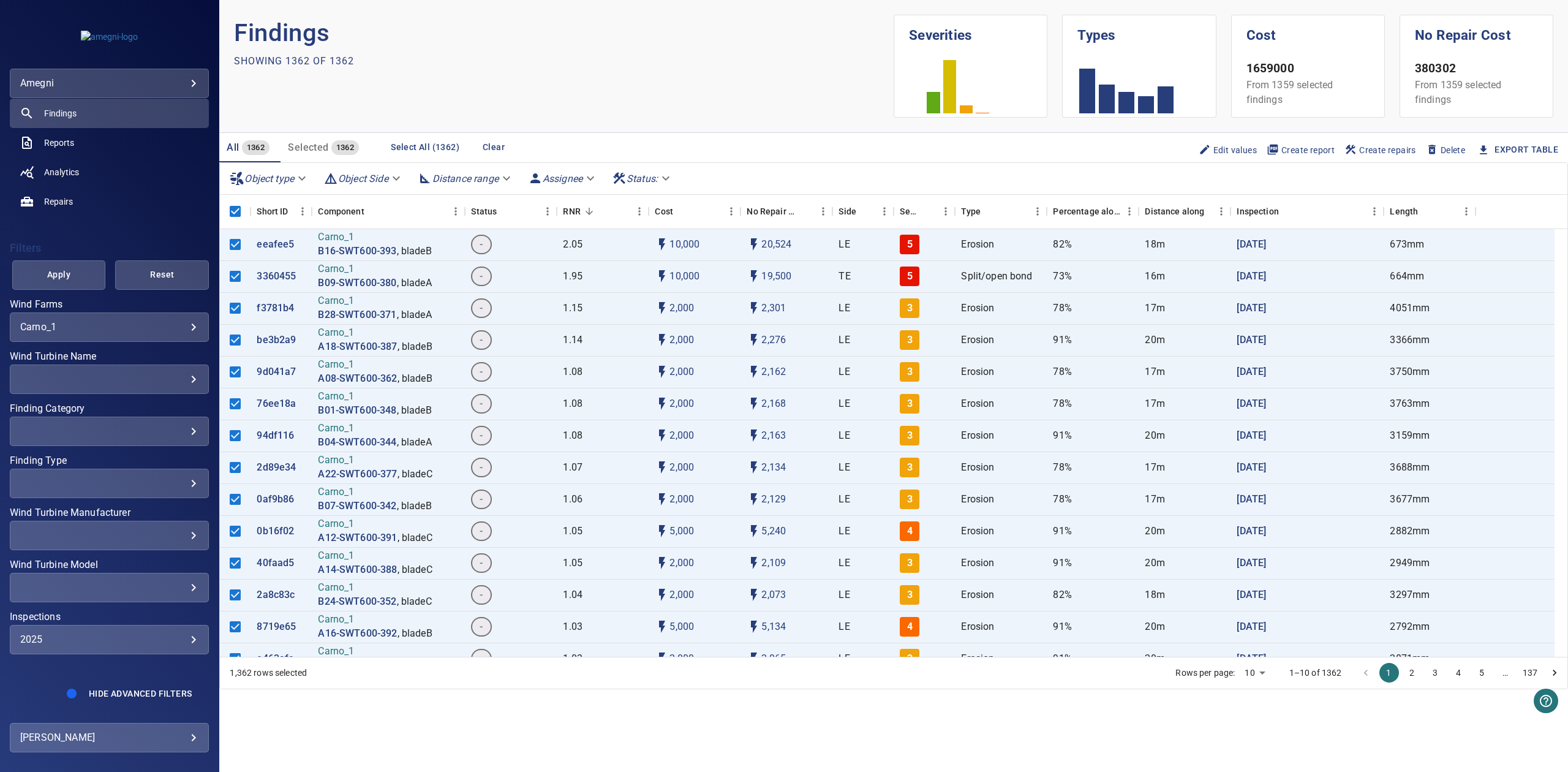
click at [1494, 144] on button "Export Table" at bounding box center [1519, 150] width 98 height 23
click at [1512, 146] on link "Export Table" at bounding box center [1526, 150] width 64 height 16
click at [1467, 187] on div "Object type Object Side Distance range Assignee Status :" at bounding box center [893, 179] width 1348 height 32
click at [80, 138] on link "Reports" at bounding box center [109, 143] width 200 height 30
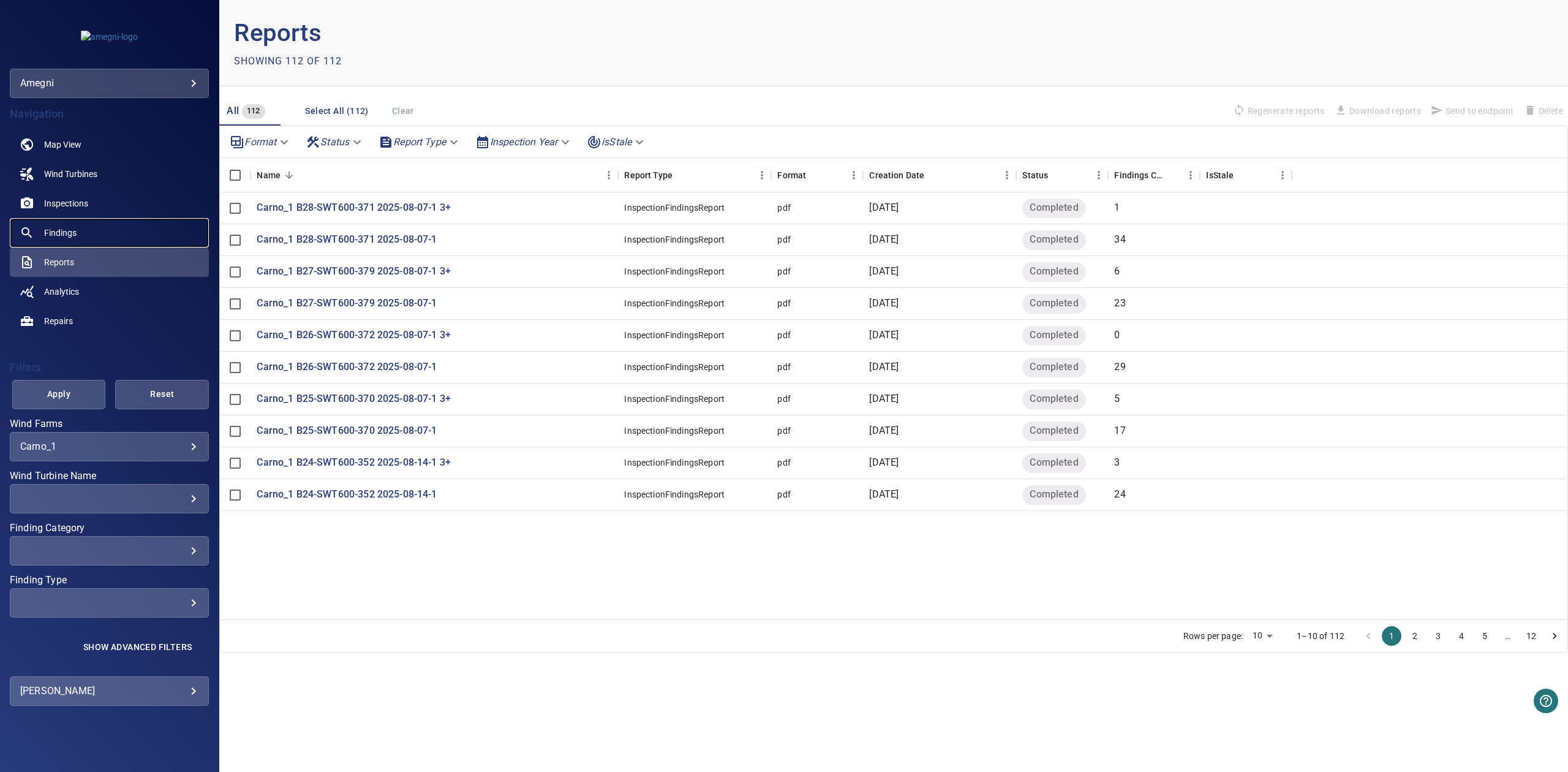
click at [65, 236] on span "Findings" at bounding box center [60, 233] width 32 height 12
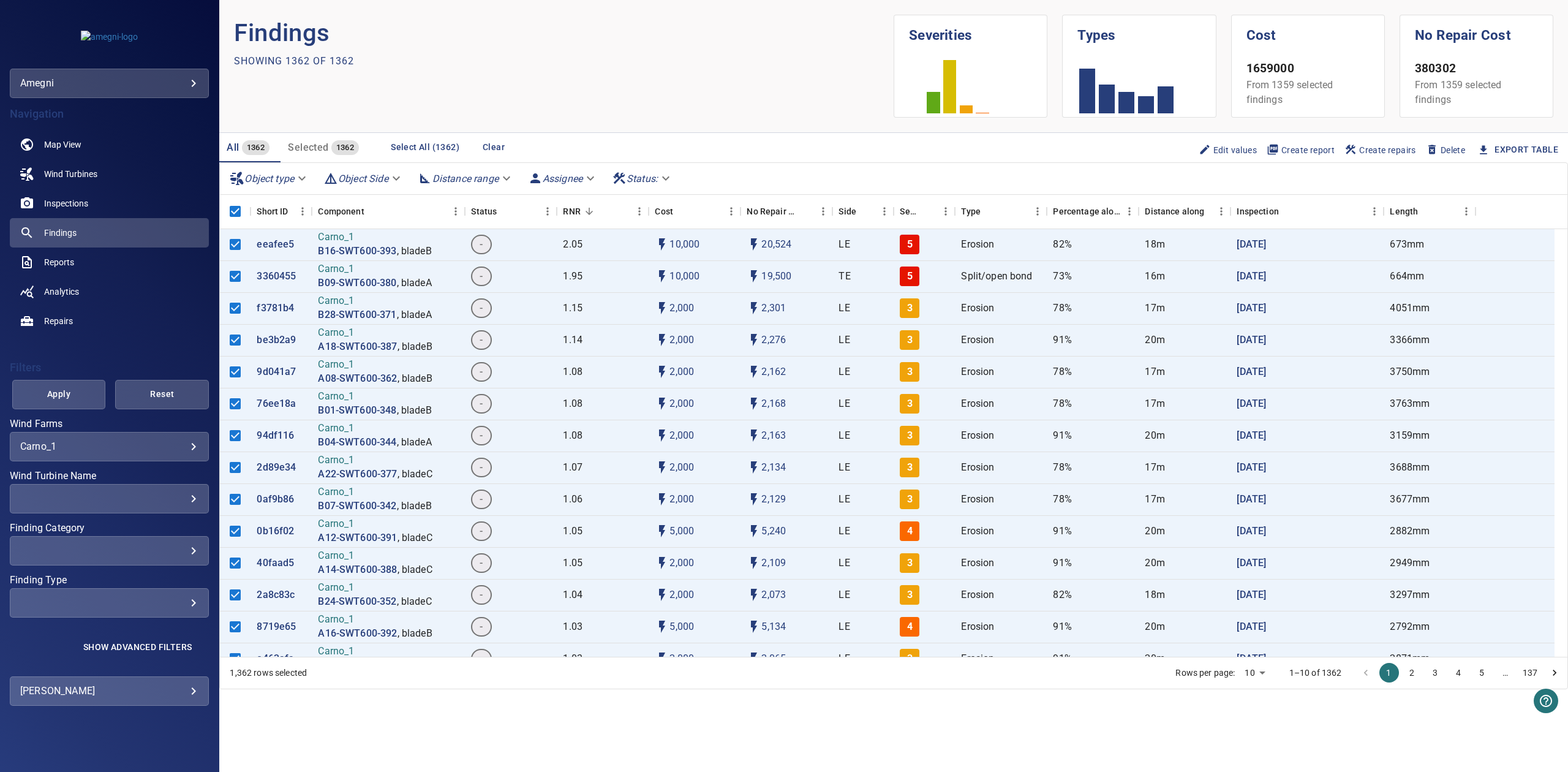
click at [642, 160] on div "All 1362 Selected 1362 Select All (1362) Clear Edit values Create report Create…" at bounding box center [893, 148] width 1348 height 30
click at [312, 157] on button "Selected 1362" at bounding box center [324, 148] width 86 height 30
click at [248, 137] on button "All 1362" at bounding box center [250, 148] width 61 height 30
click at [414, 140] on button "Select All (1362)" at bounding box center [425, 147] width 79 height 23
click at [87, 289] on link "Analytics" at bounding box center [109, 291] width 200 height 30
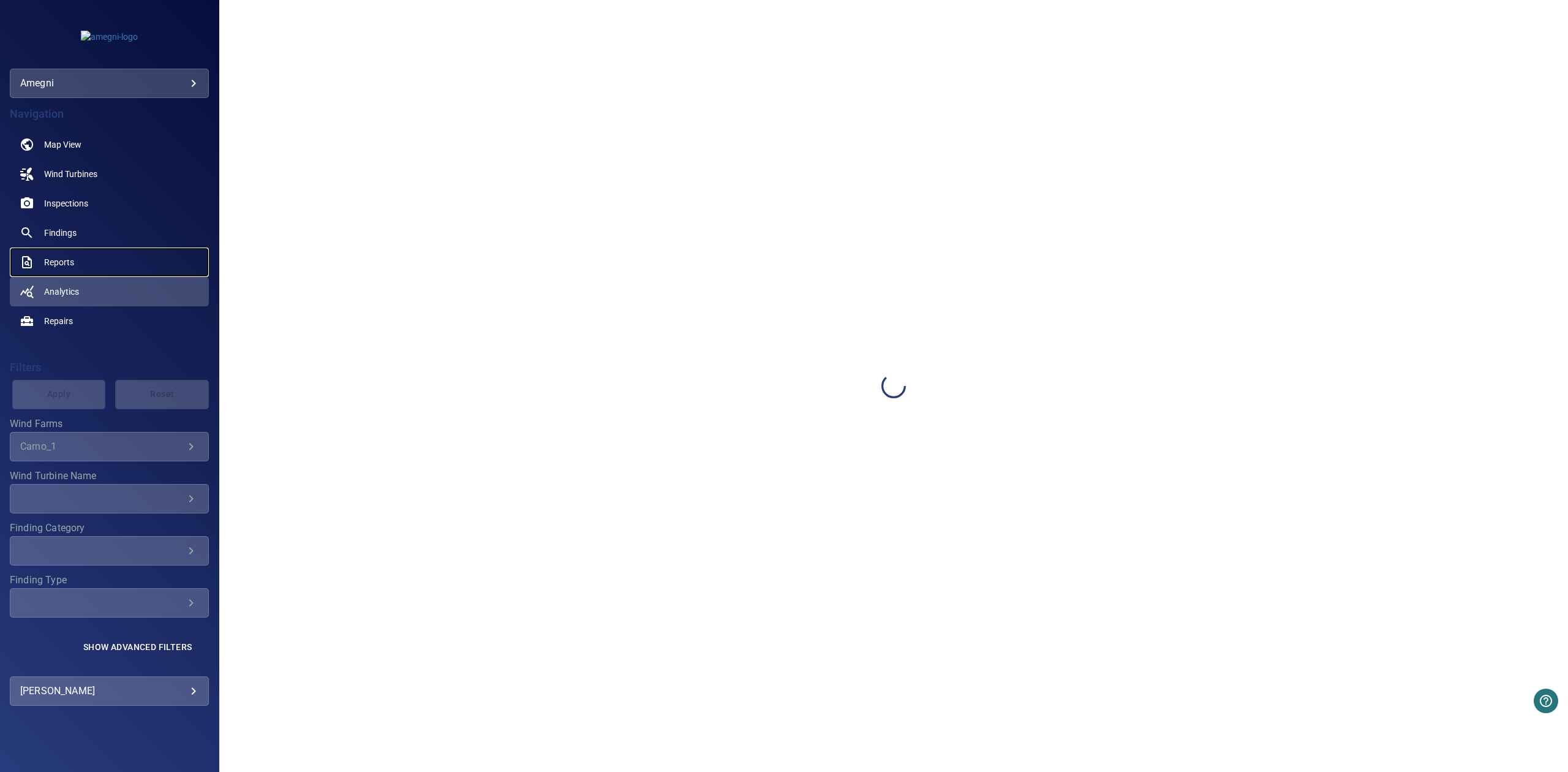
click at [76, 256] on link "Reports" at bounding box center [109, 263] width 200 height 30
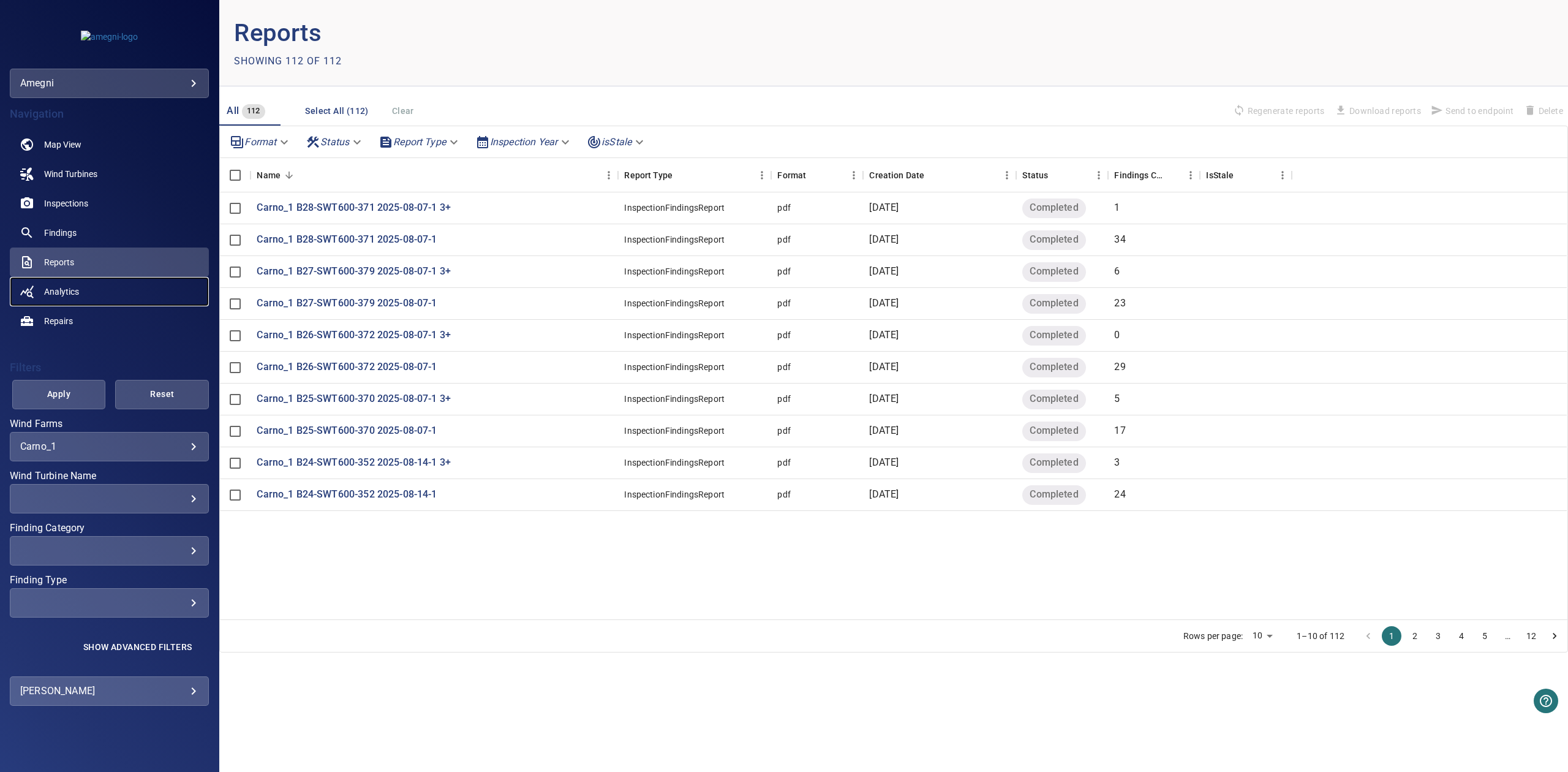
click at [83, 289] on link "Analytics" at bounding box center [109, 291] width 200 height 30
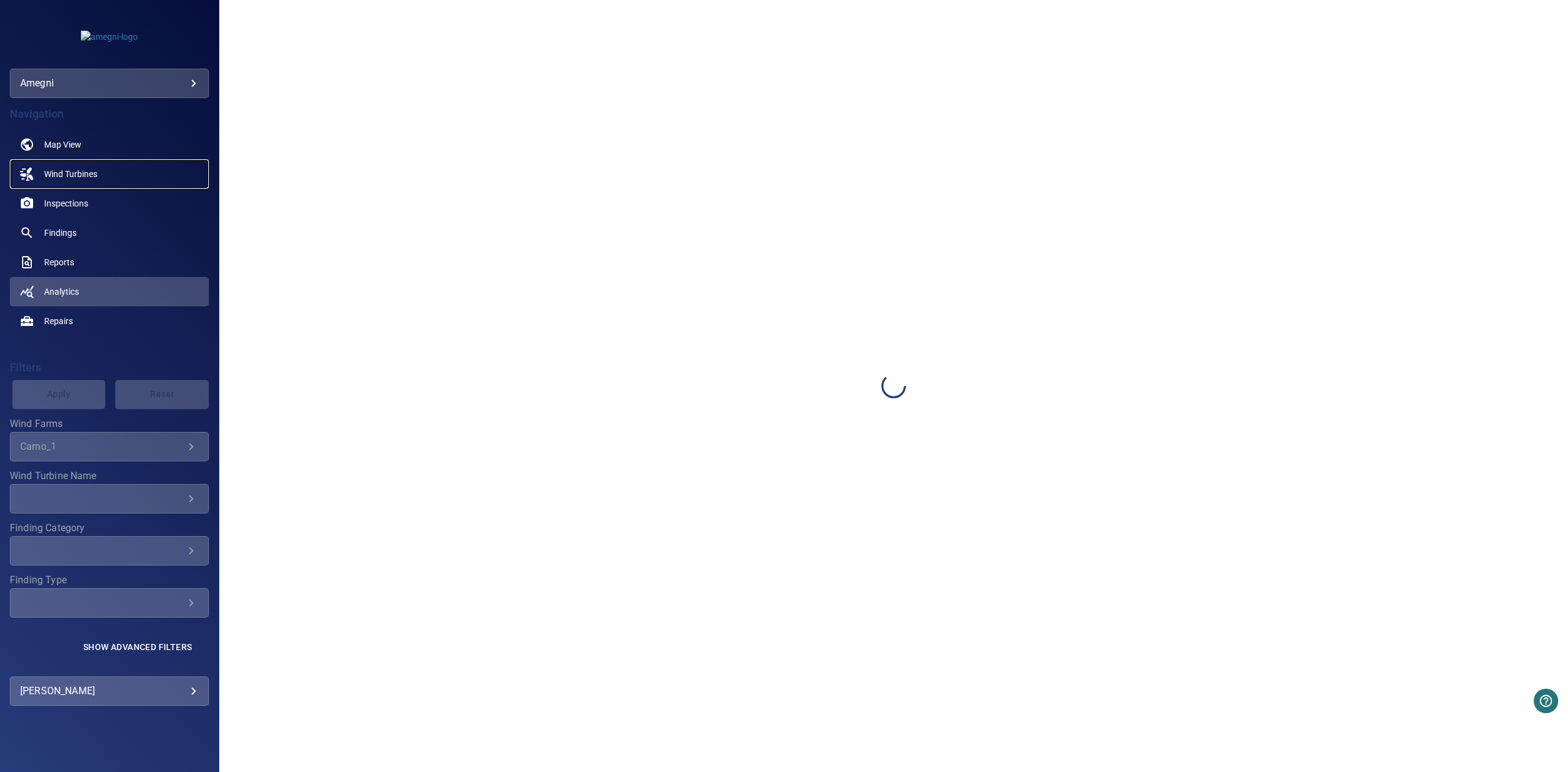
click at [67, 170] on span "Wind Turbines" at bounding box center [70, 174] width 53 height 12
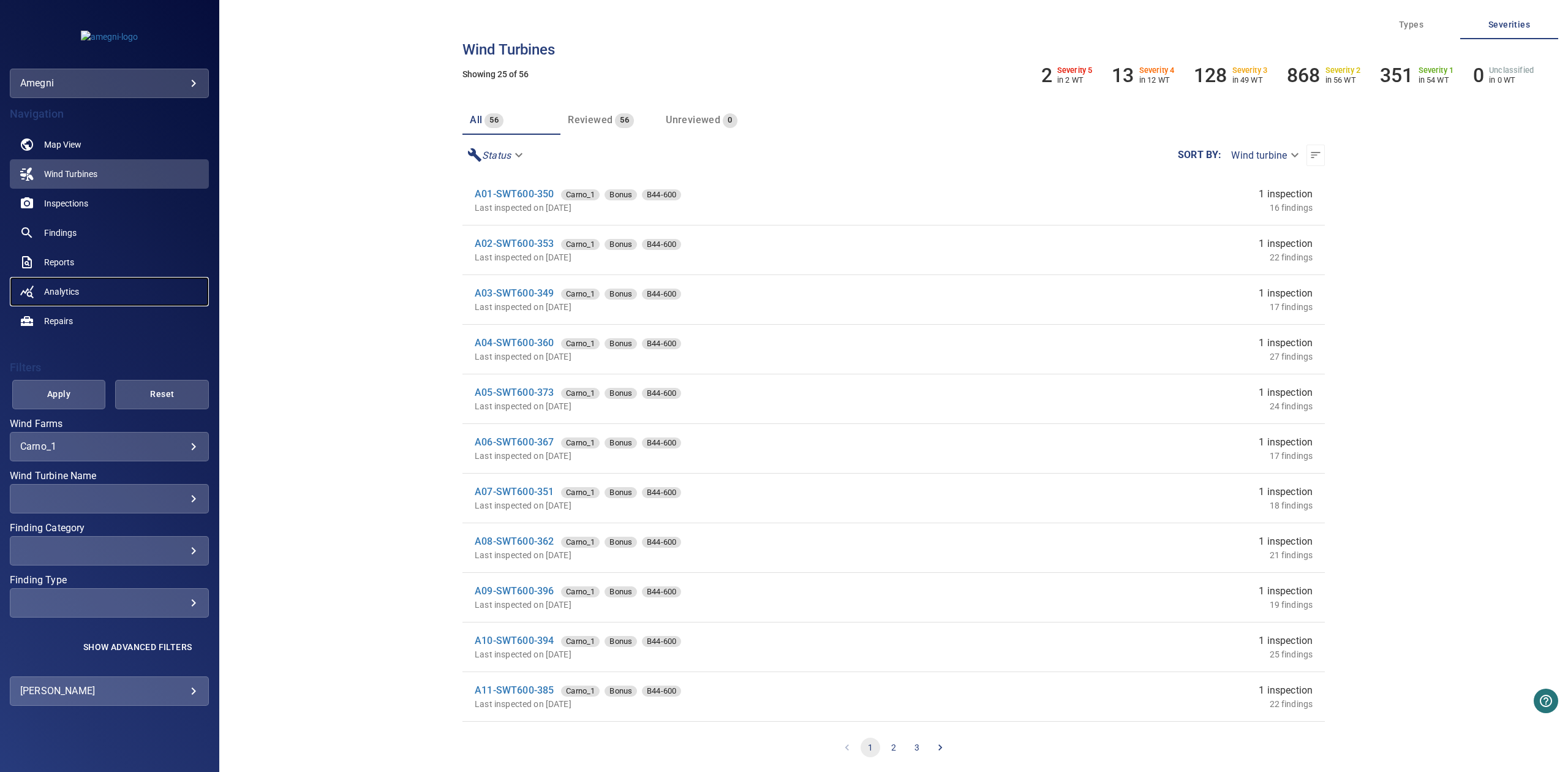
click at [57, 290] on span "Analytics" at bounding box center [61, 291] width 35 height 12
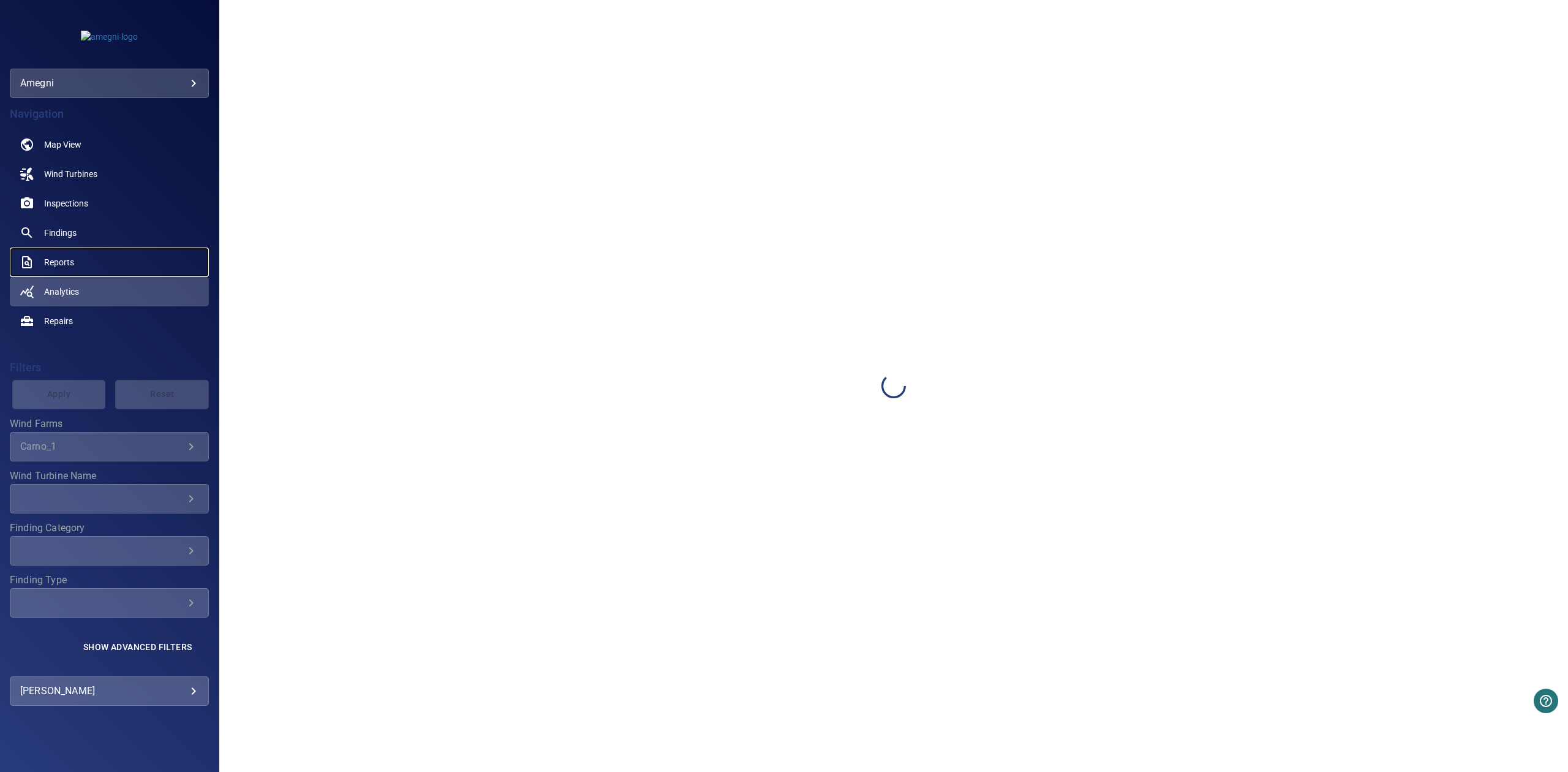
click at [58, 261] on span "Reports" at bounding box center [59, 263] width 30 height 12
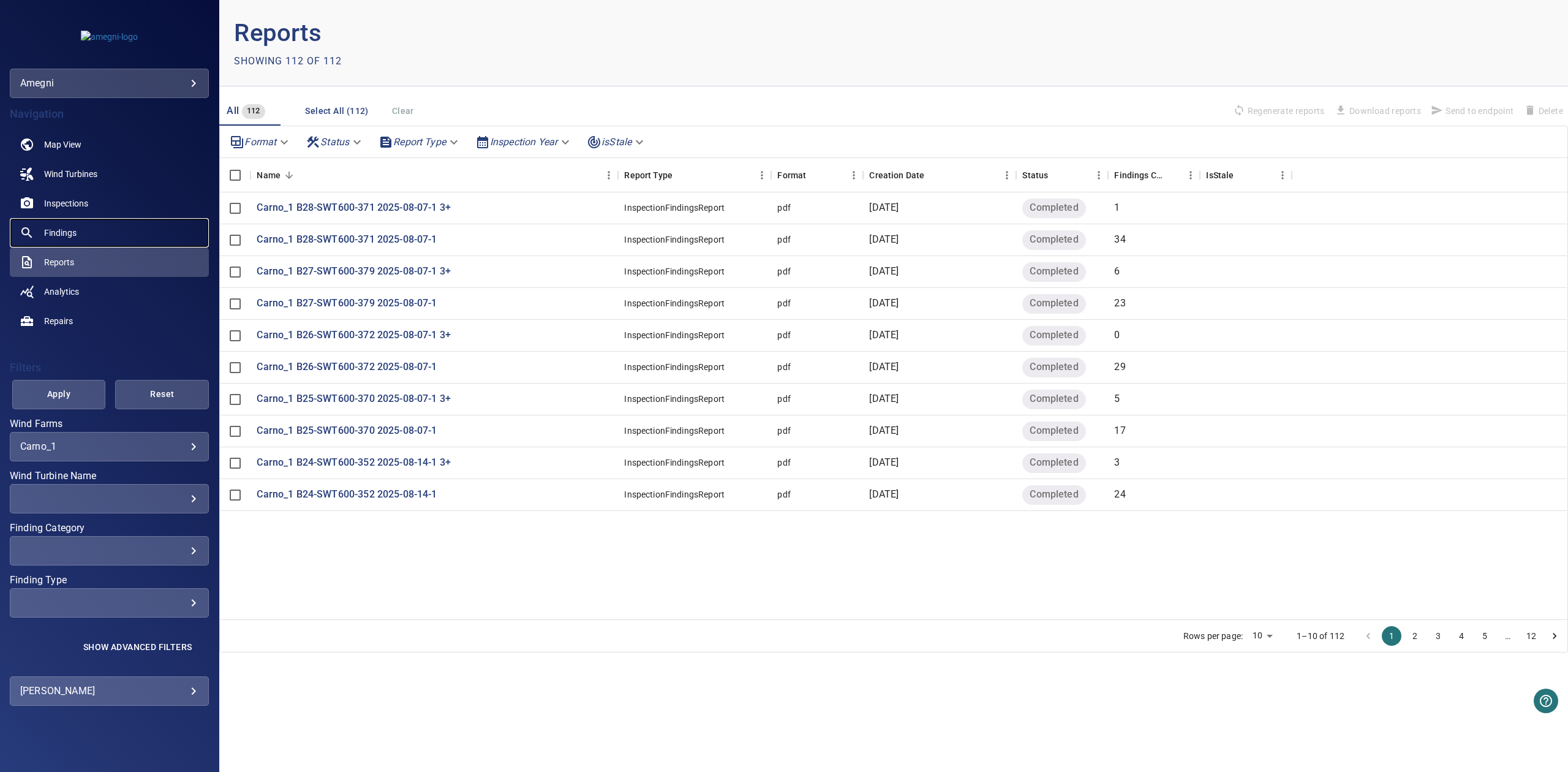
click at [74, 234] on span "Findings" at bounding box center [60, 233] width 32 height 12
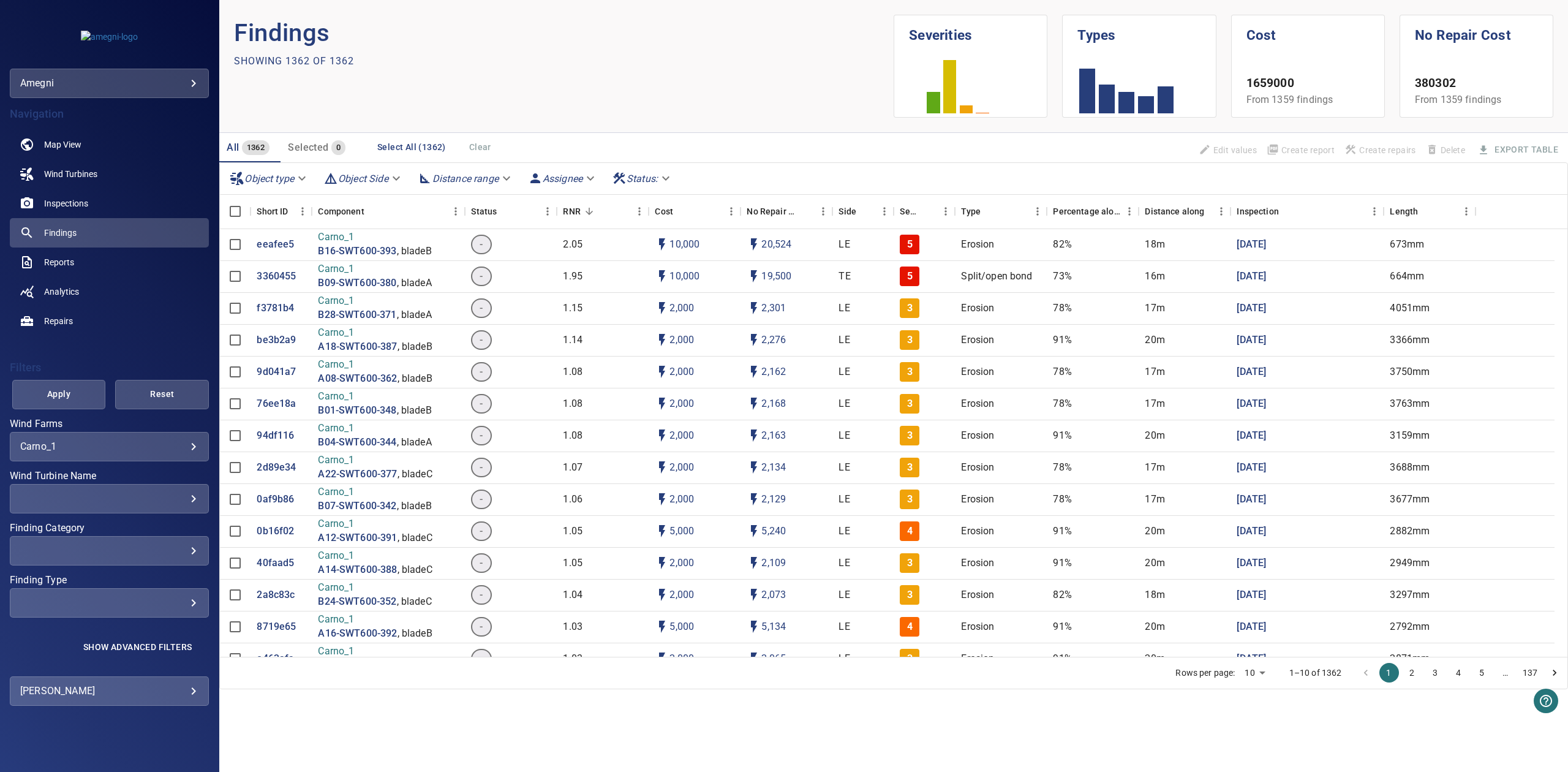
click at [472, 70] on div "Showing 1362 of 1362" at bounding box center [564, 61] width 660 height 19
click at [99, 175] on link "Wind Turbines" at bounding box center [109, 174] width 200 height 30
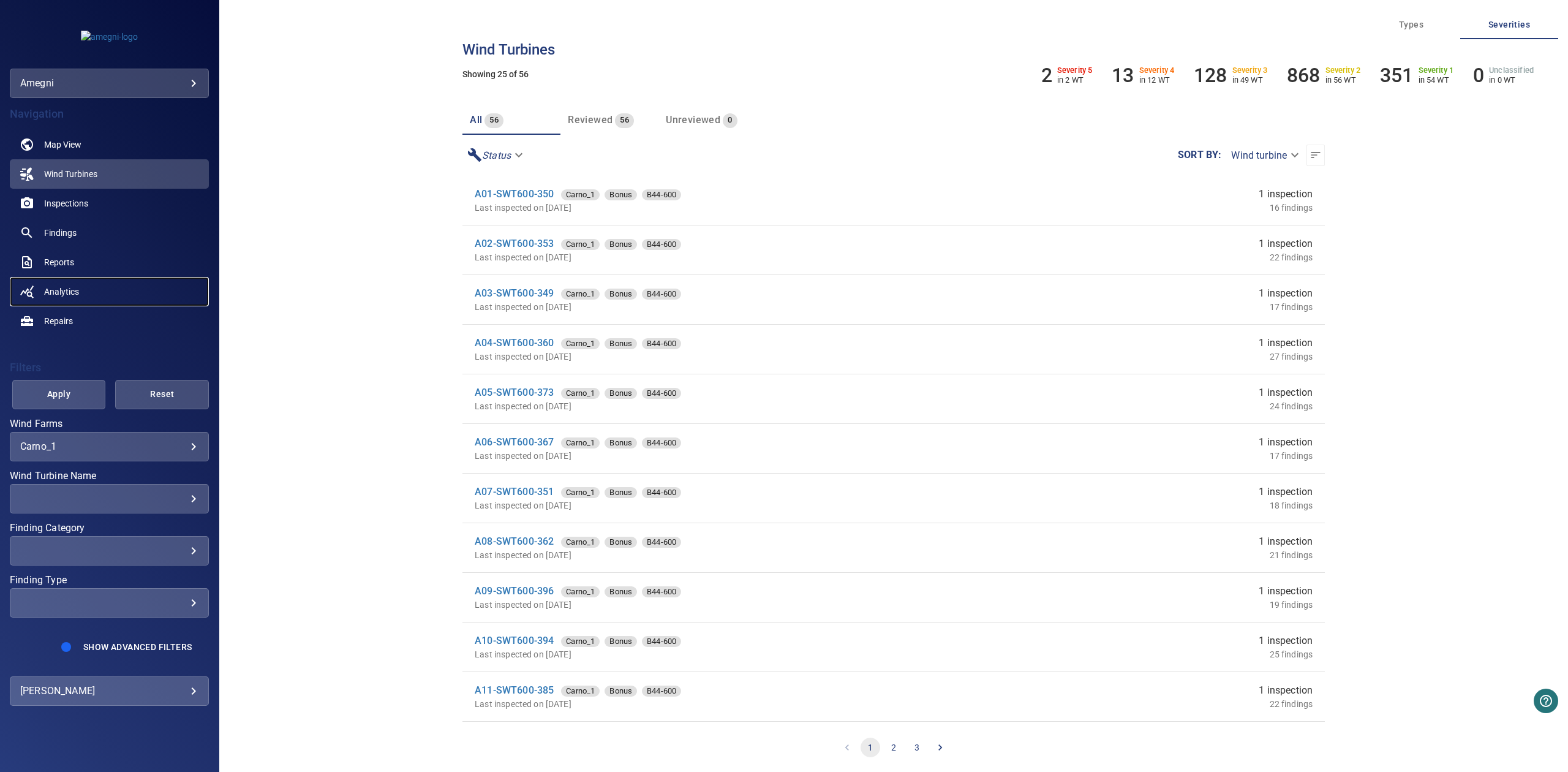
click at [60, 282] on link "Analytics" at bounding box center [109, 291] width 200 height 30
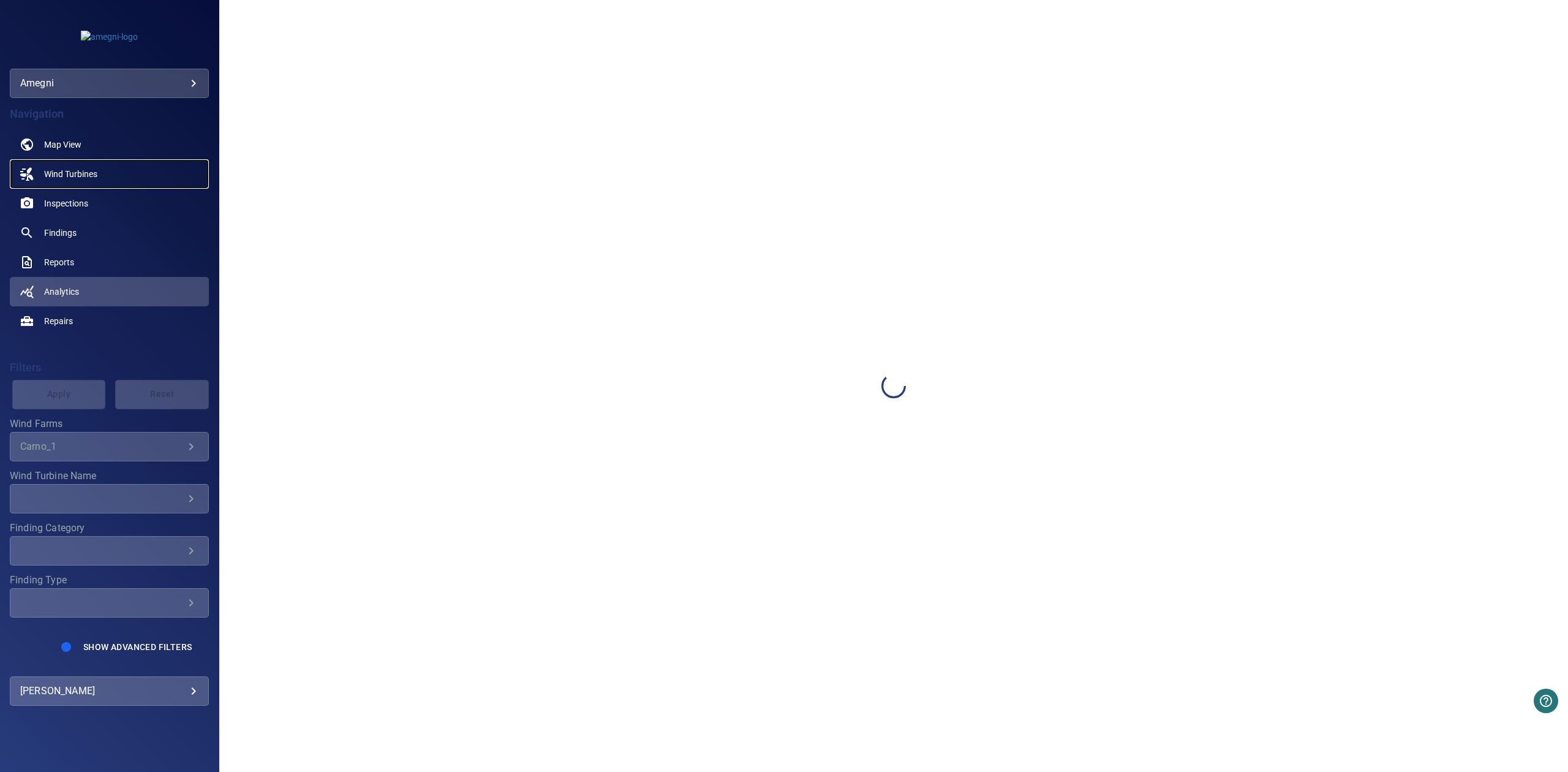
click at [80, 172] on span "Wind Turbines" at bounding box center [70, 174] width 53 height 12
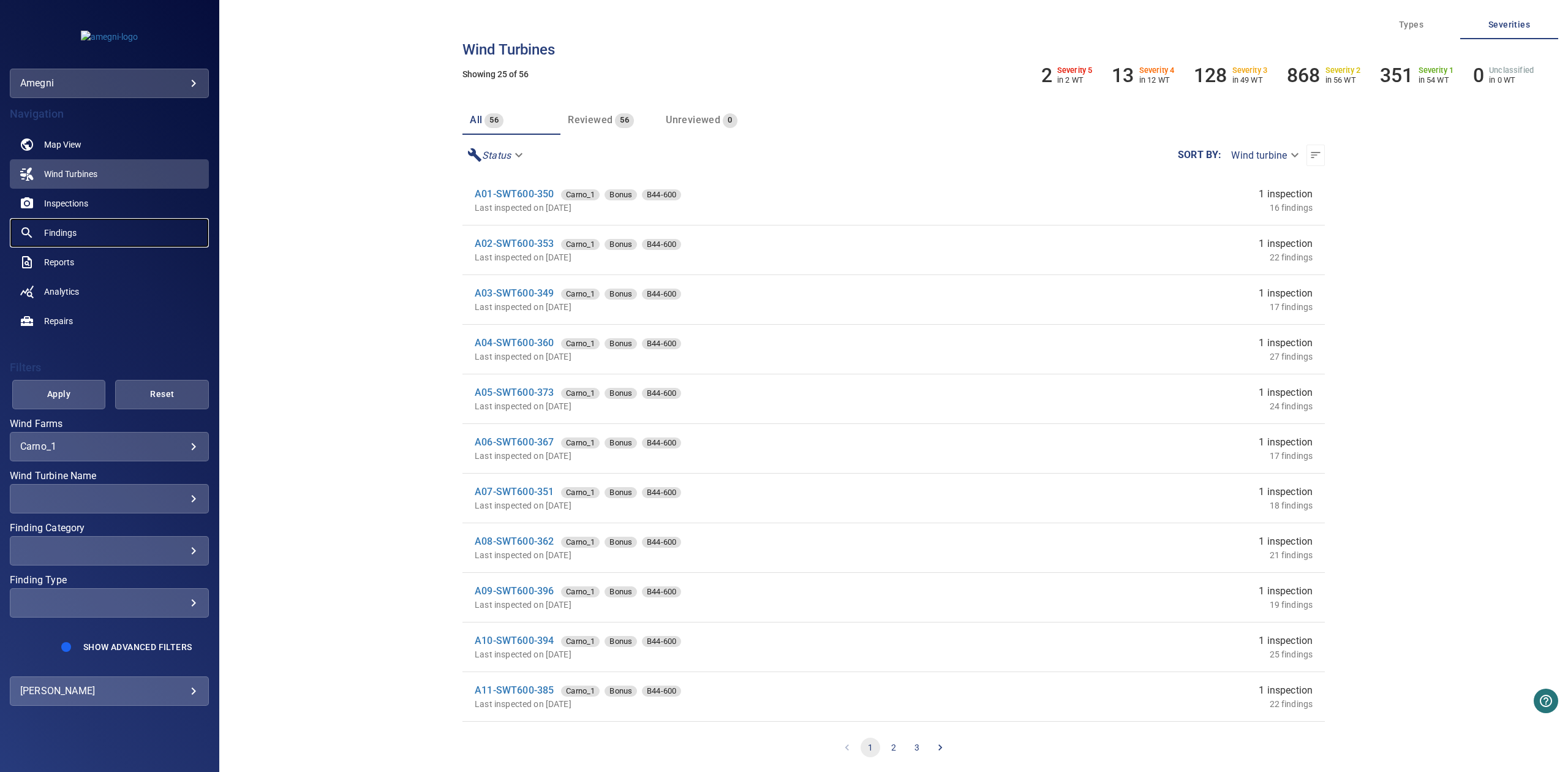
click at [84, 233] on link "Findings" at bounding box center [109, 233] width 200 height 30
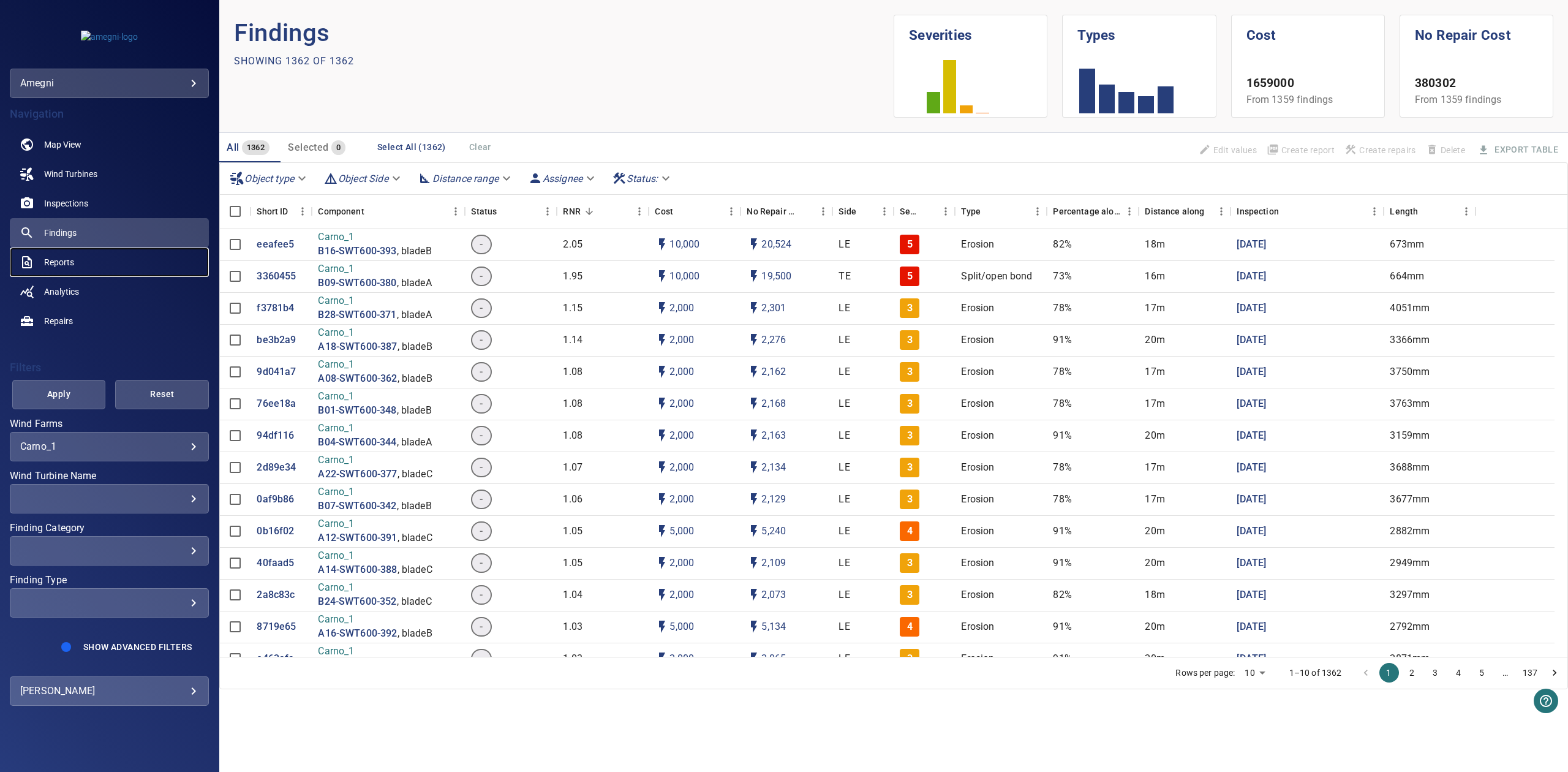
click at [79, 258] on link "Reports" at bounding box center [109, 263] width 200 height 30
